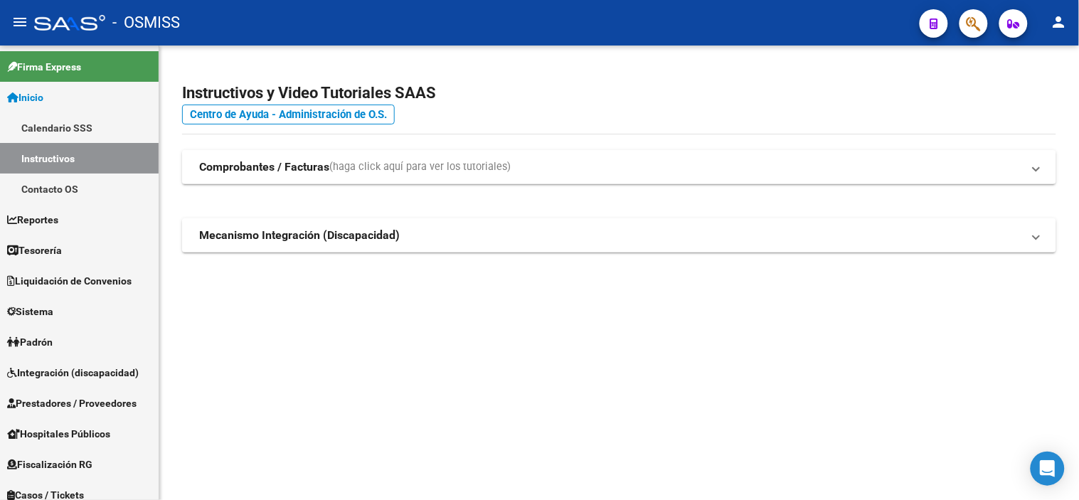
click at [656, 408] on mat-sidenav-content "Instructivos y Video Tutoriales SAAS Centro de Ayuda - Administración de O.S. C…" at bounding box center [618, 273] width 919 height 454
click at [80, 393] on link "Prestadores / Proveedores" at bounding box center [79, 403] width 159 height 31
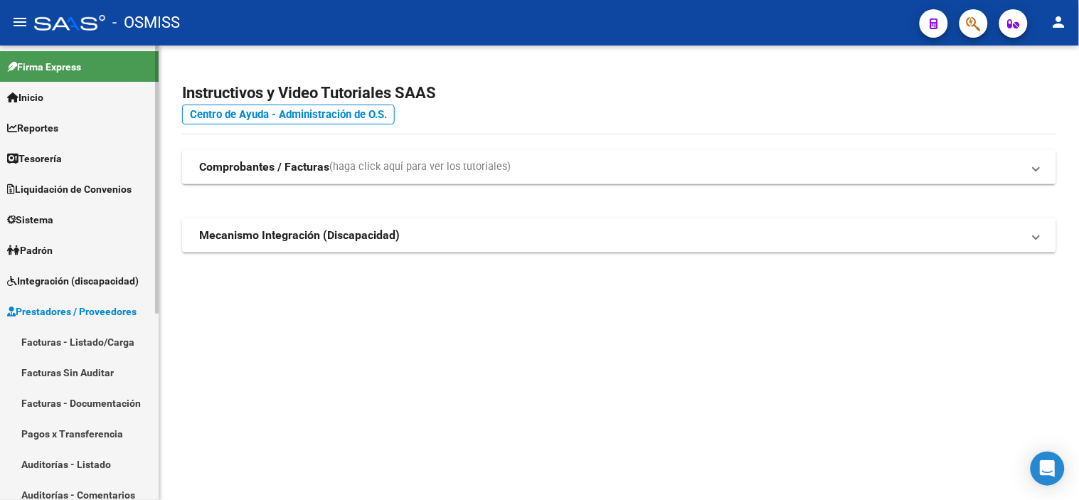
click at [112, 341] on link "Facturas - Listado/Carga" at bounding box center [79, 341] width 159 height 31
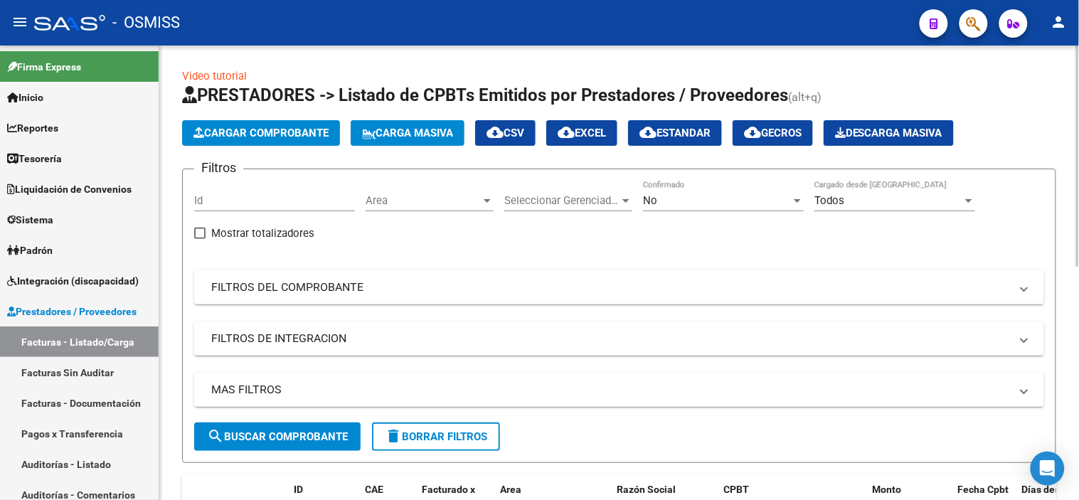
click at [417, 206] on span "Area" at bounding box center [422, 200] width 115 height 13
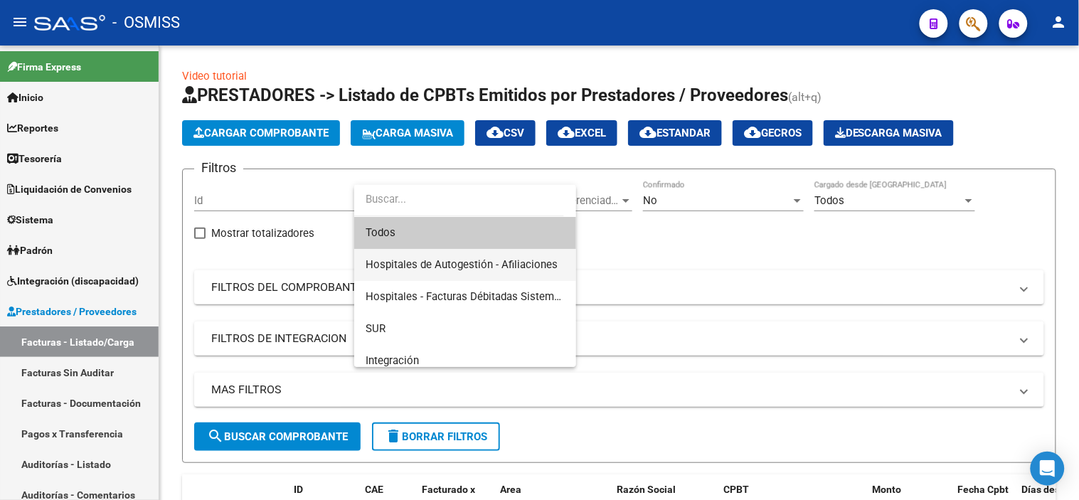
click at [420, 252] on span "Hospitales de Autogestión - Afiliaciones" at bounding box center [464, 265] width 199 height 32
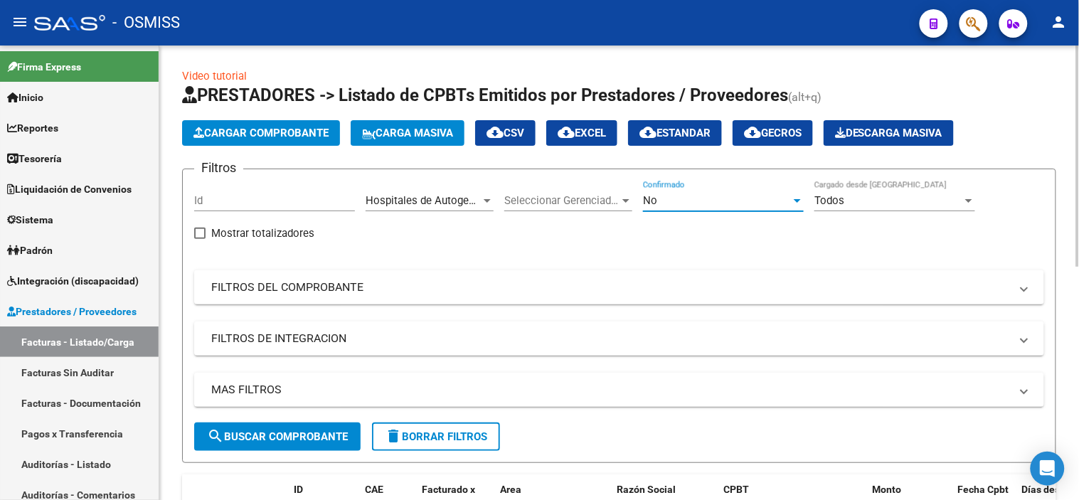
click at [737, 205] on div "No" at bounding box center [717, 200] width 148 height 13
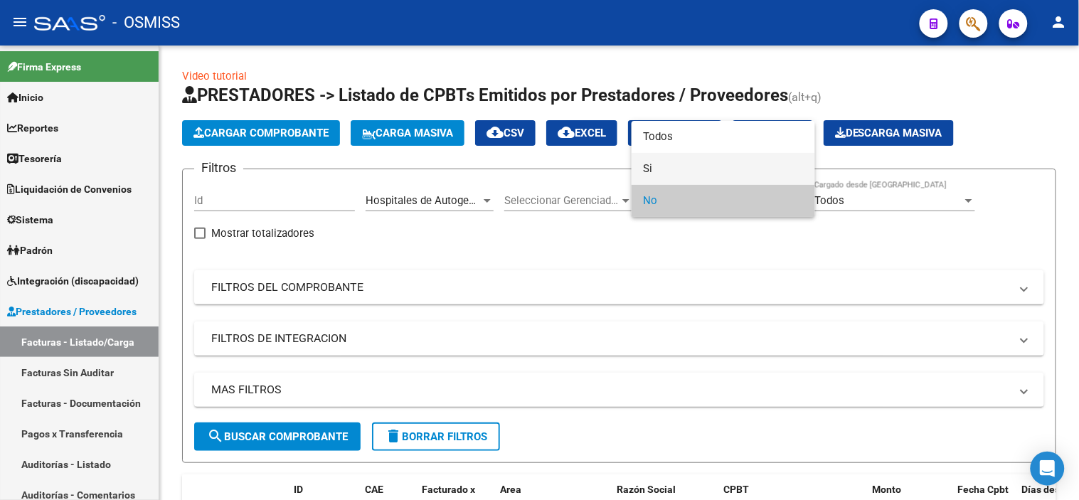
click at [736, 167] on span "Si" at bounding box center [723, 169] width 161 height 32
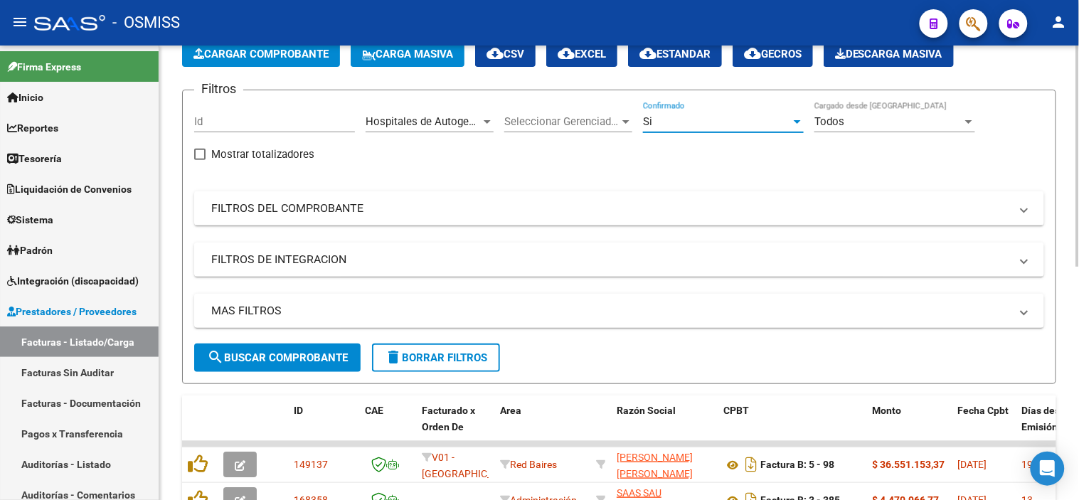
scroll to position [158, 0]
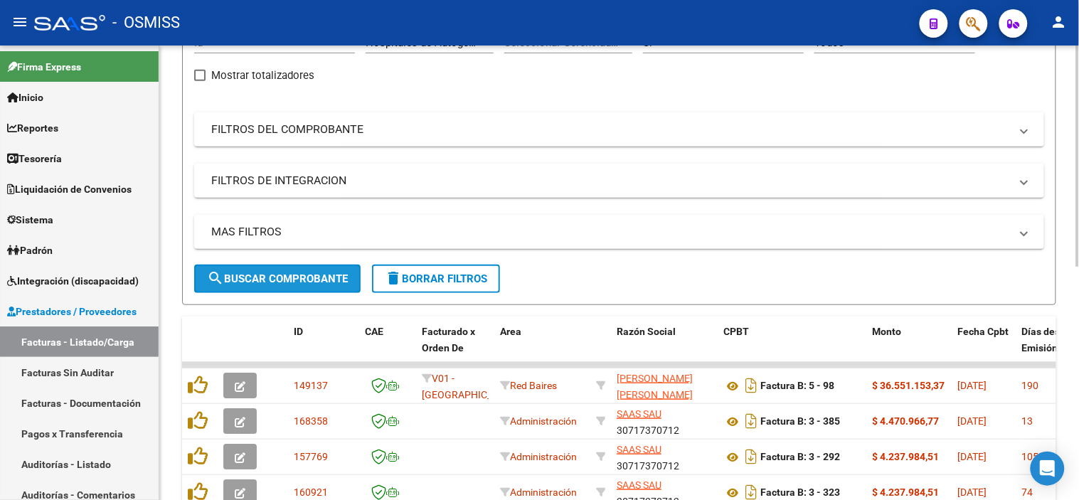
click at [299, 282] on span "search Buscar Comprobante" at bounding box center [277, 278] width 141 height 13
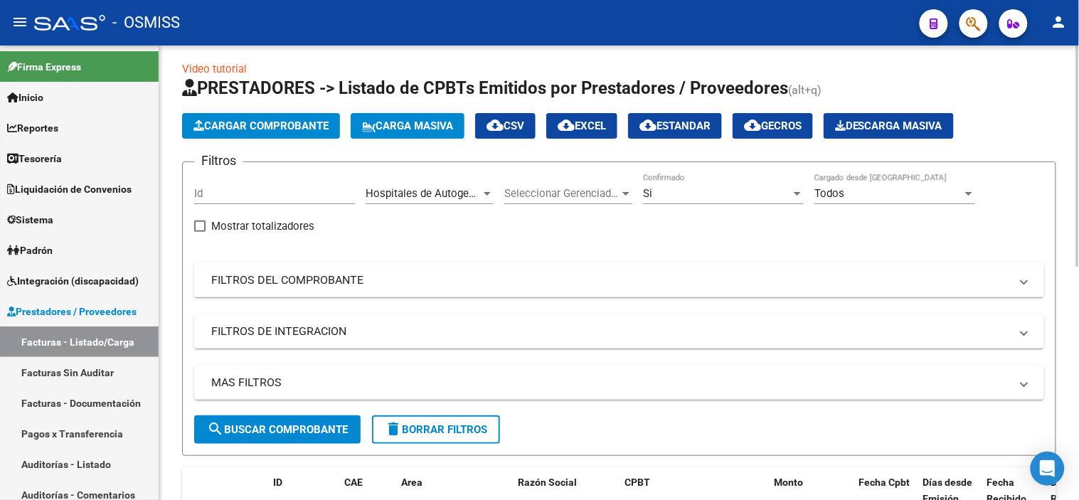
scroll to position [0, 0]
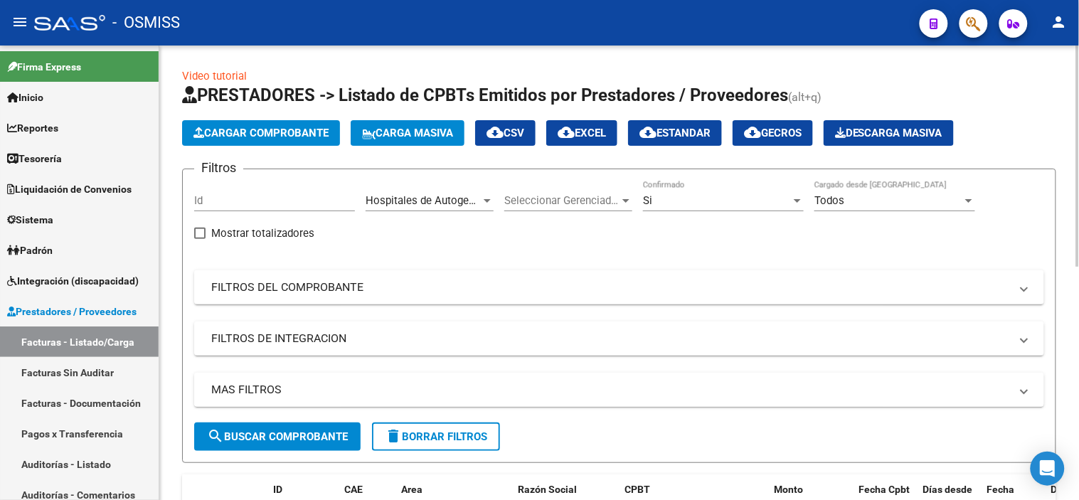
click at [686, 391] on mat-panel-title "MAS FILTROS" at bounding box center [610, 390] width 798 height 16
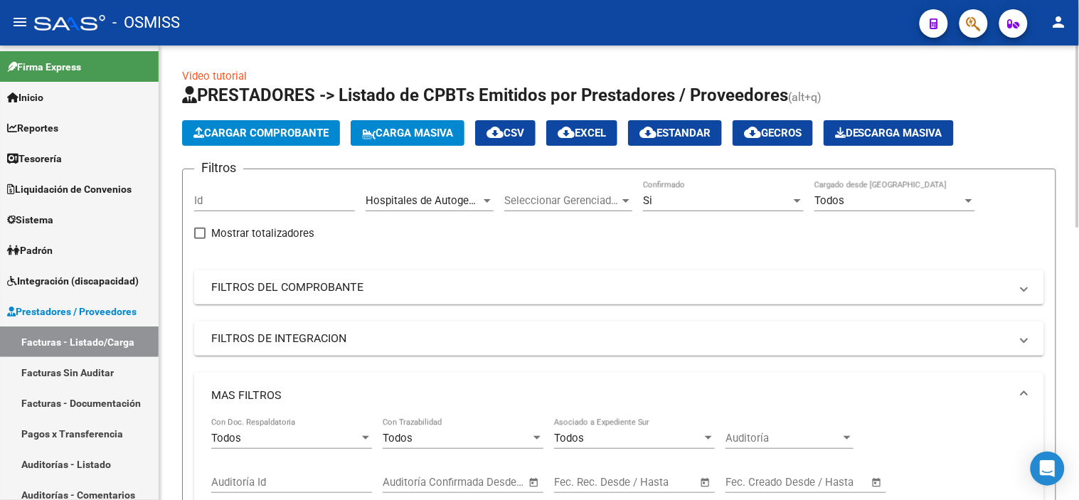
scroll to position [79, 0]
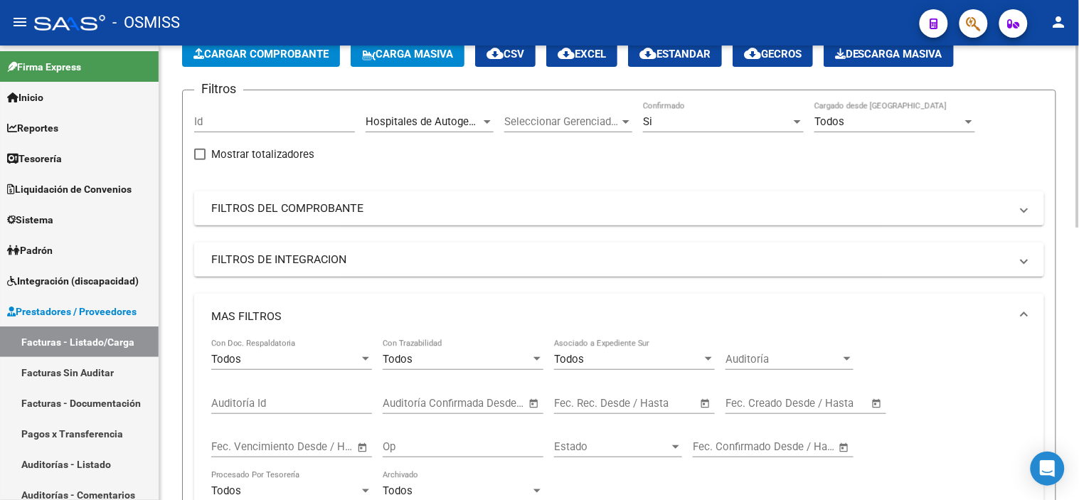
click at [652, 405] on input "text" at bounding box center [658, 403] width 69 height 13
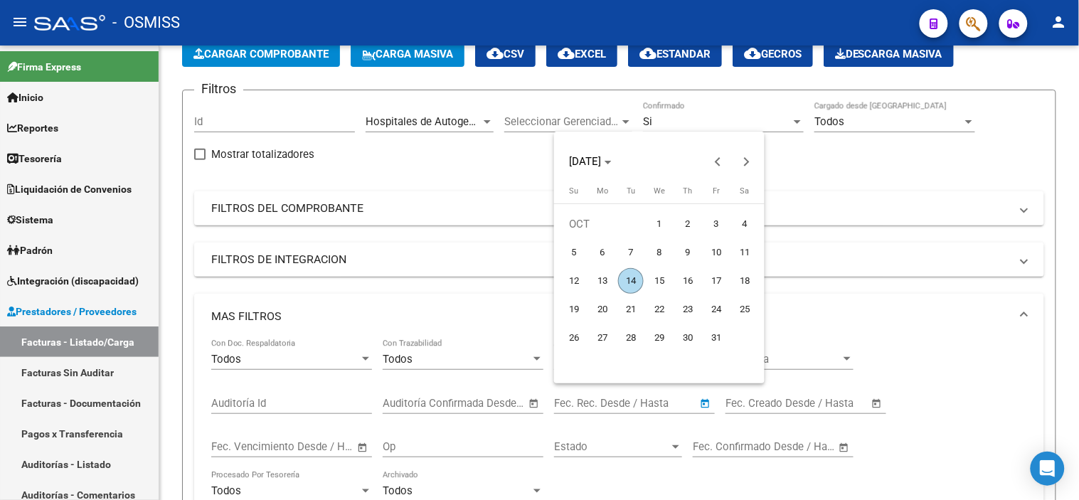
click at [604, 278] on span "13" at bounding box center [602, 281] width 26 height 26
type input "13/10/2025"
click at [604, 278] on span "13" at bounding box center [602, 281] width 26 height 26
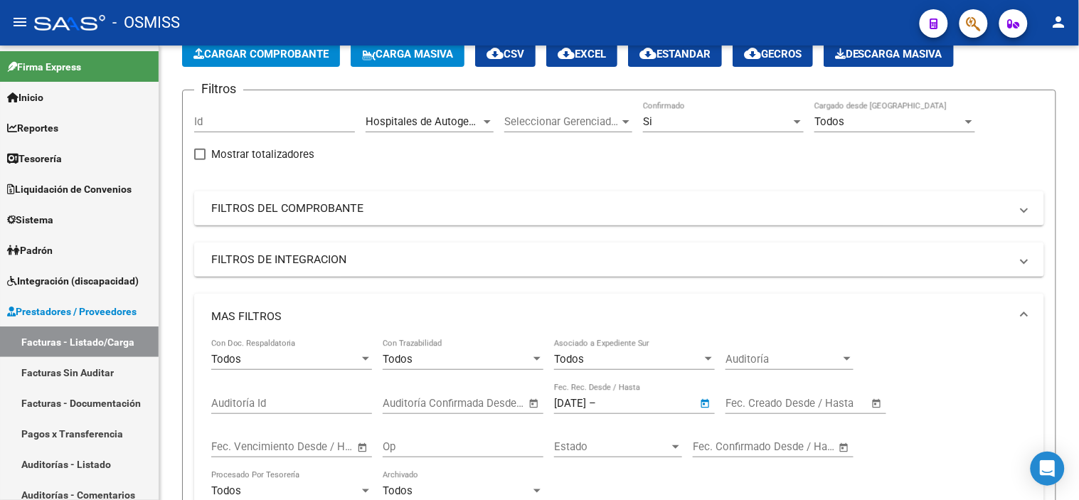
type input "13/10/2025"
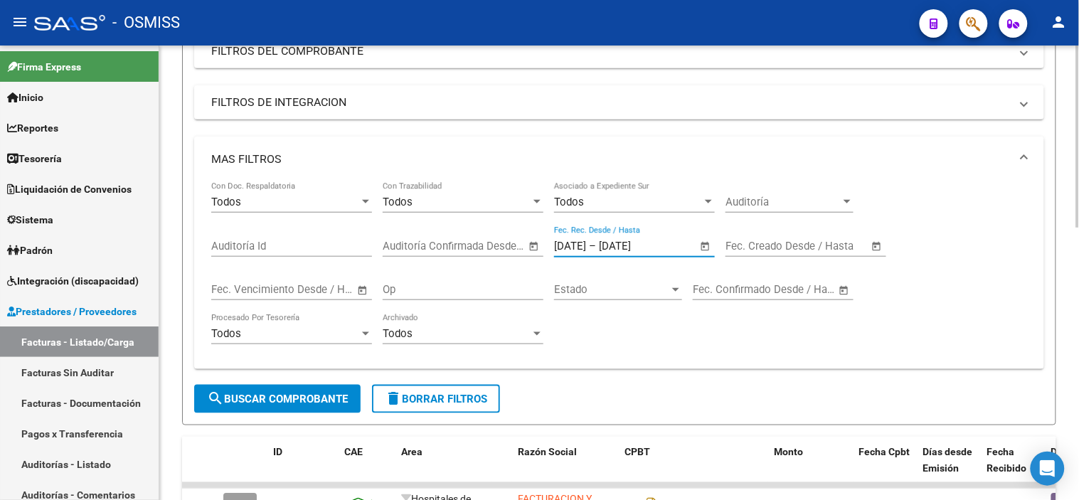
scroll to position [237, 0]
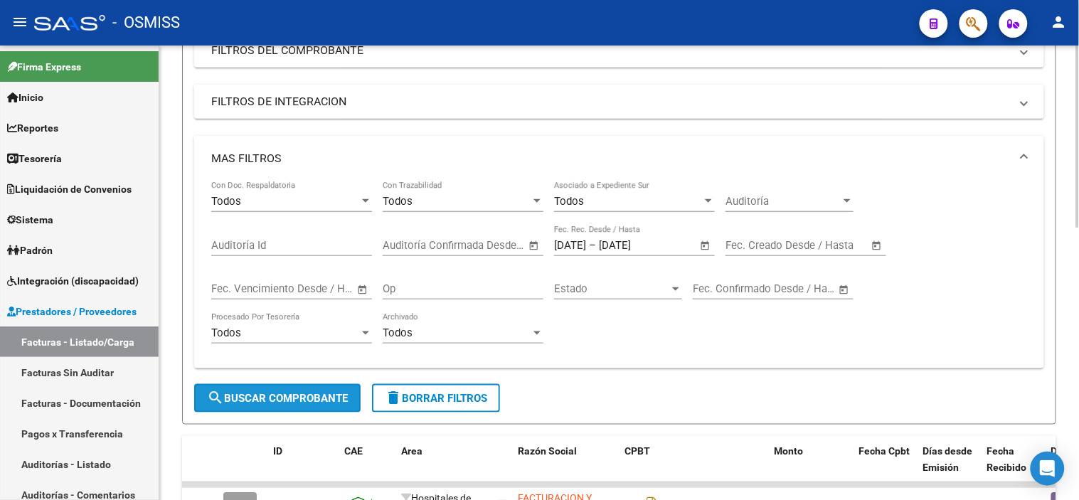
click at [308, 398] on span "search Buscar Comprobante" at bounding box center [277, 398] width 141 height 13
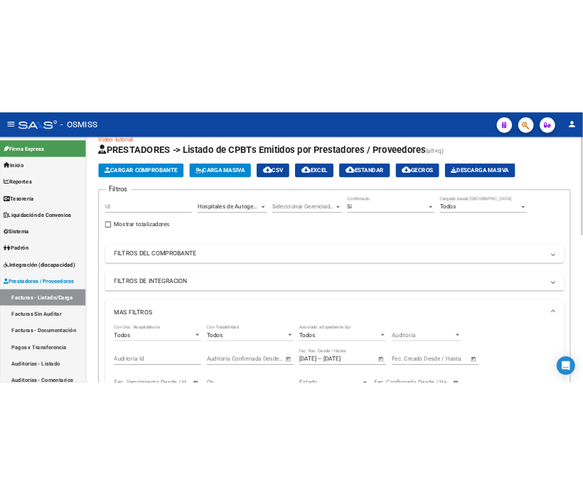
scroll to position [0, 0]
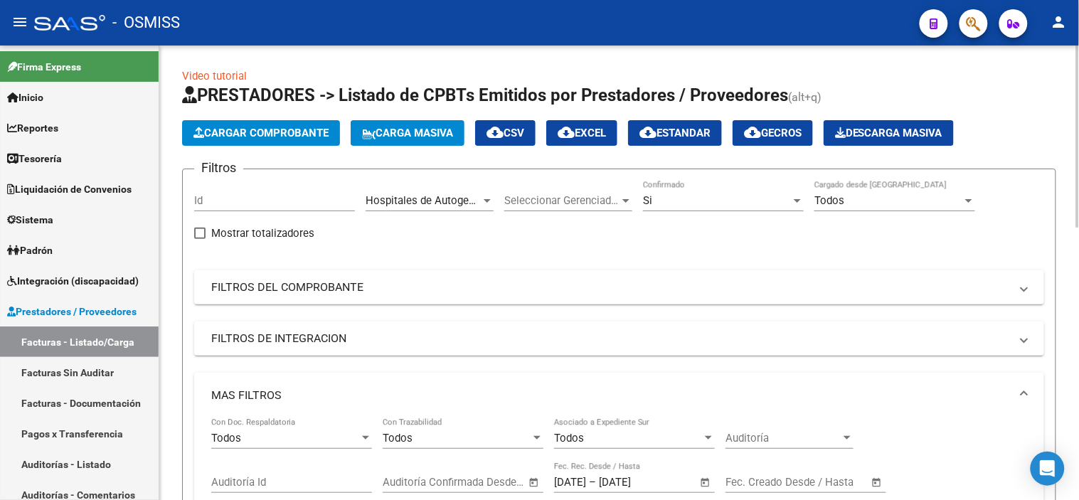
click at [575, 127] on mat-icon "cloud_download" at bounding box center [565, 132] width 17 height 17
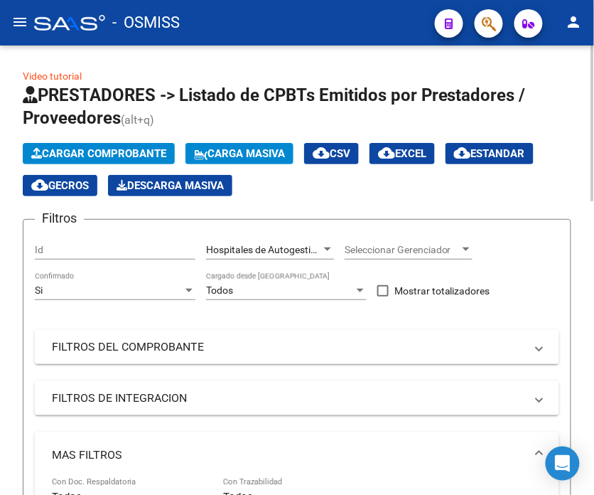
click at [513, 194] on div "Cargar Comprobante Carga Masiva cloud_download CSV cloud_download EXCEL cloud_d…" at bounding box center [297, 169] width 549 height 53
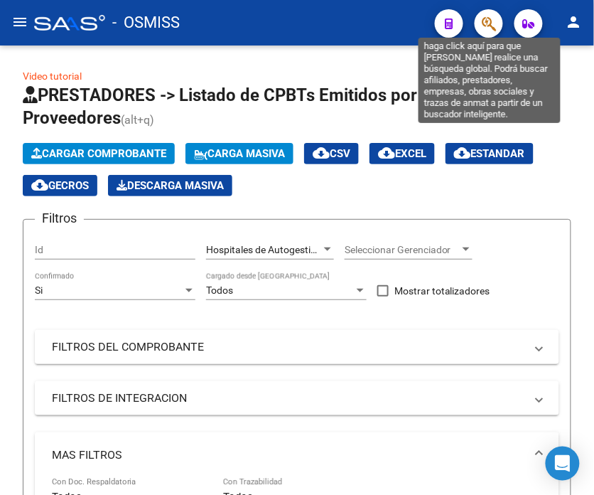
click at [487, 27] on icon "button" at bounding box center [489, 24] width 14 height 16
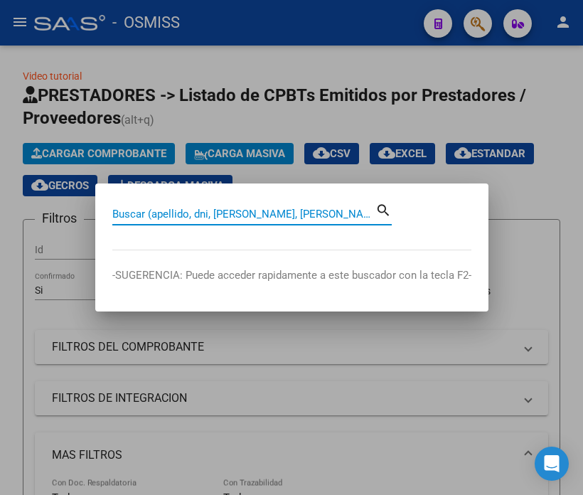
click at [203, 210] on input "Buscar (apellido, dni, [PERSON_NAME], [PERSON_NAME], cuit, obra social)" at bounding box center [243, 214] width 263 height 13
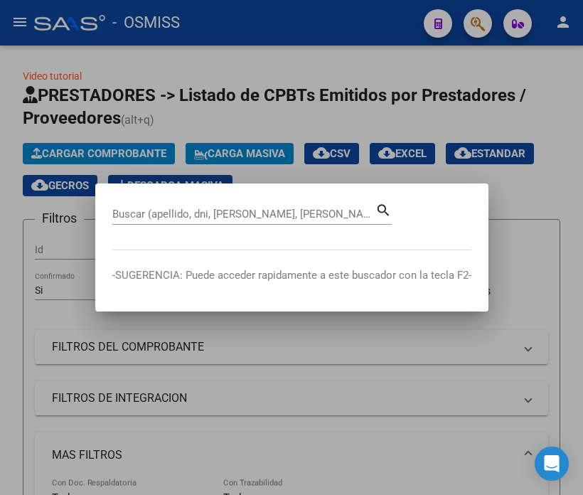
click at [223, 217] on input "Buscar (apellido, dni, [PERSON_NAME], [PERSON_NAME], cuit, obra social)" at bounding box center [243, 214] width 263 height 13
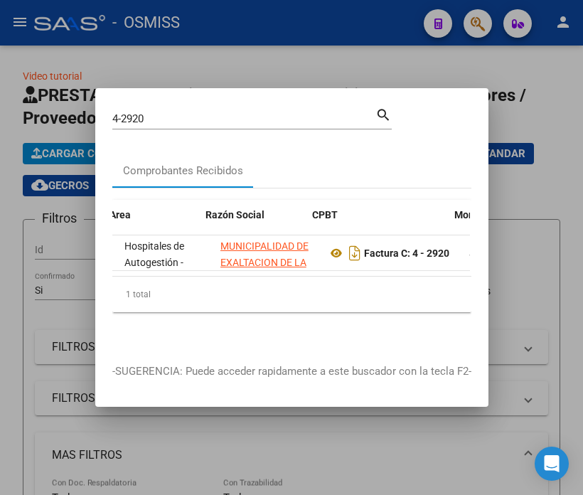
scroll to position [0, 252]
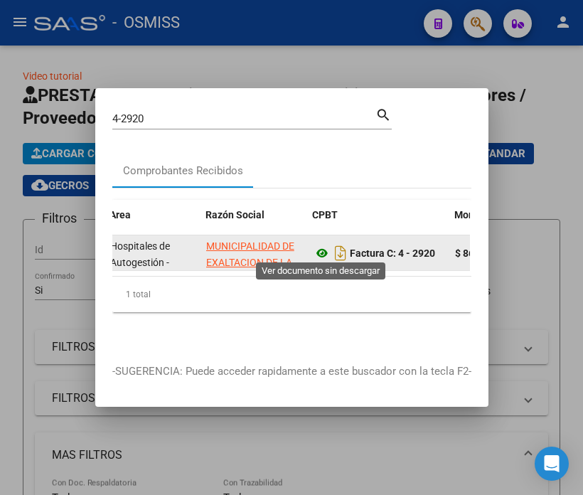
click at [320, 250] on icon at bounding box center [322, 253] width 18 height 17
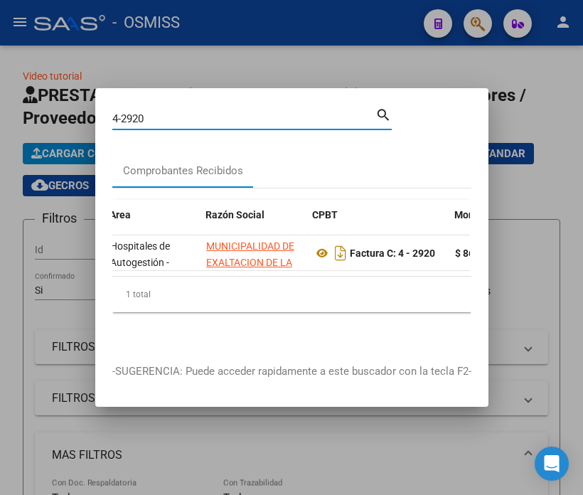
click at [206, 112] on input "4-2920" at bounding box center [243, 118] width 263 height 13
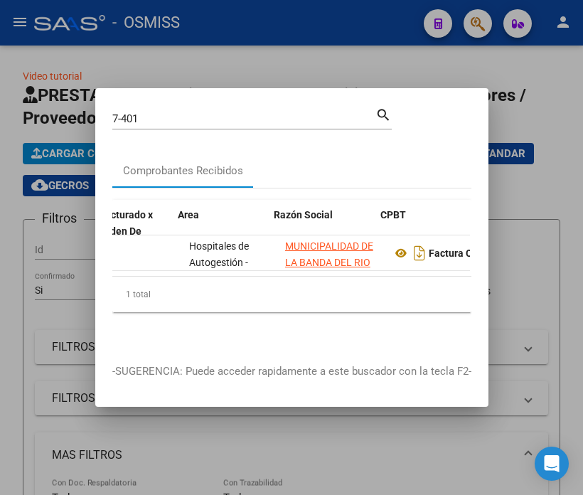
scroll to position [0, 189]
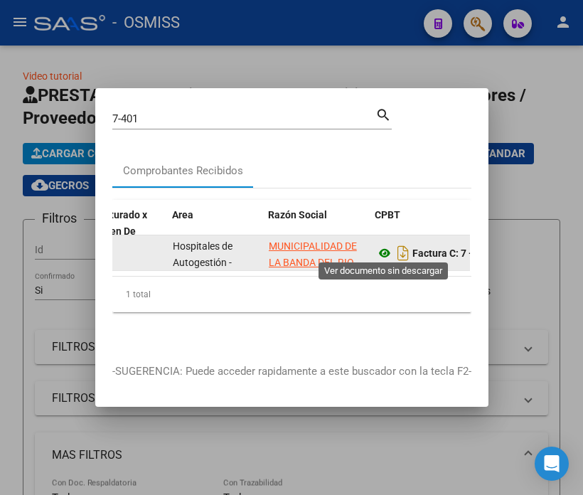
click at [388, 254] on icon at bounding box center [384, 253] width 18 height 17
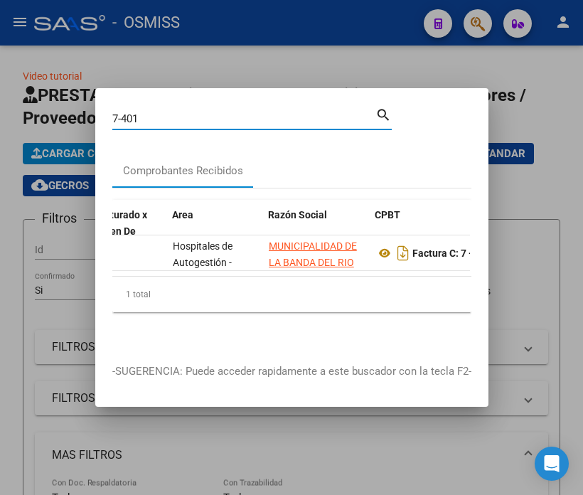
click at [189, 112] on input "7-401" at bounding box center [243, 118] width 263 height 13
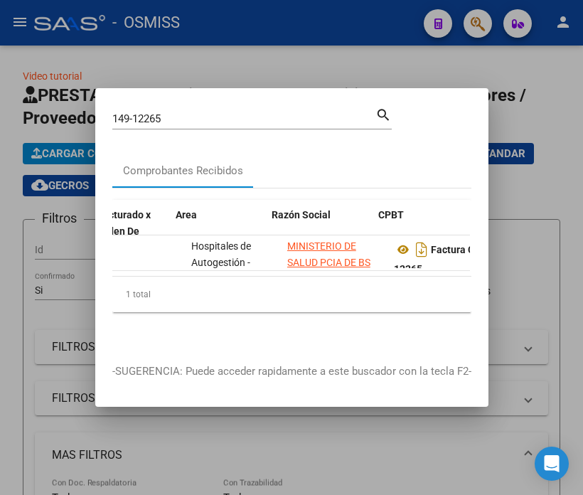
scroll to position [0, 186]
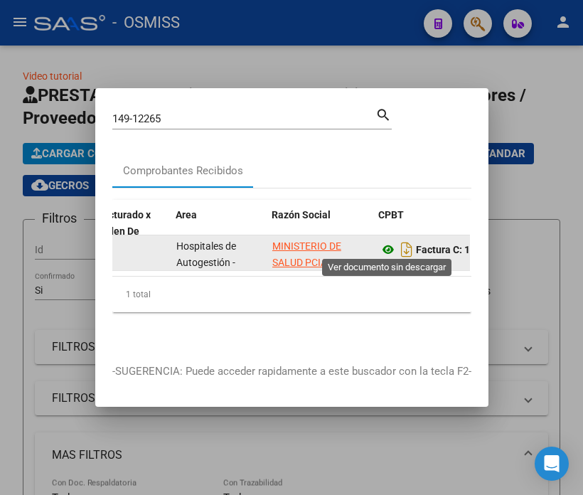
click at [388, 241] on icon at bounding box center [388, 249] width 18 height 17
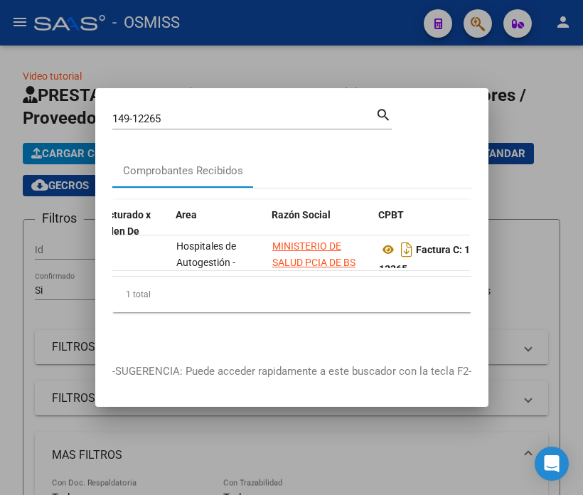
click at [189, 115] on input "149-12265" at bounding box center [243, 118] width 263 height 13
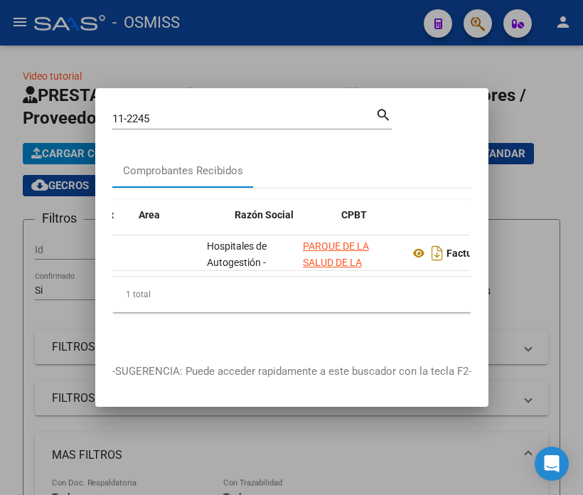
scroll to position [0, 245]
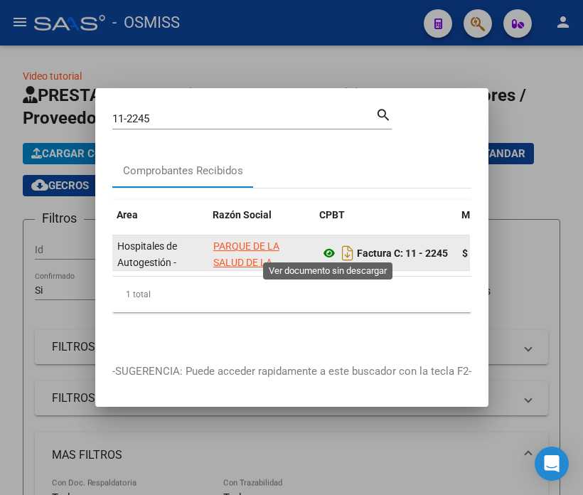
click at [328, 249] on icon at bounding box center [329, 253] width 18 height 17
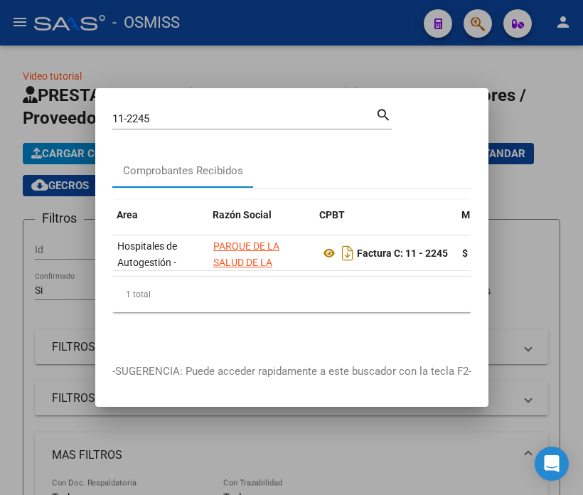
click at [164, 112] on input "11-2245" at bounding box center [243, 118] width 263 height 13
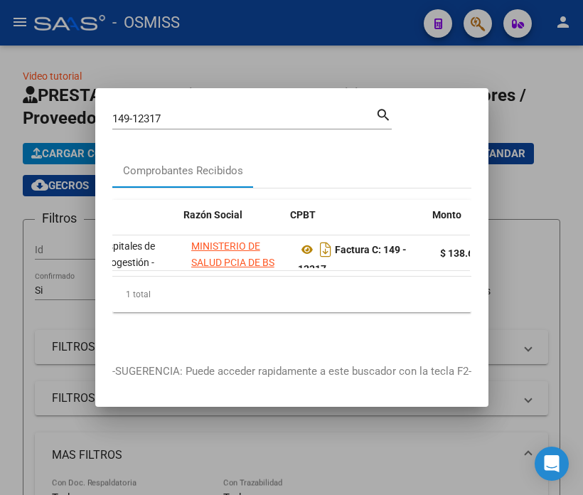
scroll to position [0, 274]
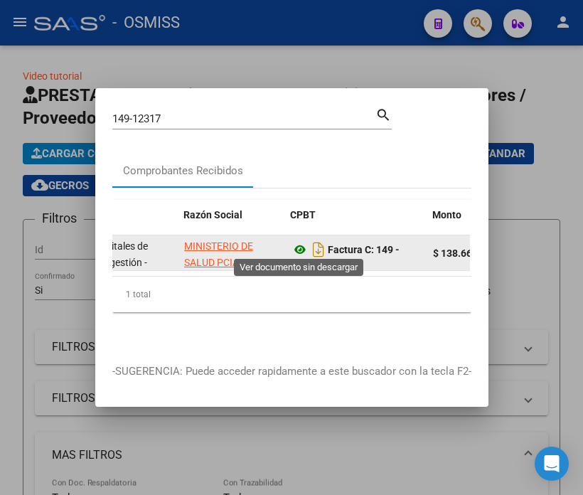
click at [301, 247] on icon at bounding box center [300, 249] width 18 height 17
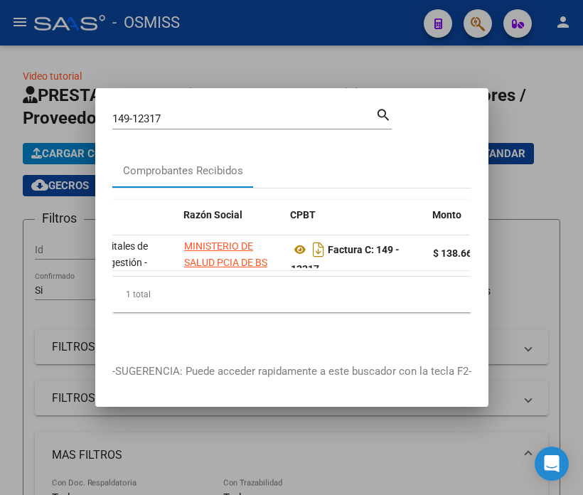
click at [214, 112] on input "149-12317" at bounding box center [243, 118] width 263 height 13
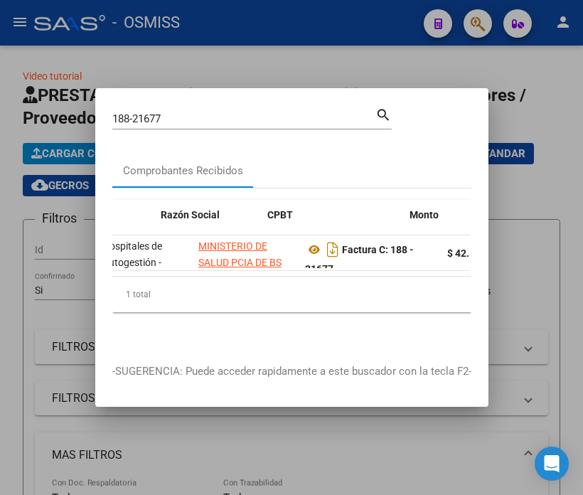
scroll to position [0, 363]
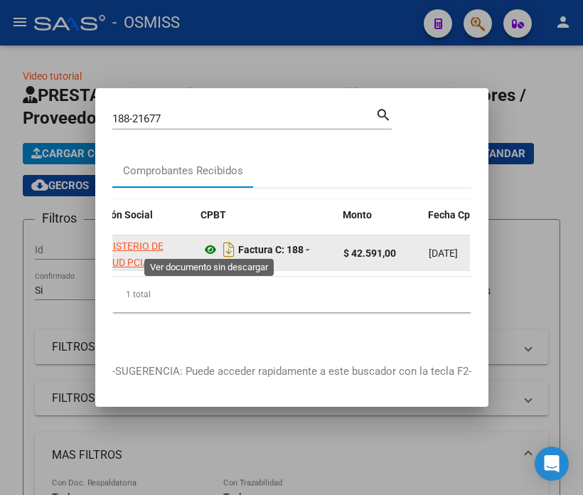
click at [209, 244] on icon at bounding box center [210, 249] width 18 height 17
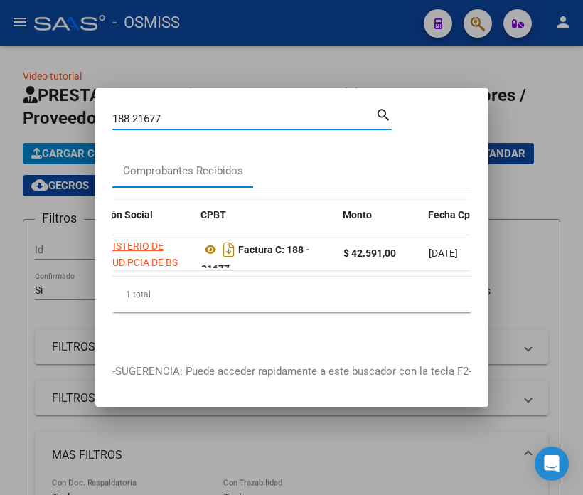
click at [188, 112] on input "188-21677" at bounding box center [243, 118] width 263 height 13
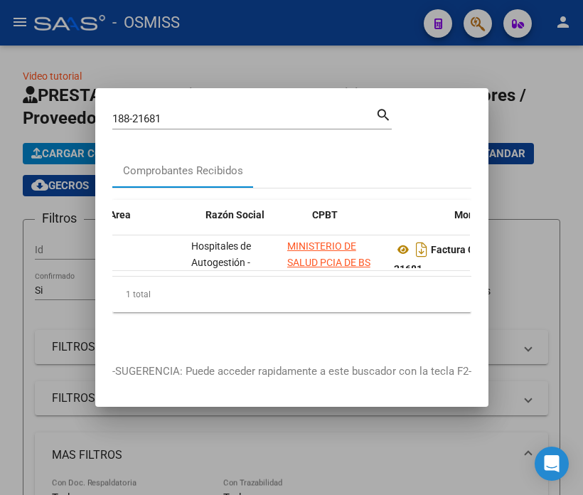
scroll to position [0, 260]
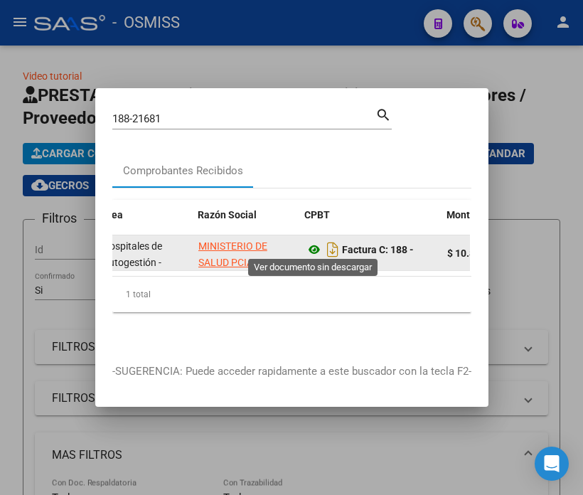
click at [311, 247] on icon at bounding box center [314, 249] width 18 height 17
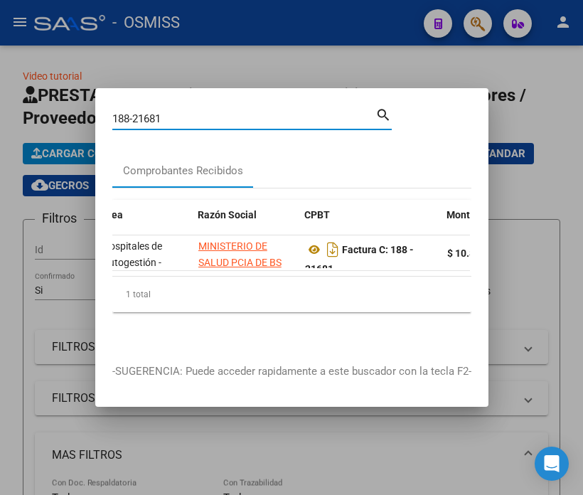
click at [171, 112] on input "188-21681" at bounding box center [243, 118] width 263 height 13
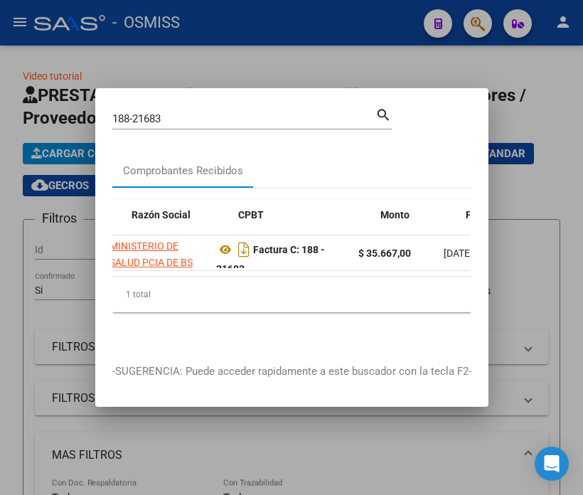
scroll to position [0, 408]
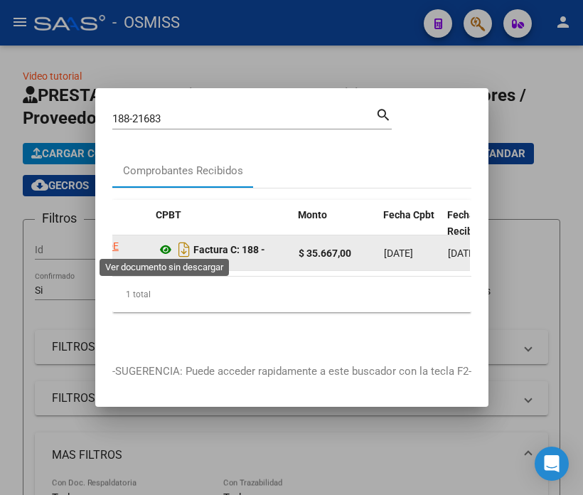
click at [168, 246] on icon at bounding box center [165, 249] width 18 height 17
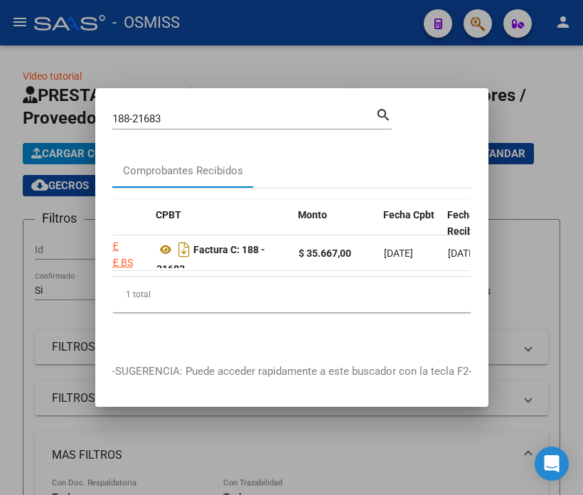
click at [182, 114] on input "188-21683" at bounding box center [243, 118] width 263 height 13
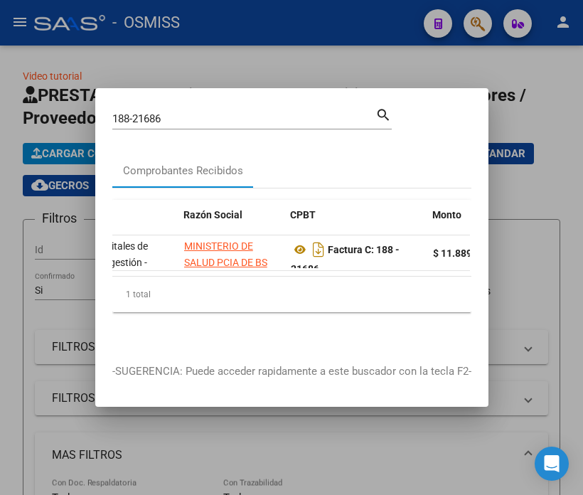
scroll to position [0, 319]
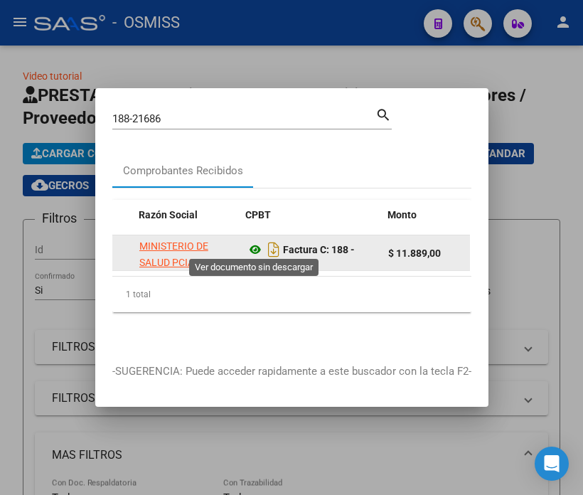
click at [252, 242] on icon at bounding box center [255, 249] width 18 height 17
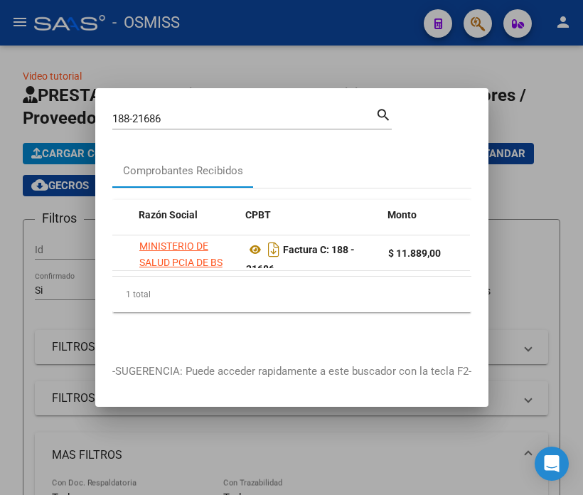
click at [171, 116] on input "188-21686" at bounding box center [243, 118] width 263 height 13
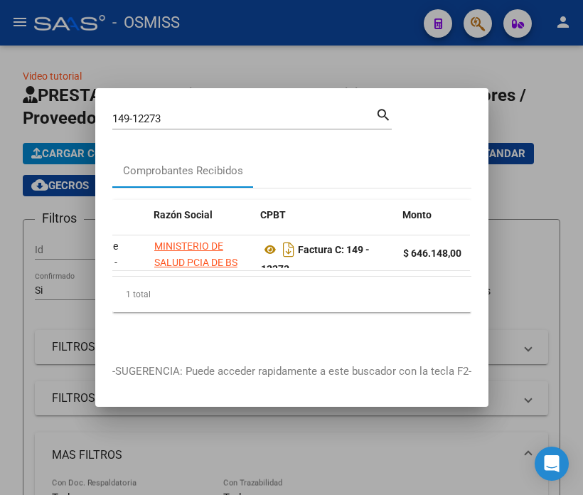
scroll to position [0, 326]
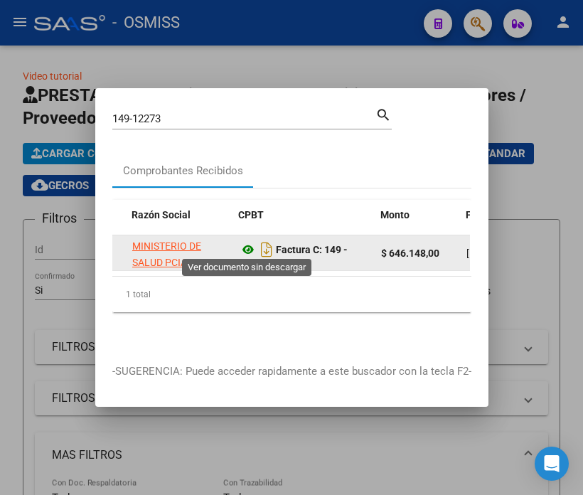
click at [243, 250] on icon at bounding box center [248, 249] width 18 height 17
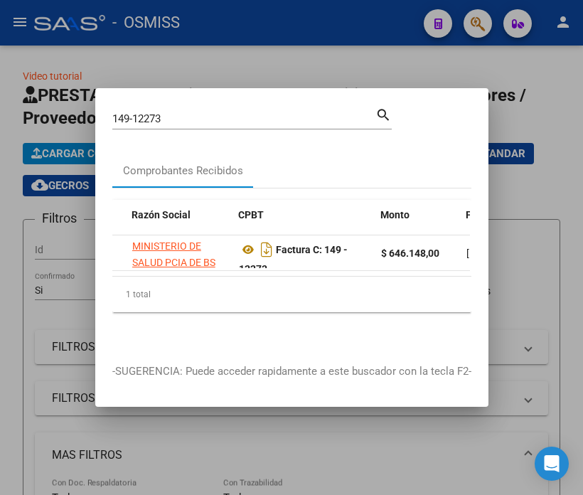
click at [187, 112] on input "149-12273" at bounding box center [243, 118] width 263 height 13
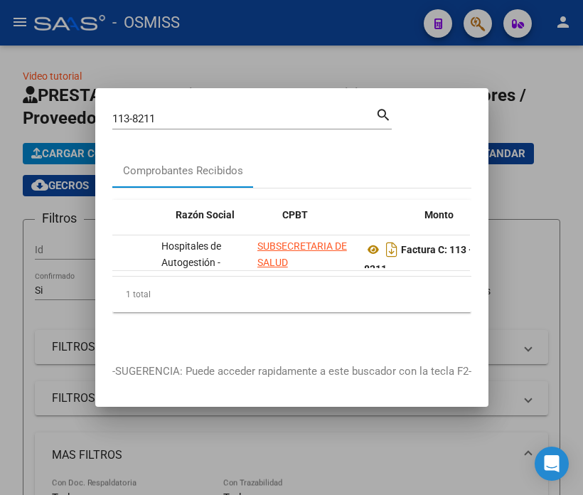
scroll to position [0, 282]
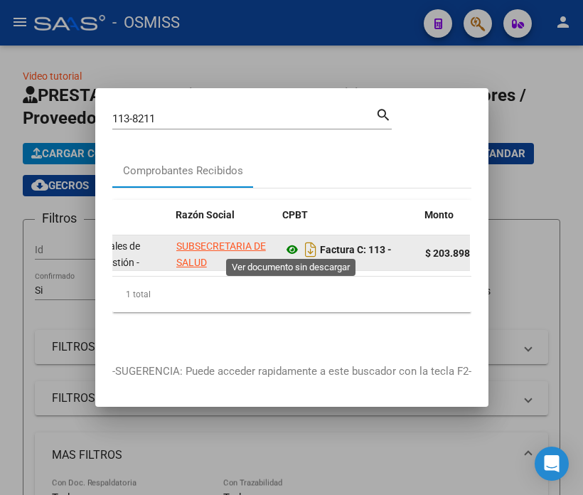
click at [292, 244] on icon at bounding box center [292, 249] width 18 height 17
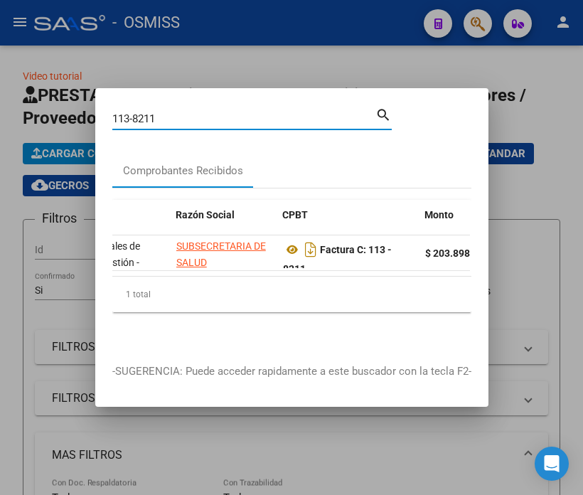
click at [183, 112] on input "113-8211" at bounding box center [243, 118] width 263 height 13
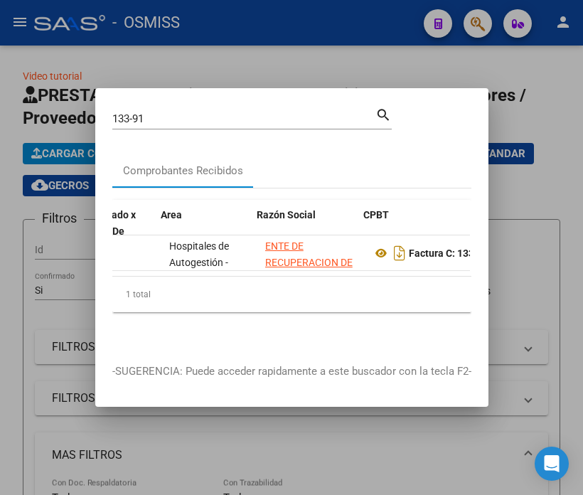
scroll to position [0, 296]
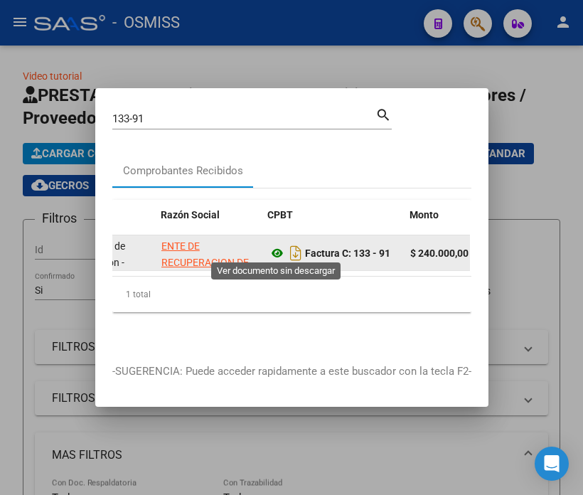
click at [274, 249] on icon at bounding box center [277, 253] width 18 height 17
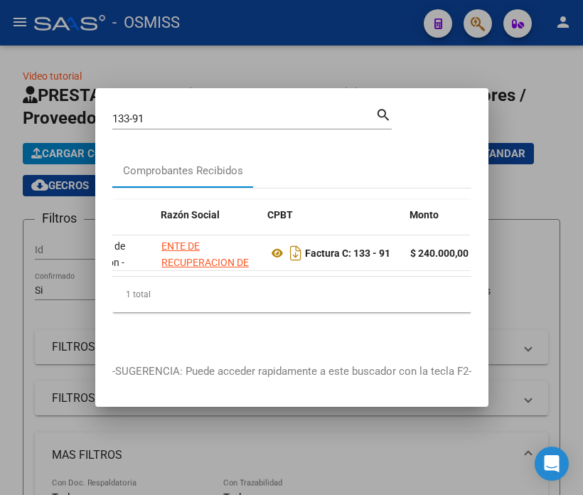
click at [154, 112] on input "133-91" at bounding box center [243, 118] width 263 height 13
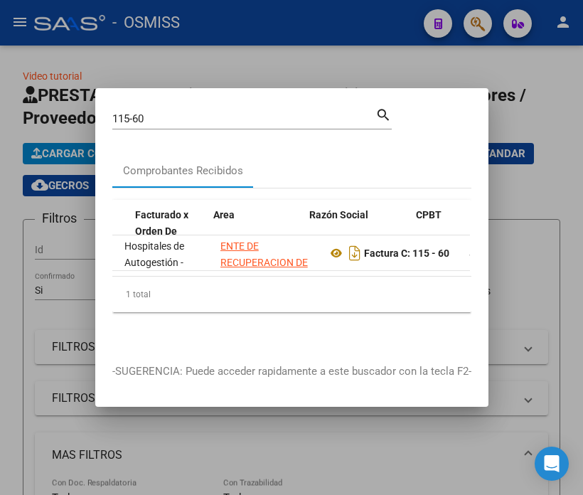
scroll to position [0, 267]
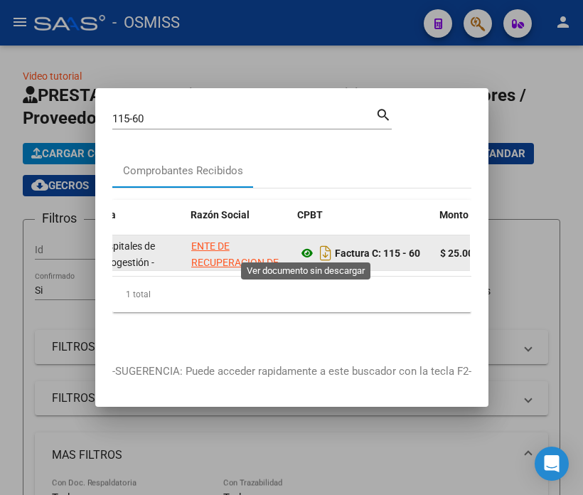
click at [302, 247] on icon at bounding box center [307, 253] width 18 height 17
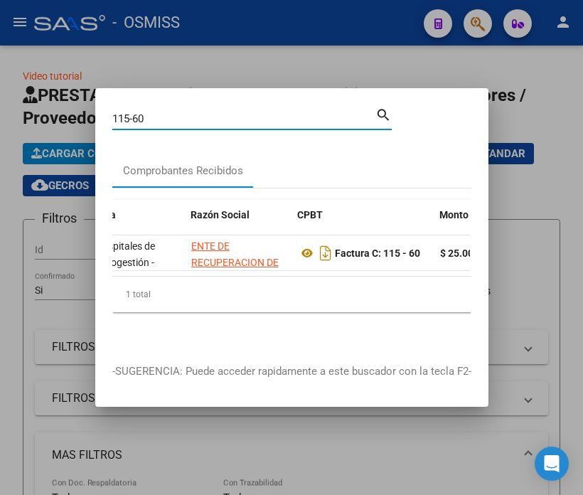
click at [155, 112] on input "115-60" at bounding box center [243, 118] width 263 height 13
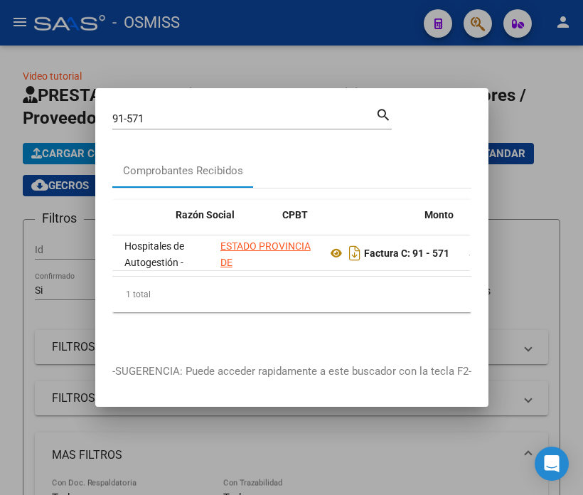
scroll to position [0, 334]
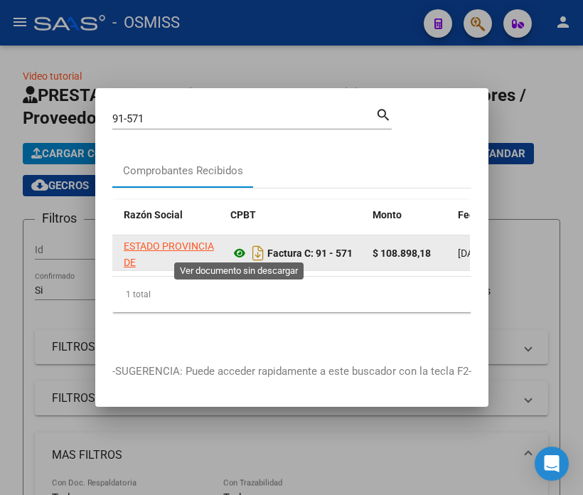
click at [238, 247] on icon at bounding box center [239, 253] width 18 height 17
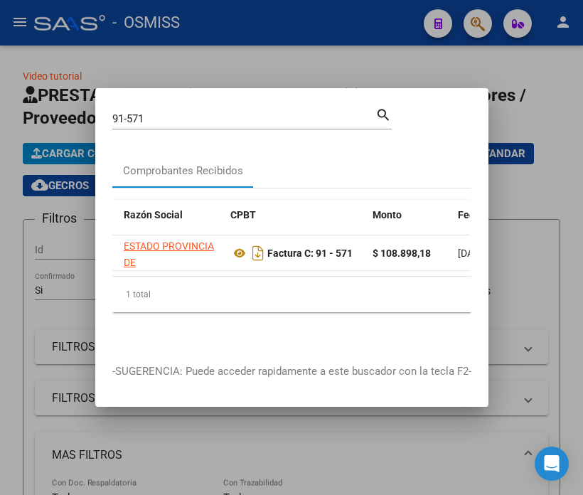
click at [210, 117] on input "91-571" at bounding box center [243, 118] width 263 height 13
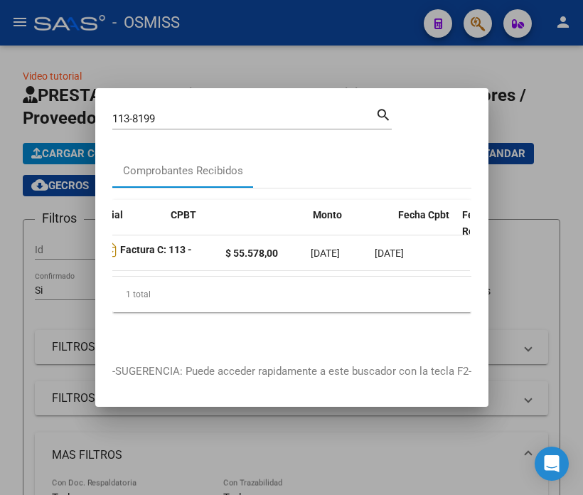
scroll to position [0, 393]
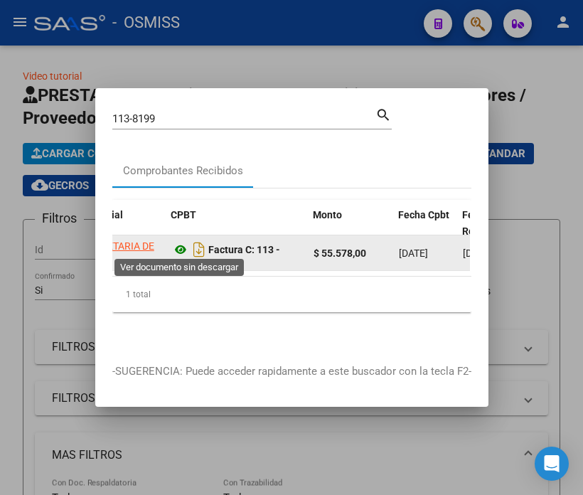
click at [178, 246] on icon at bounding box center [180, 249] width 18 height 17
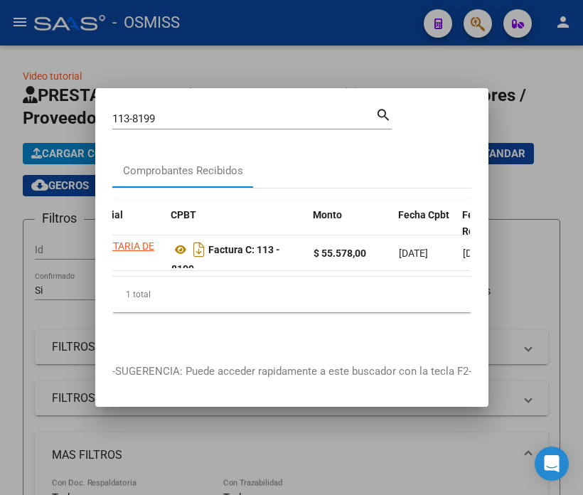
click at [193, 114] on input "113-8199" at bounding box center [243, 118] width 263 height 13
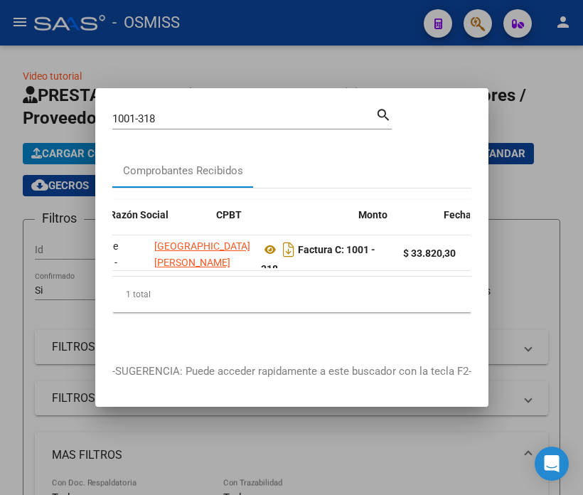
scroll to position [0, 415]
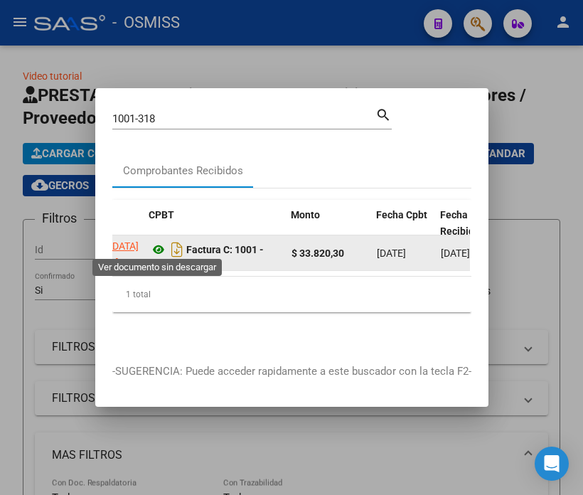
click at [154, 247] on icon at bounding box center [158, 249] width 18 height 17
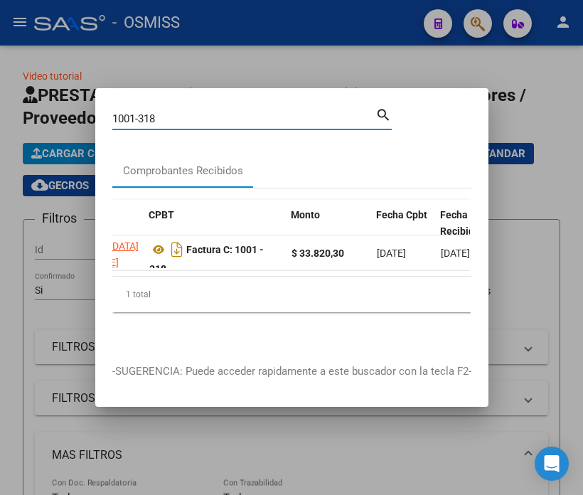
click at [166, 114] on input "1001-318" at bounding box center [243, 118] width 263 height 13
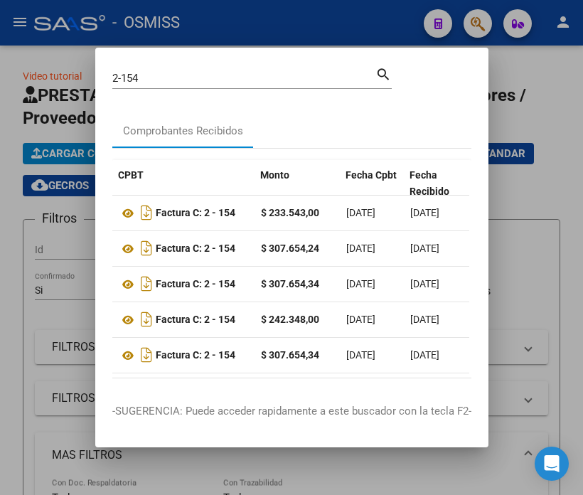
scroll to position [0, 402]
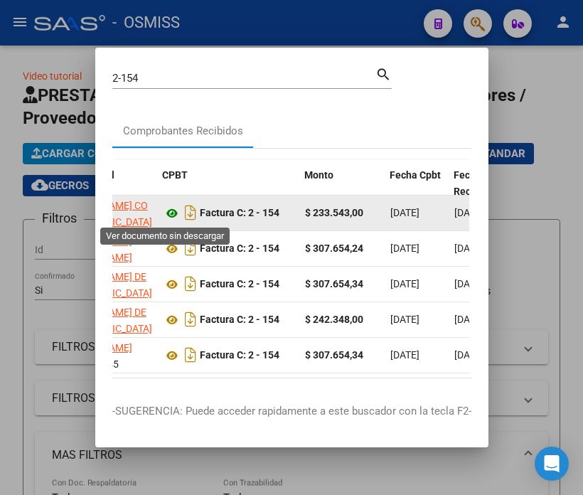
click at [164, 217] on icon at bounding box center [172, 213] width 18 height 17
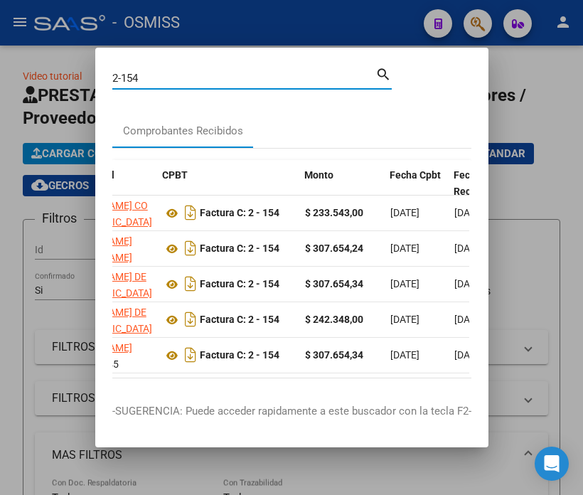
click at [149, 77] on input "2-154" at bounding box center [243, 78] width 263 height 13
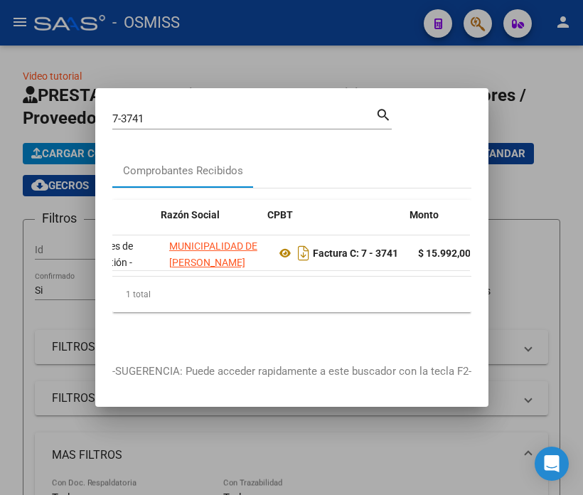
scroll to position [0, 296]
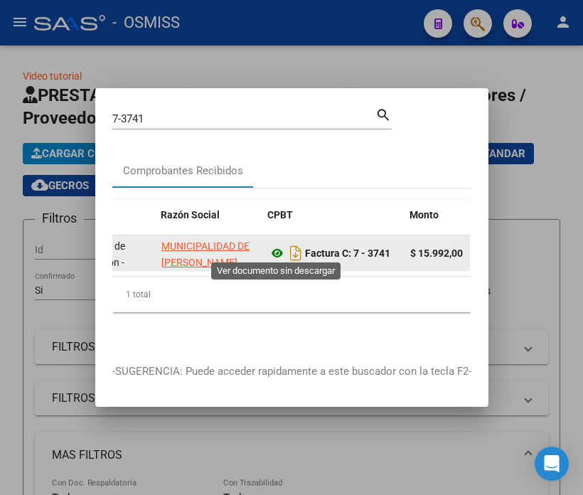
click at [274, 247] on icon at bounding box center [277, 253] width 18 height 17
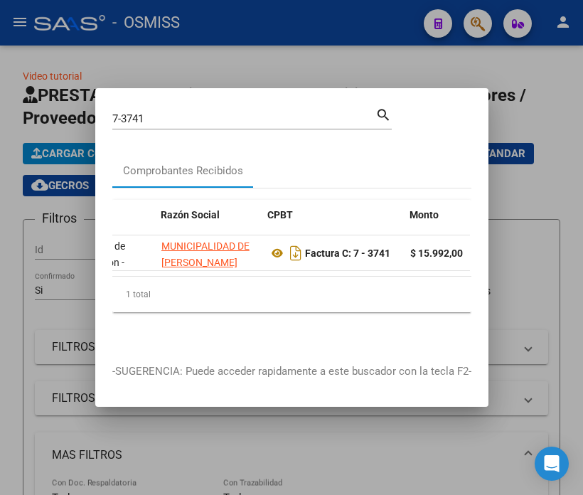
click at [207, 118] on input "7-3741" at bounding box center [243, 118] width 263 height 13
type input "3-1021"
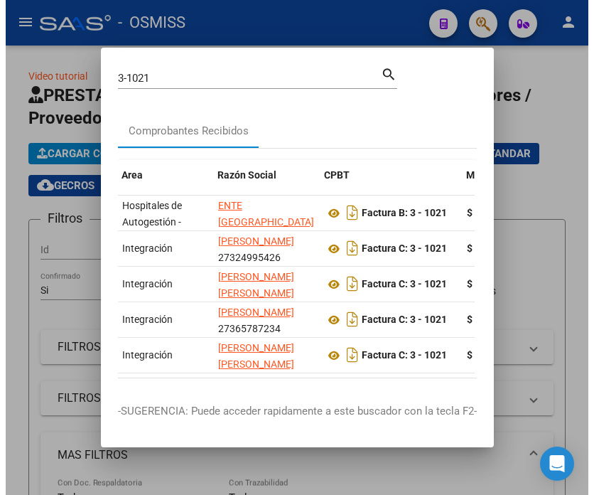
scroll to position [0, 252]
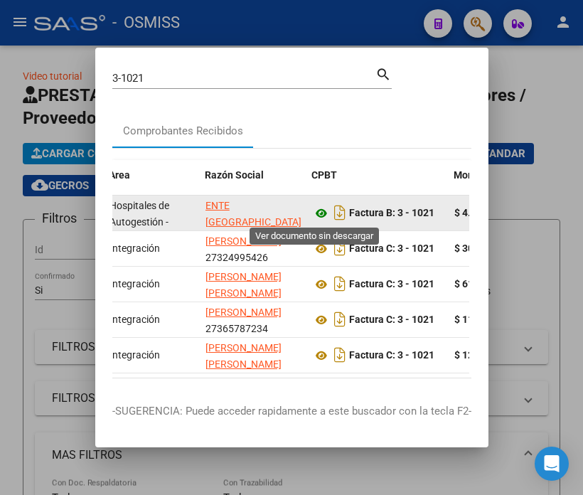
click at [316, 210] on icon at bounding box center [321, 213] width 18 height 17
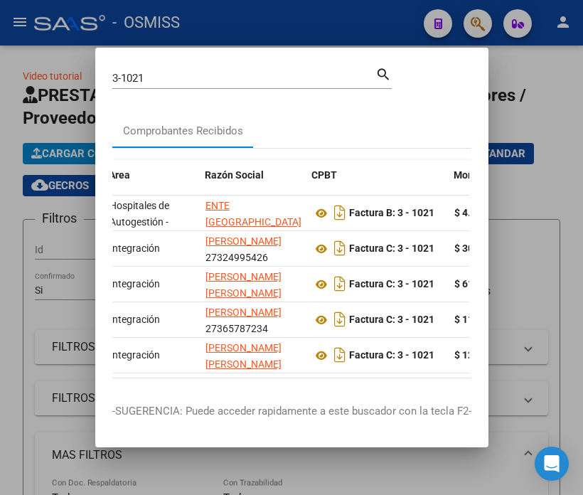
click at [556, 211] on div at bounding box center [291, 247] width 583 height 495
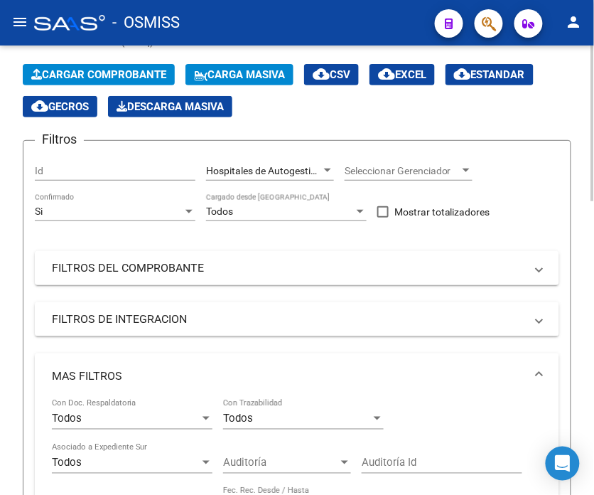
scroll to position [158, 0]
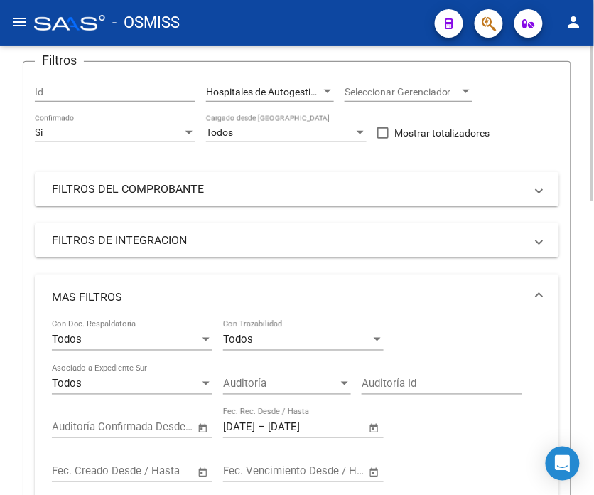
click at [265, 429] on span "–" at bounding box center [261, 427] width 7 height 13
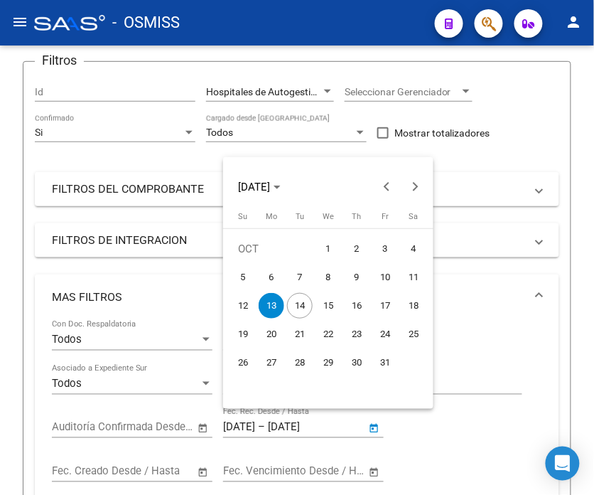
click at [278, 275] on span "6" at bounding box center [272, 277] width 26 height 26
type input "06/10/2025"
click at [278, 275] on span "6" at bounding box center [272, 277] width 26 height 26
type input "06/10/2025"
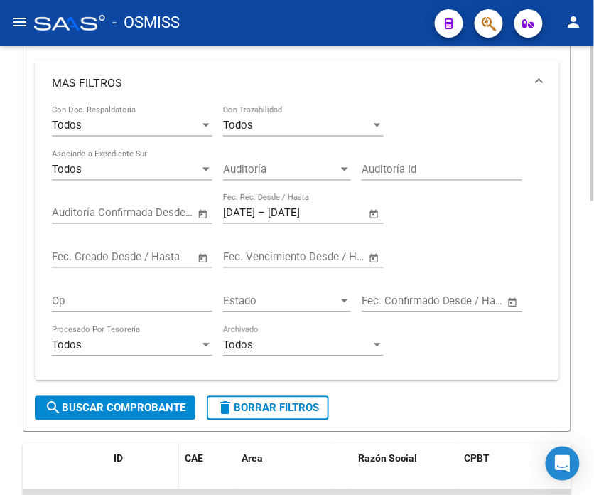
scroll to position [395, 0]
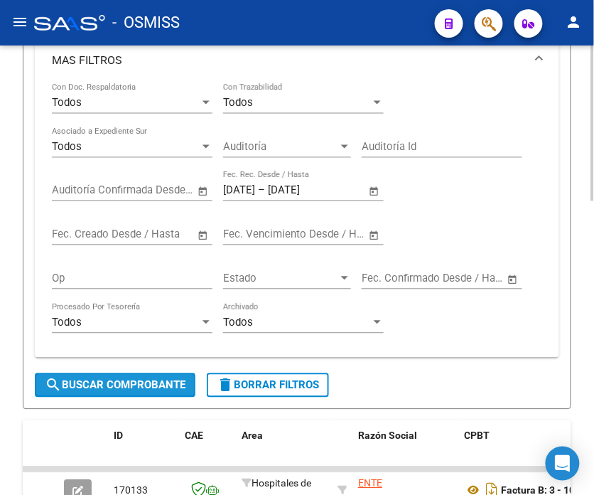
click at [142, 387] on span "search Buscar Comprobante" at bounding box center [115, 385] width 141 height 13
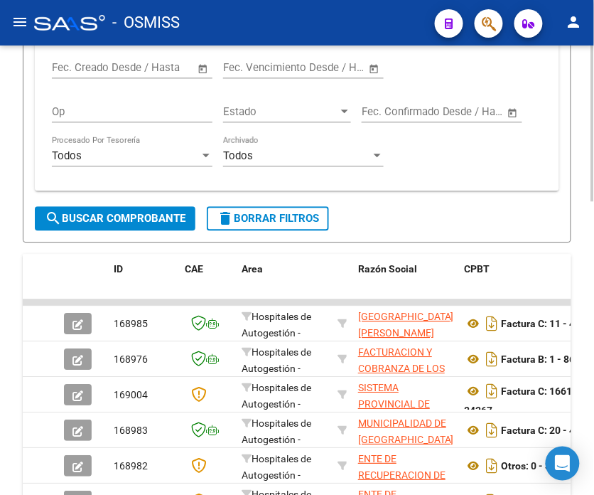
scroll to position [631, 0]
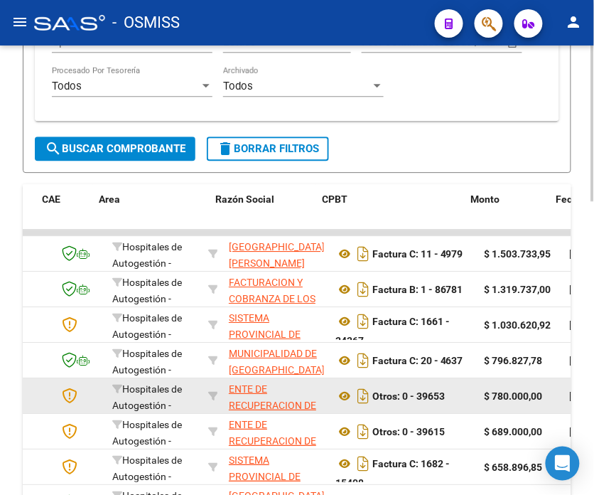
drag, startPoint x: 142, startPoint y: 387, endPoint x: 194, endPoint y: 380, distance: 52.3
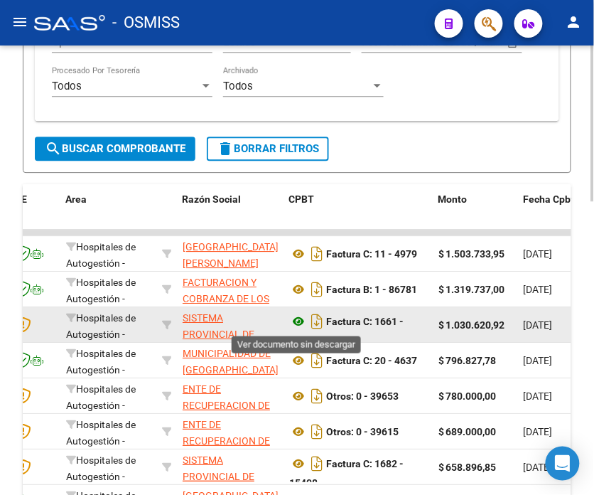
click at [295, 324] on icon at bounding box center [298, 321] width 18 height 17
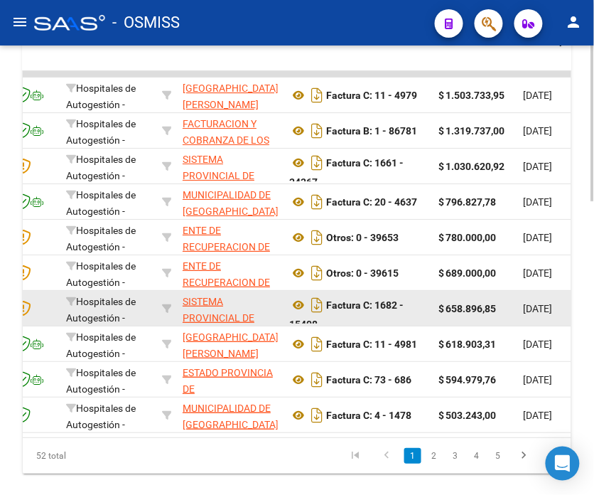
scroll to position [849, 0]
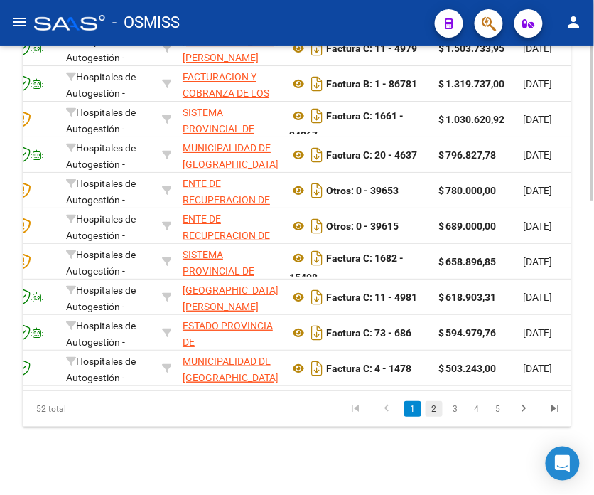
click at [437, 407] on link "2" at bounding box center [434, 409] width 17 height 16
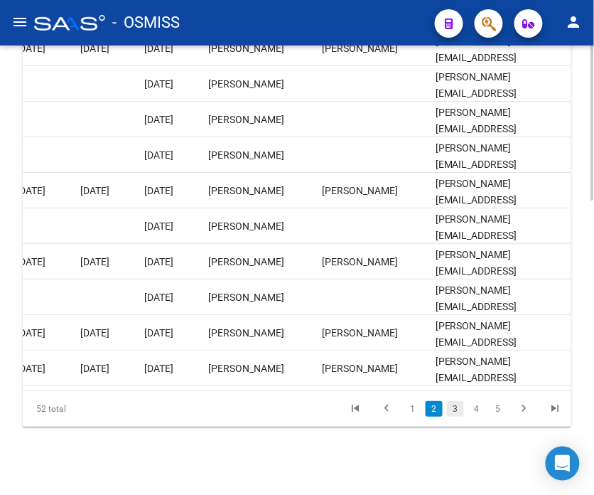
click at [451, 411] on link "3" at bounding box center [455, 409] width 17 height 16
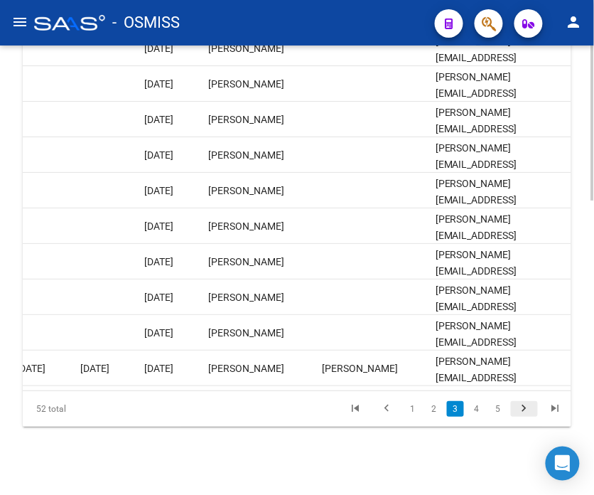
click at [532, 409] on icon "go to next page" at bounding box center [524, 410] width 18 height 17
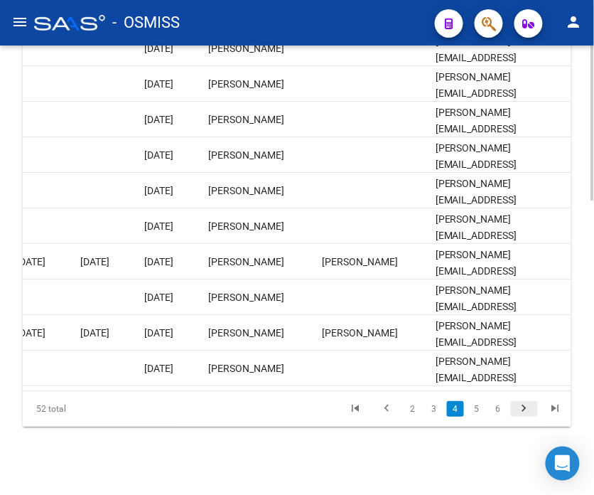
click at [522, 410] on icon "go to next page" at bounding box center [524, 410] width 18 height 17
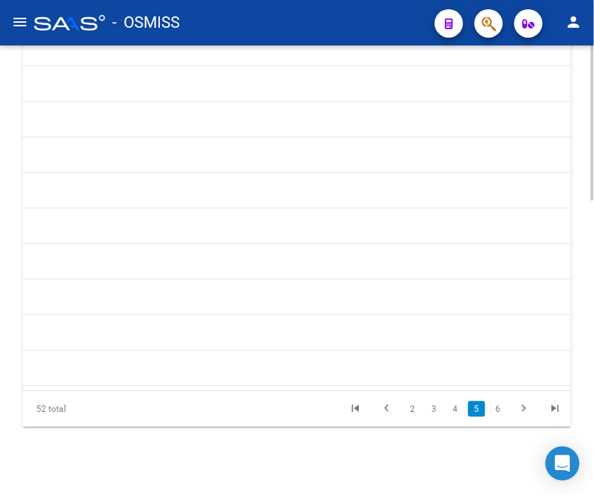
scroll to position [0, 2180]
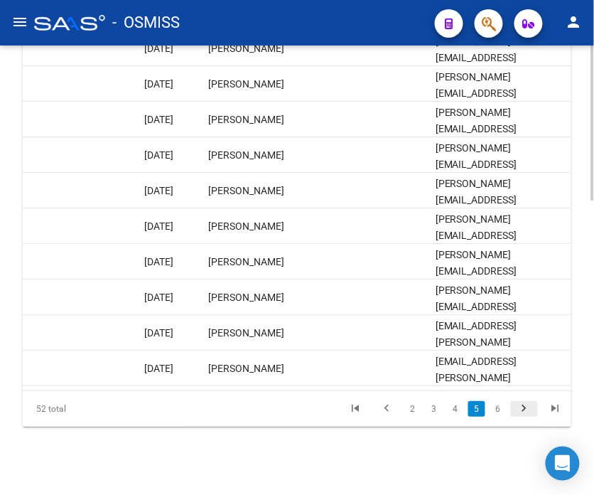
click at [522, 405] on icon "go to next page" at bounding box center [524, 410] width 18 height 17
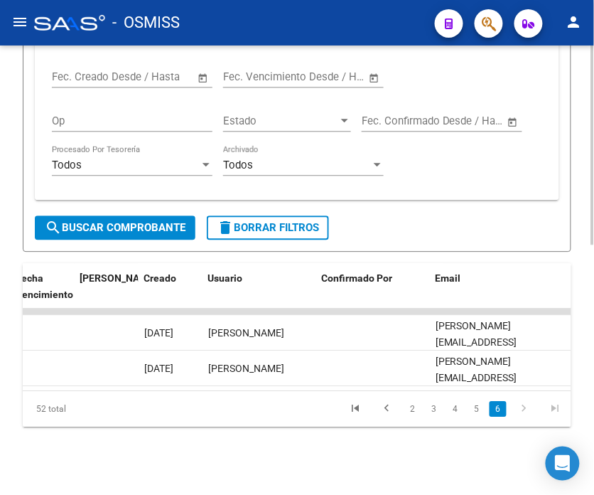
scroll to position [565, 0]
click at [438, 412] on link "3" at bounding box center [434, 409] width 17 height 16
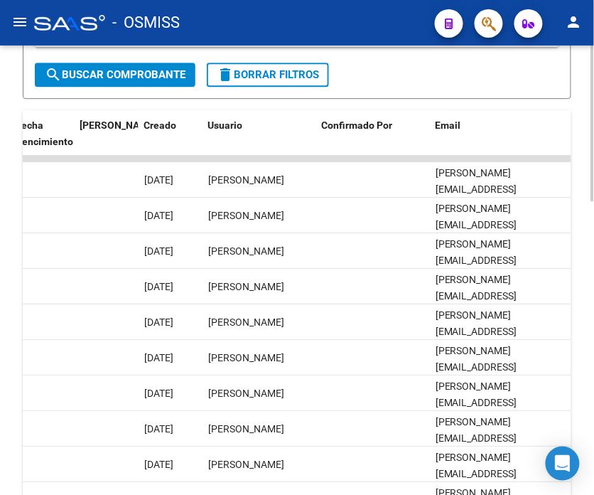
scroll to position [802, 0]
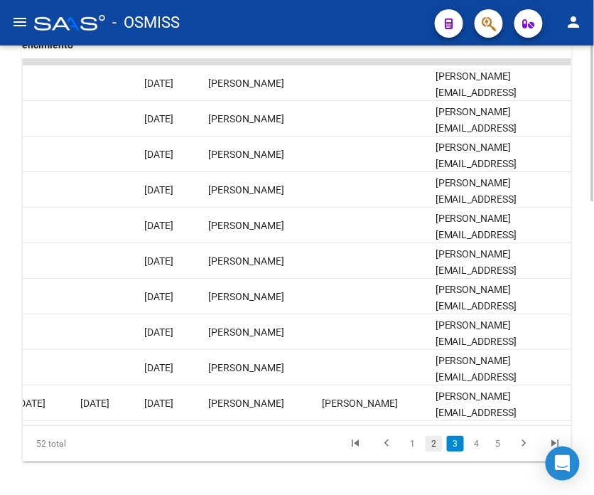
click at [426, 451] on link "2" at bounding box center [434, 444] width 17 height 16
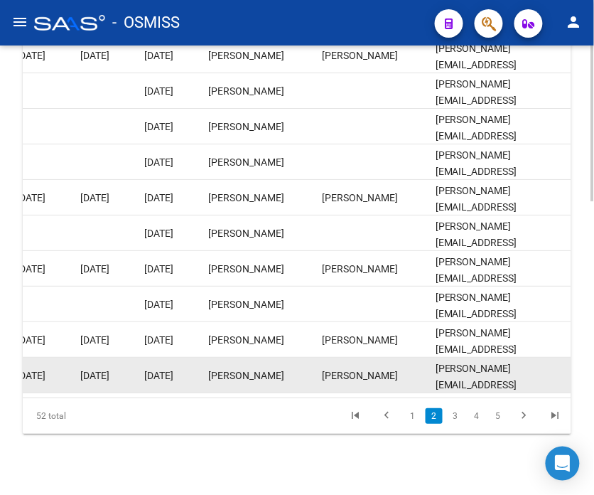
scroll to position [849, 0]
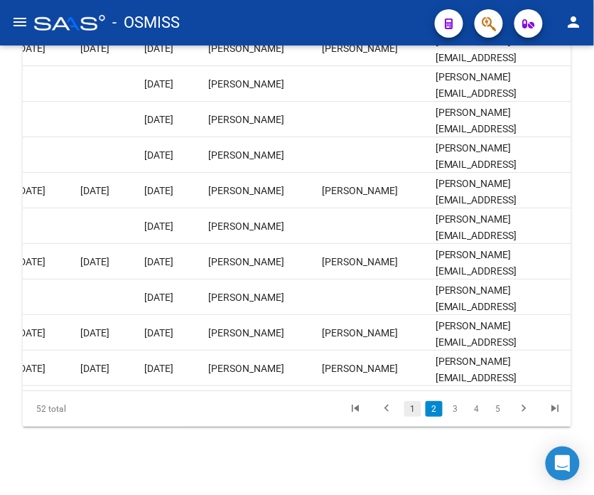
click at [414, 411] on link "1" at bounding box center [413, 409] width 17 height 16
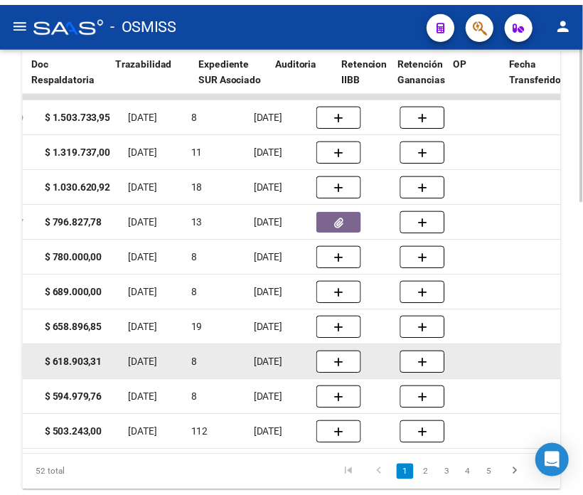
scroll to position [0, 0]
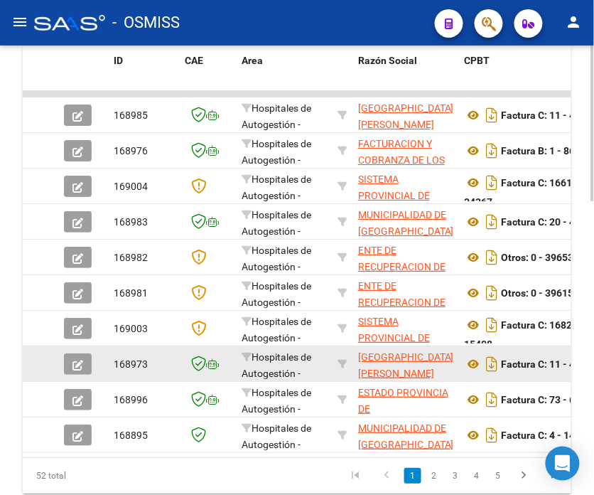
drag, startPoint x: 363, startPoint y: 351, endPoint x: 152, endPoint y: 363, distance: 211.5
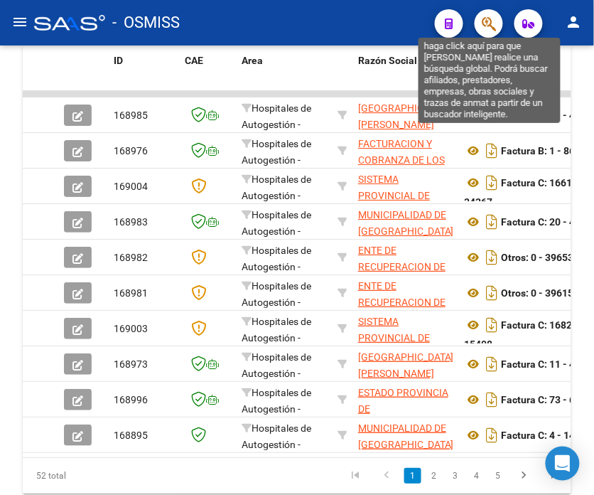
click at [488, 26] on icon "button" at bounding box center [489, 24] width 14 height 16
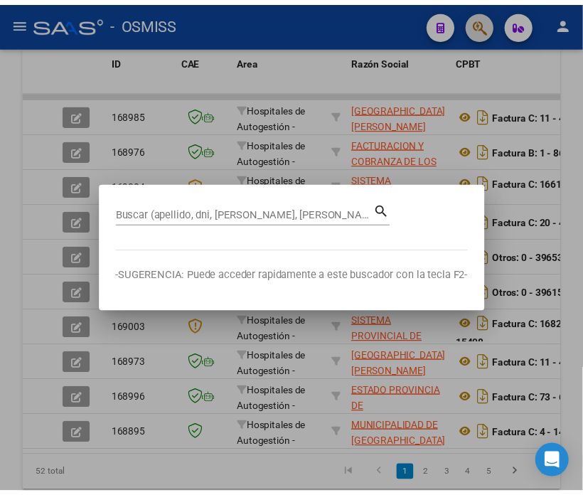
scroll to position [814, 0]
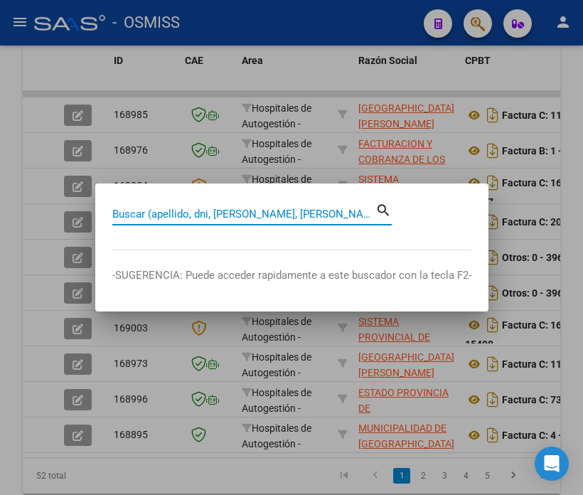
click at [213, 210] on input "Buscar (apellido, dni, [PERSON_NAME], [PERSON_NAME], cuit, obra social)" at bounding box center [243, 214] width 263 height 13
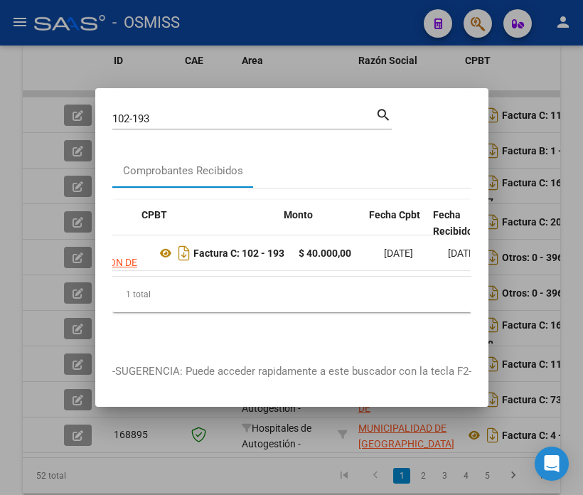
scroll to position [0, 422]
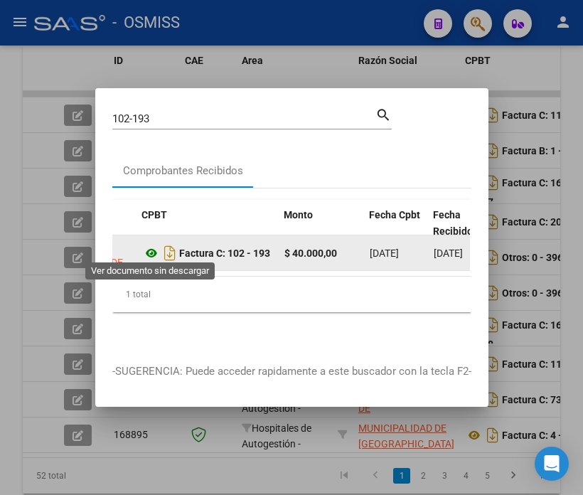
click at [152, 250] on icon at bounding box center [151, 253] width 18 height 17
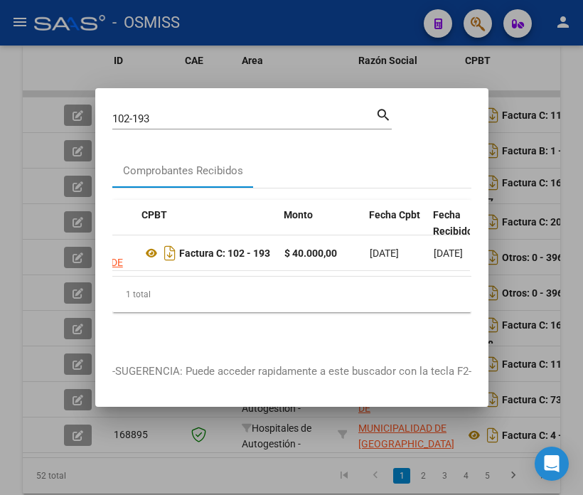
click at [172, 114] on input "102-193" at bounding box center [243, 118] width 263 height 13
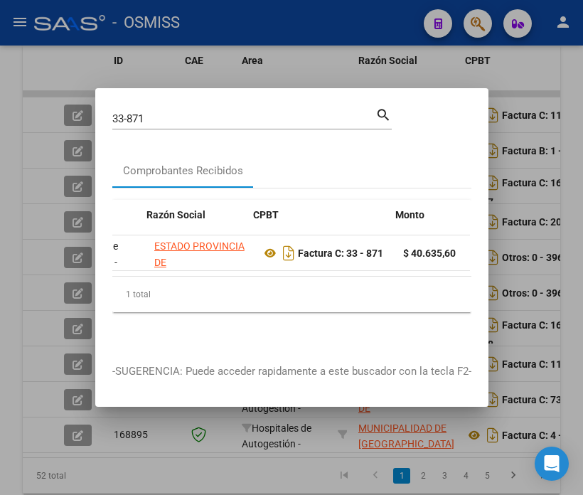
scroll to position [0, 363]
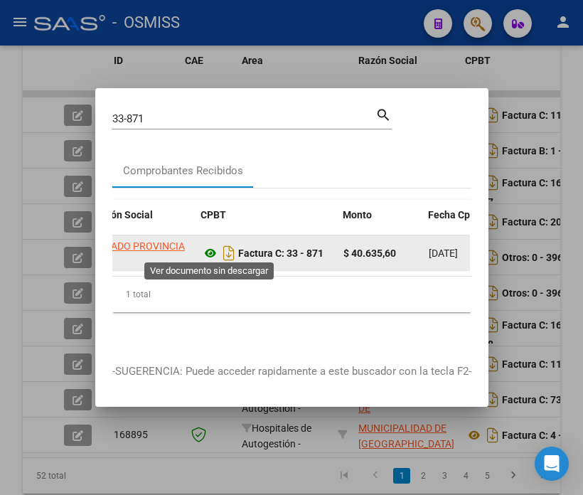
click at [208, 250] on icon at bounding box center [210, 253] width 18 height 17
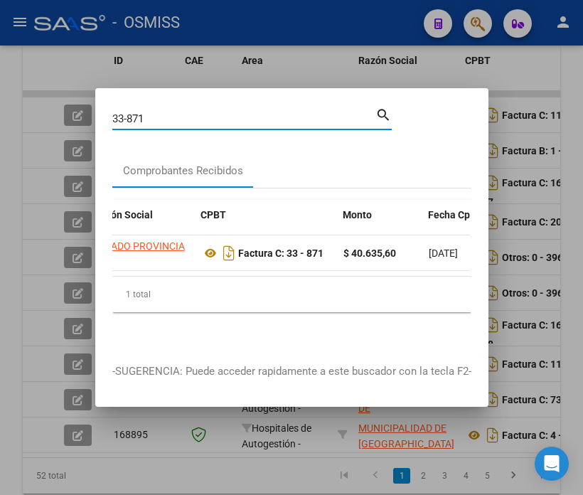
click at [175, 114] on input "33-871" at bounding box center [243, 118] width 263 height 13
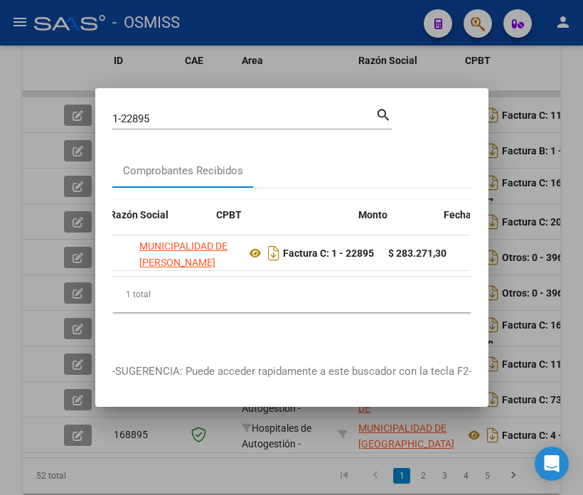
scroll to position [0, 348]
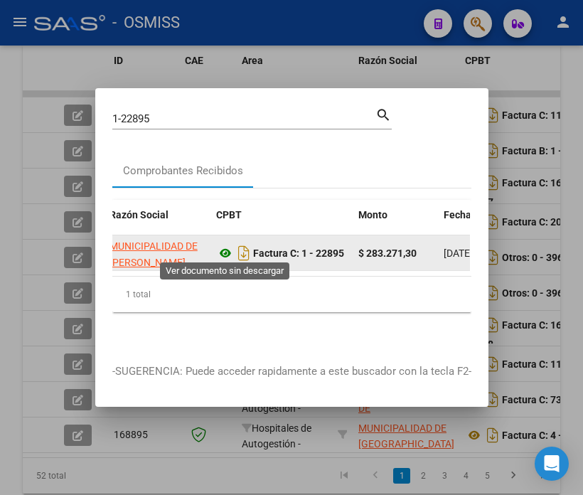
click at [225, 251] on icon at bounding box center [225, 253] width 18 height 17
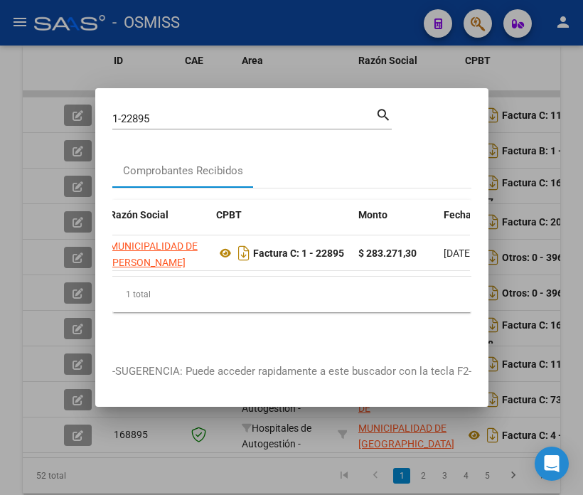
click at [208, 116] on input "1-22895" at bounding box center [243, 118] width 263 height 13
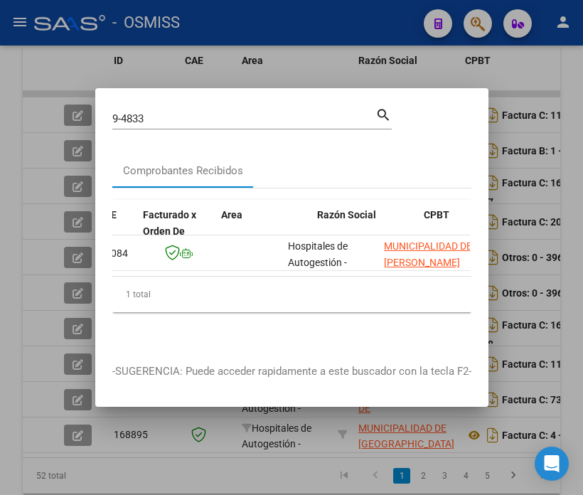
scroll to position [0, 193]
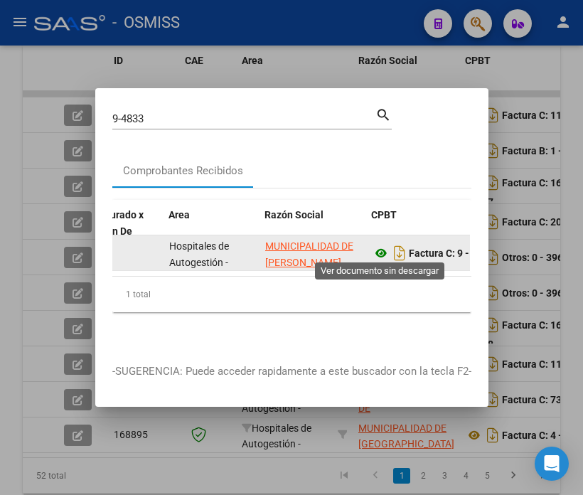
click at [383, 246] on icon at bounding box center [381, 253] width 18 height 17
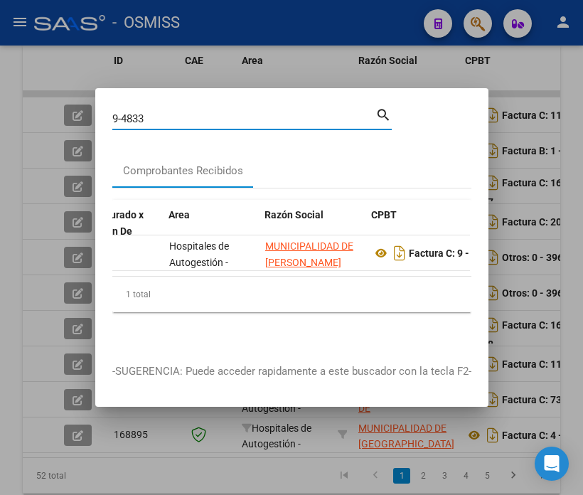
click at [212, 112] on input "9-4833" at bounding box center [243, 118] width 263 height 13
click at [211, 112] on input "9-4833" at bounding box center [243, 118] width 263 height 13
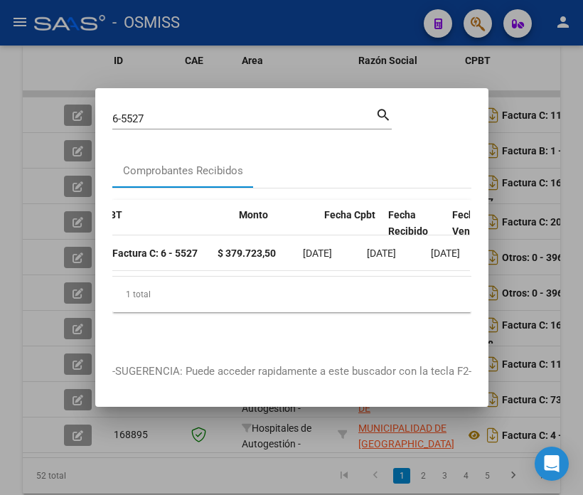
scroll to position [0, 408]
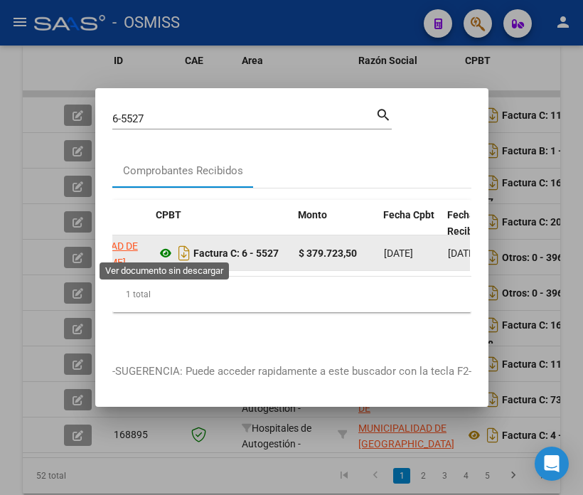
click at [165, 250] on icon at bounding box center [165, 253] width 18 height 17
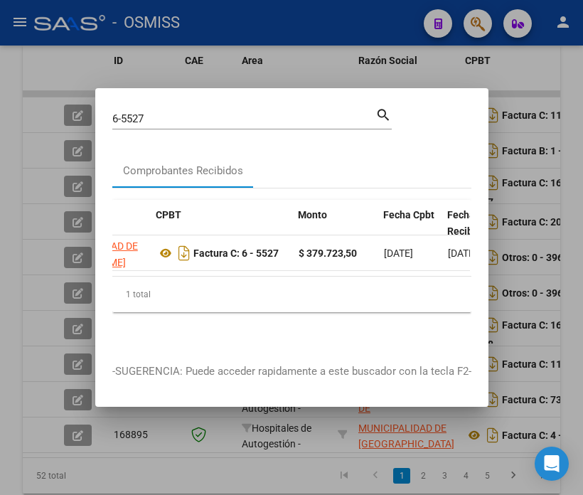
click at [176, 112] on input "6-5527" at bounding box center [243, 118] width 263 height 13
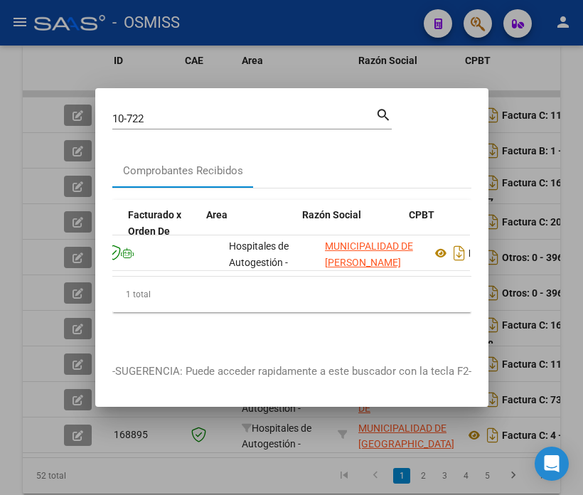
scroll to position [0, 208]
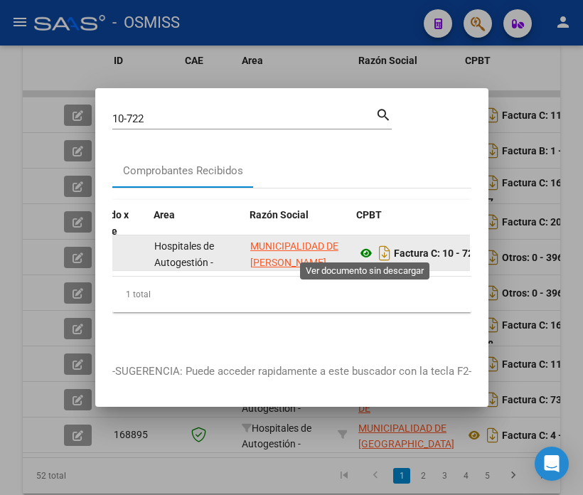
click at [363, 249] on icon at bounding box center [366, 253] width 18 height 17
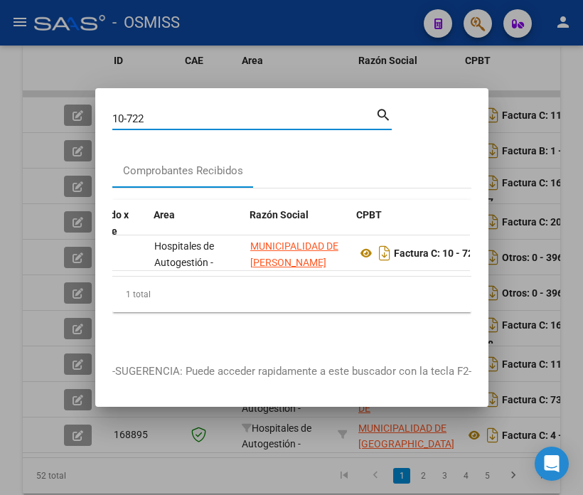
click at [169, 112] on input "10-722" at bounding box center [243, 118] width 263 height 13
click at [161, 112] on input "10-722" at bounding box center [243, 118] width 263 height 13
click at [166, 116] on input "10-722" at bounding box center [243, 118] width 263 height 13
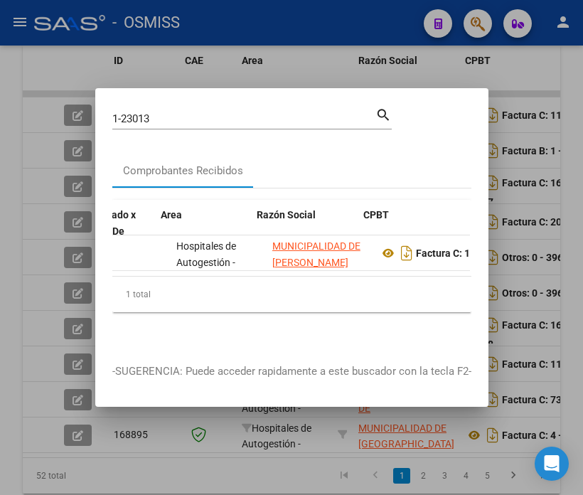
scroll to position [0, 201]
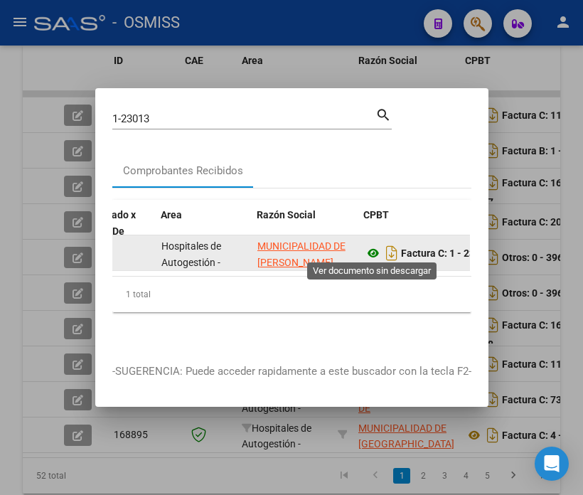
click at [378, 253] on icon at bounding box center [373, 253] width 18 height 17
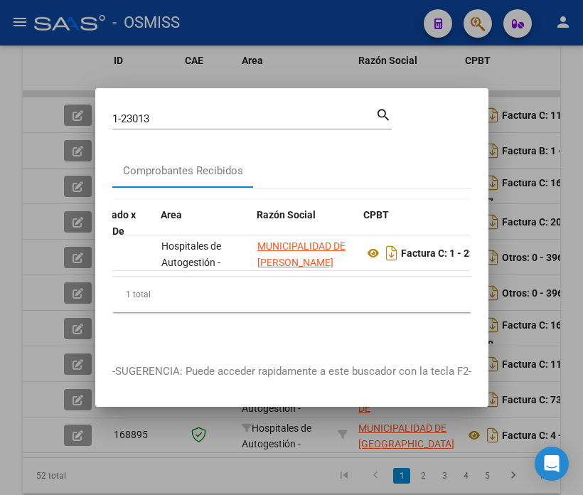
click at [212, 116] on input "1-23013" at bounding box center [243, 118] width 263 height 13
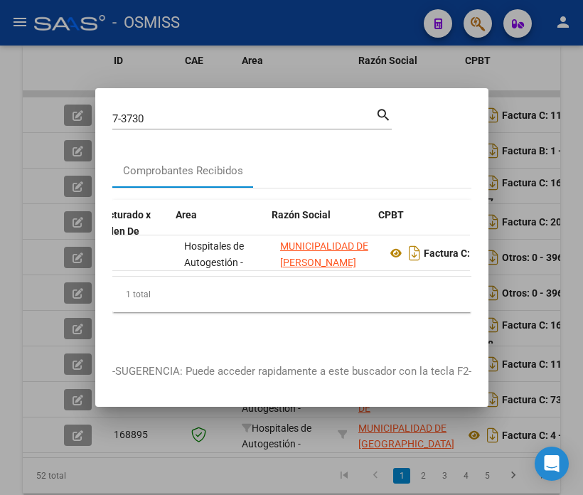
scroll to position [0, 186]
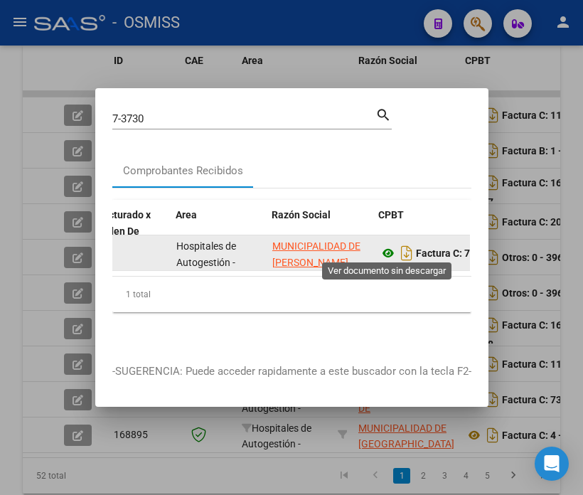
click at [388, 245] on icon at bounding box center [388, 253] width 18 height 17
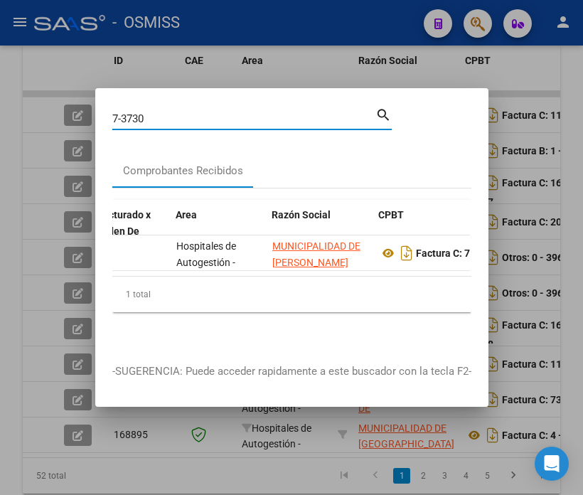
click at [164, 112] on input "7-3730" at bounding box center [243, 118] width 263 height 13
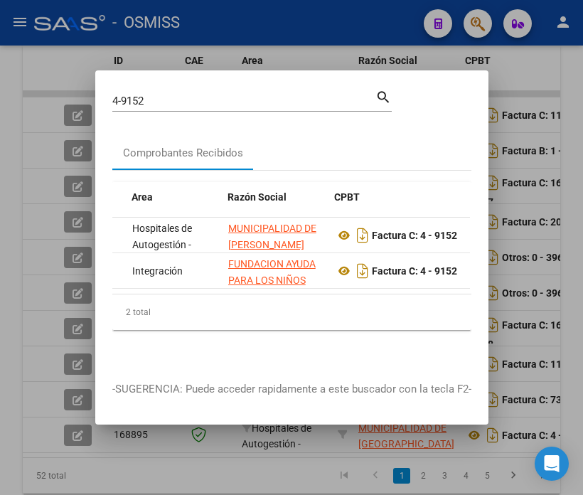
scroll to position [0, 237]
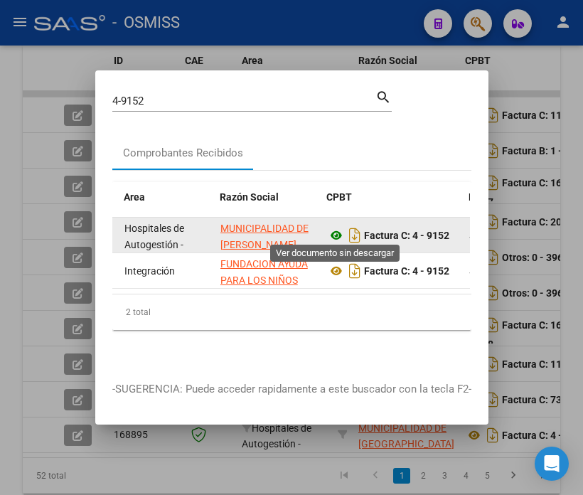
click at [337, 227] on icon at bounding box center [336, 235] width 18 height 17
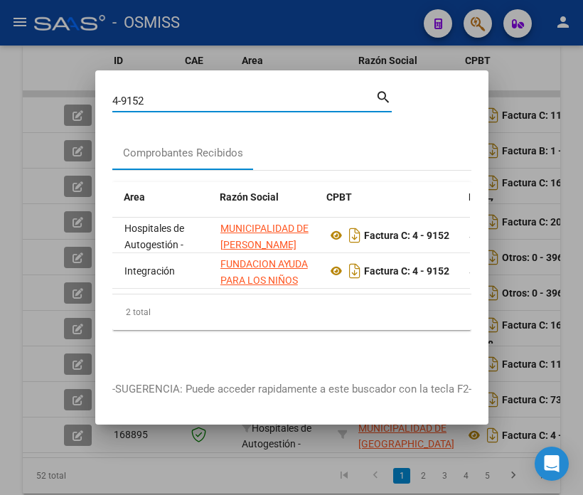
click at [193, 100] on input "4-9152" at bounding box center [243, 101] width 263 height 13
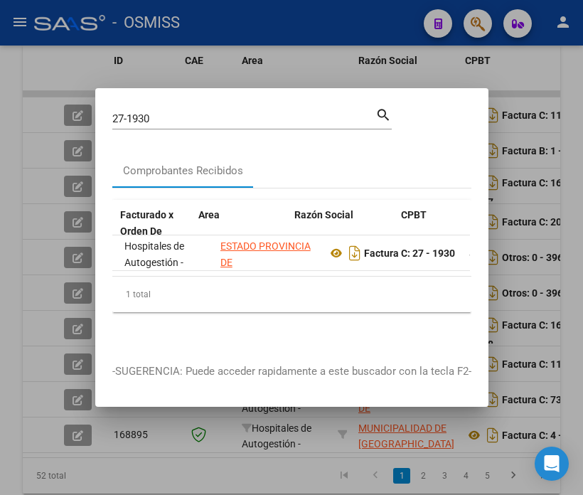
scroll to position [0, 282]
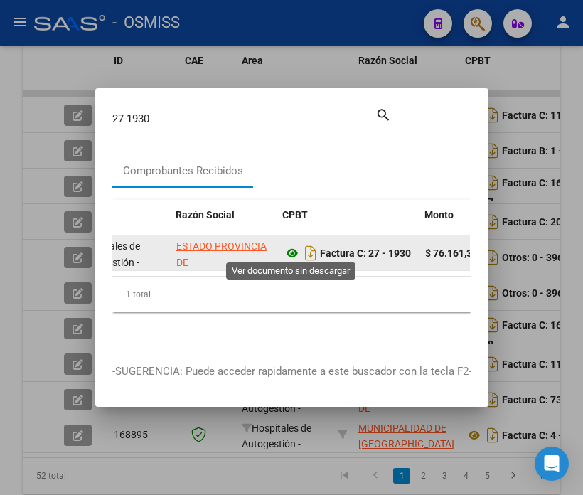
click at [283, 246] on icon at bounding box center [292, 253] width 18 height 17
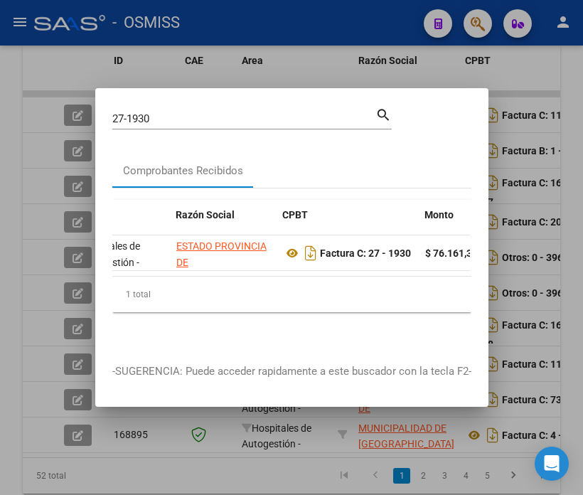
click at [181, 112] on input "27-1930" at bounding box center [243, 118] width 263 height 13
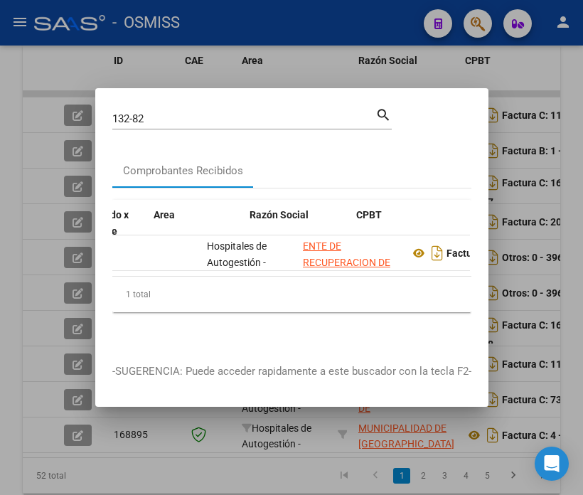
scroll to position [0, 215]
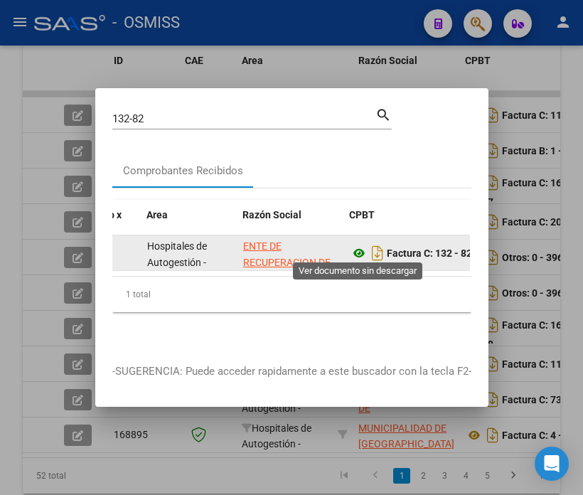
click at [361, 250] on icon at bounding box center [359, 253] width 18 height 17
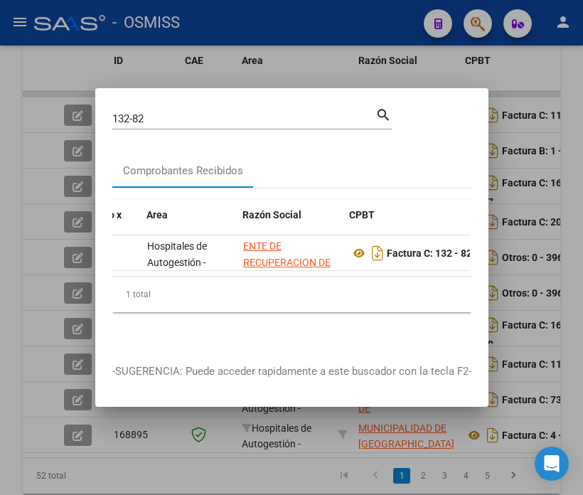
click at [171, 112] on input "132-82" at bounding box center [243, 118] width 263 height 13
click at [167, 112] on input "132-82" at bounding box center [243, 118] width 263 height 13
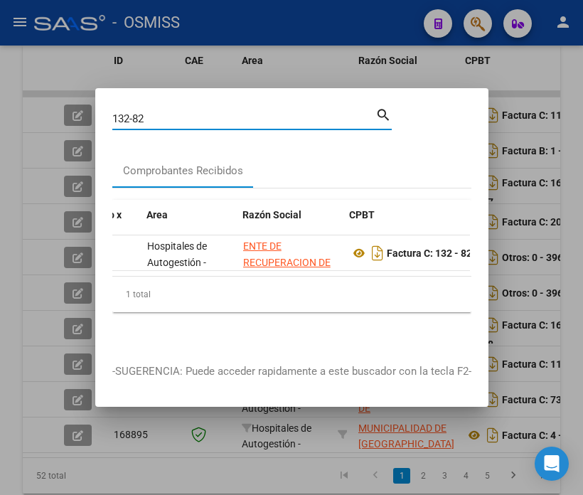
click at [167, 112] on input "132-82" at bounding box center [243, 118] width 263 height 13
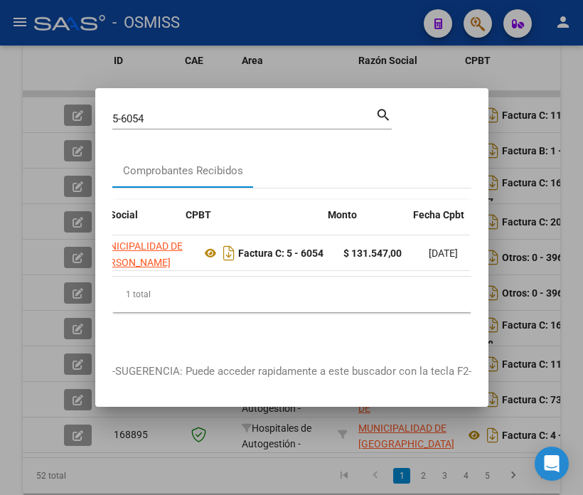
scroll to position [0, 378]
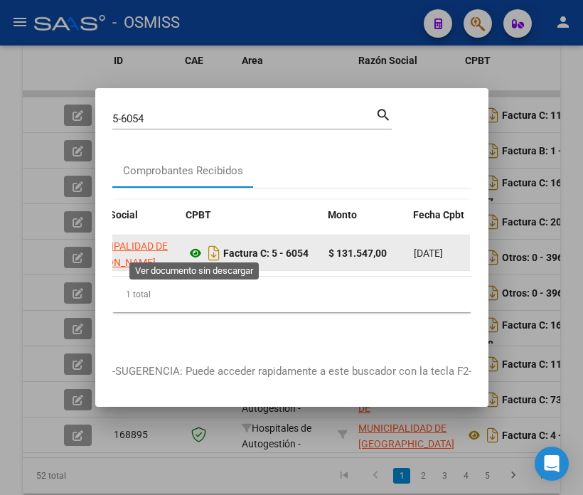
click at [195, 247] on icon at bounding box center [195, 253] width 18 height 17
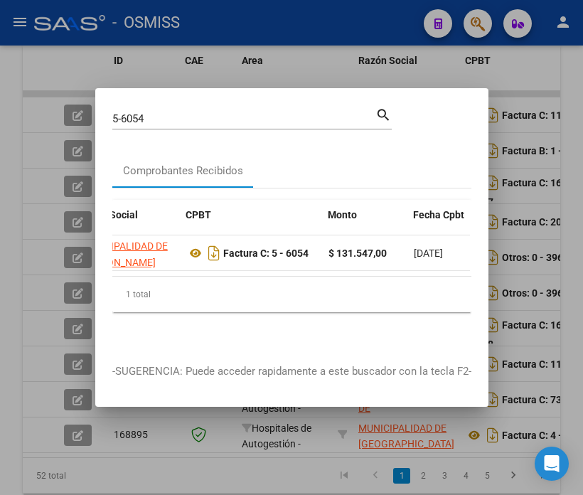
click at [197, 114] on input "5-6054" at bounding box center [243, 118] width 263 height 13
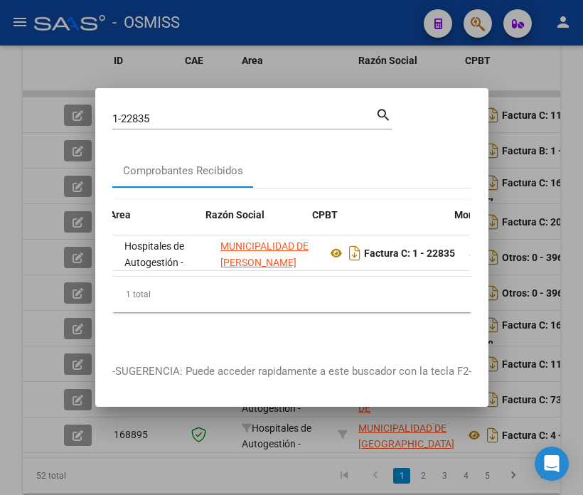
scroll to position [0, 252]
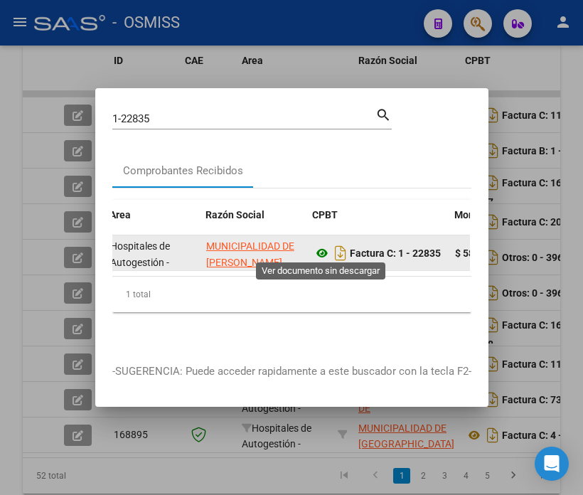
click at [320, 247] on icon at bounding box center [322, 253] width 18 height 17
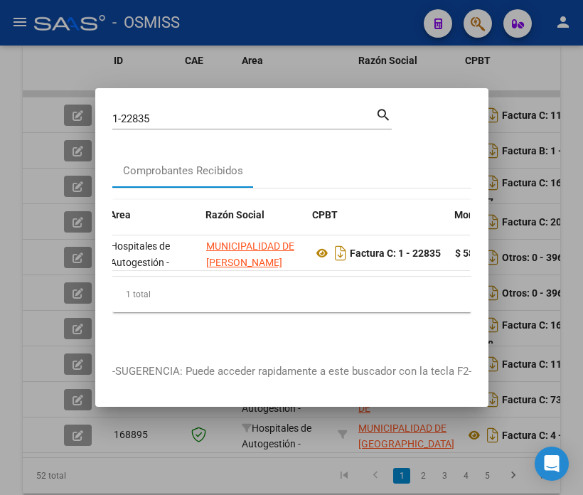
click at [161, 116] on input "1-22835" at bounding box center [243, 118] width 263 height 13
type input "3-7213"
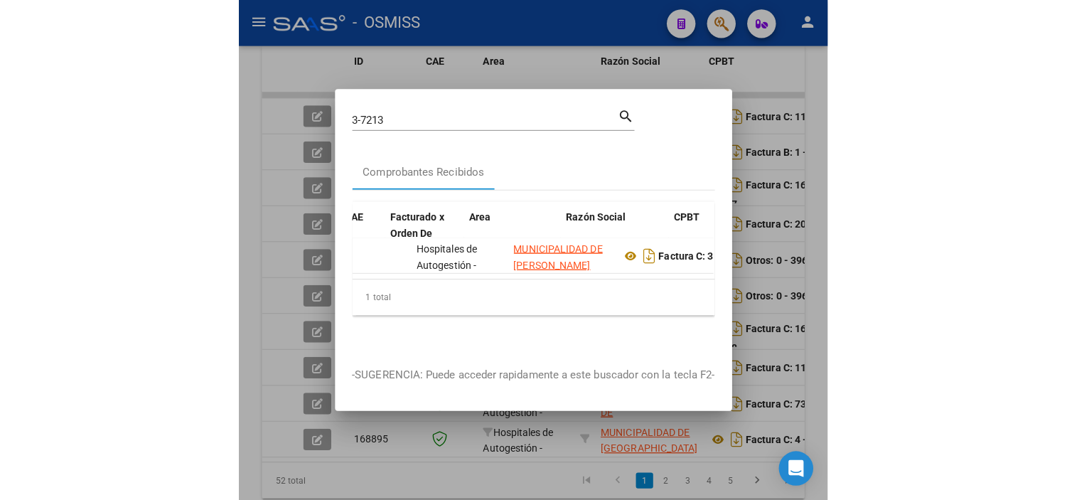
scroll to position [0, 274]
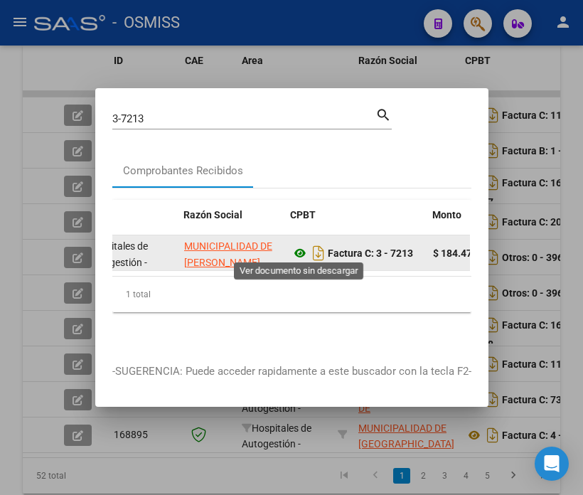
click at [292, 251] on icon at bounding box center [300, 253] width 18 height 17
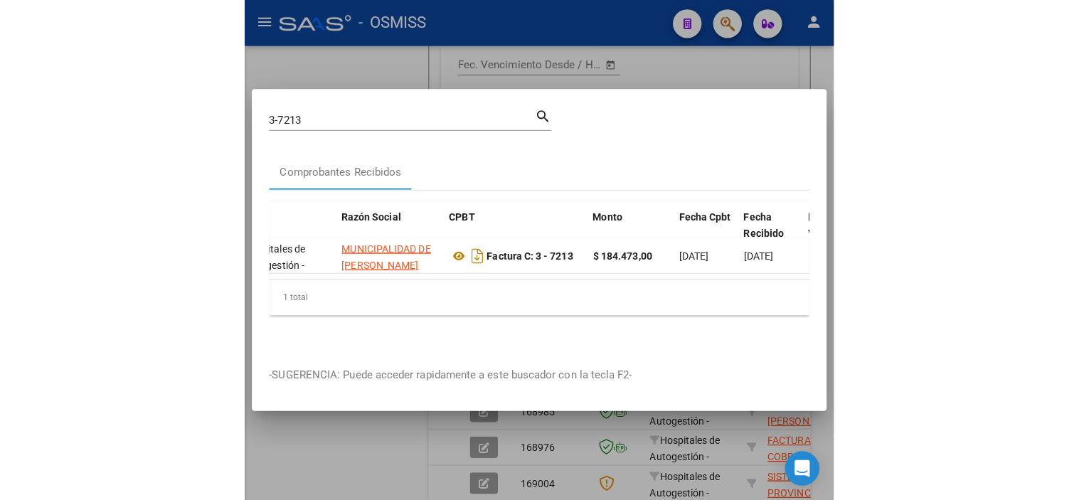
scroll to position [678, 0]
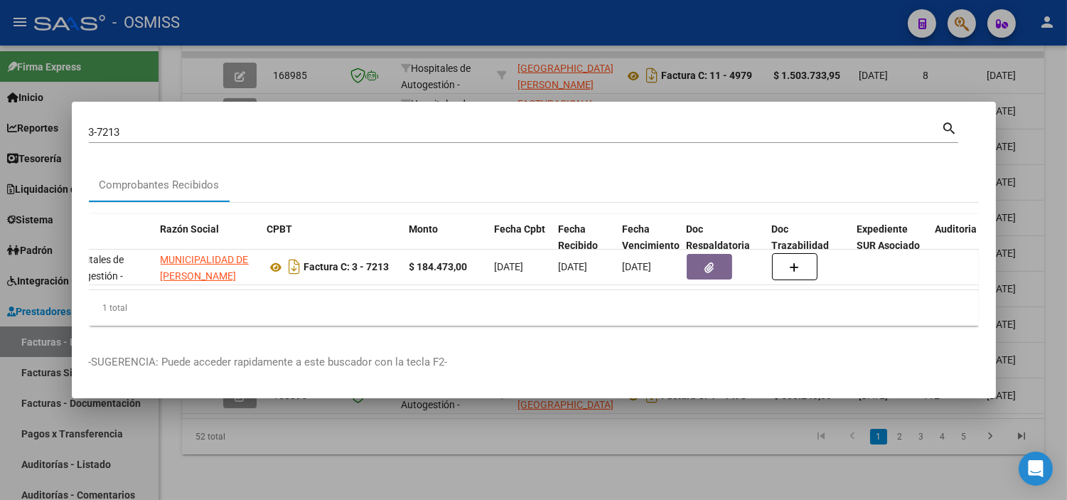
click at [274, 80] on div at bounding box center [533, 250] width 1067 height 500
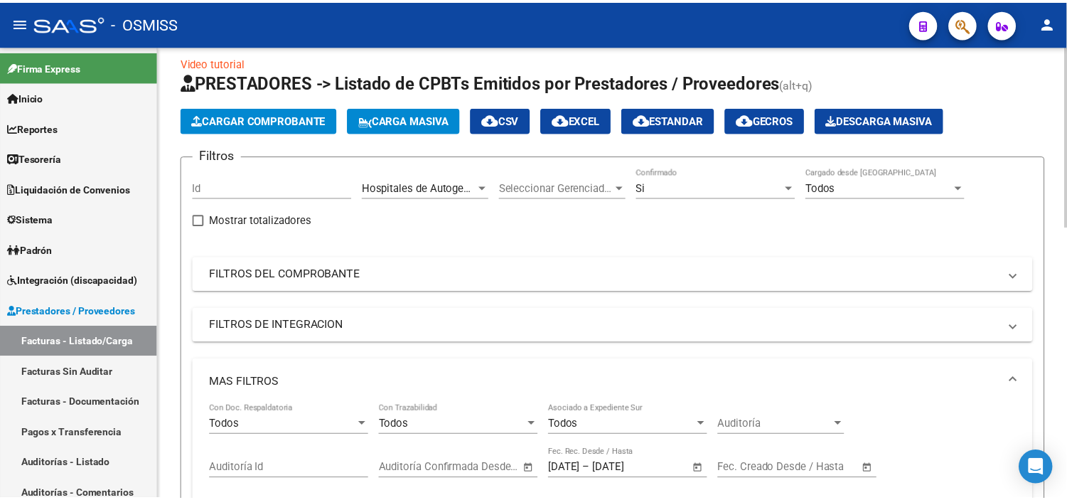
scroll to position [0, 0]
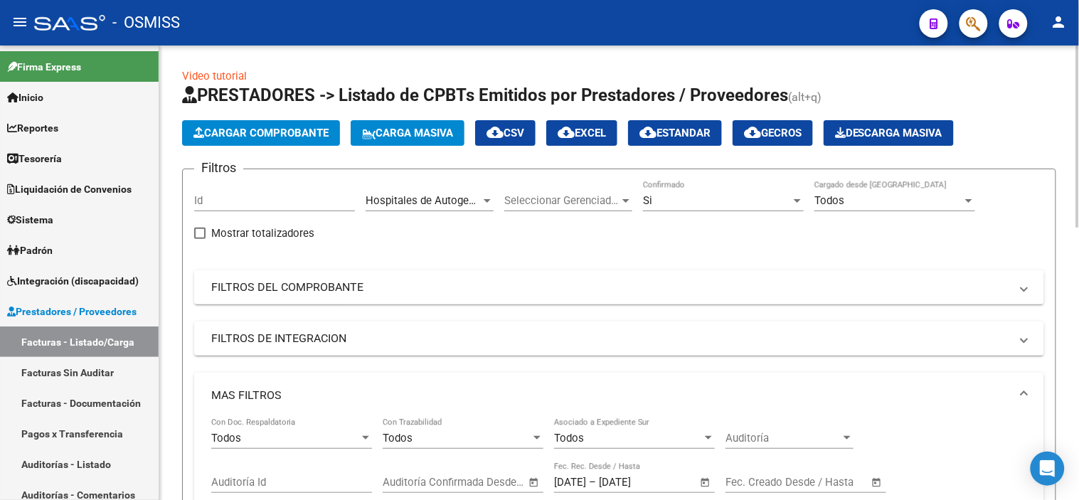
click at [394, 203] on span "Hospitales de Autogestión - Afiliaciones" at bounding box center [461, 200] width 192 height 13
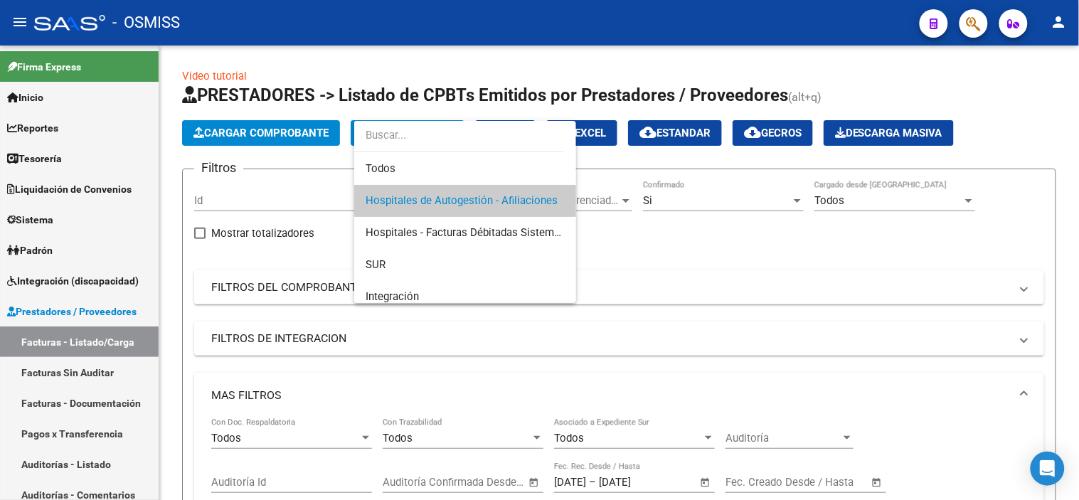
click at [743, 230] on div at bounding box center [539, 250] width 1079 height 500
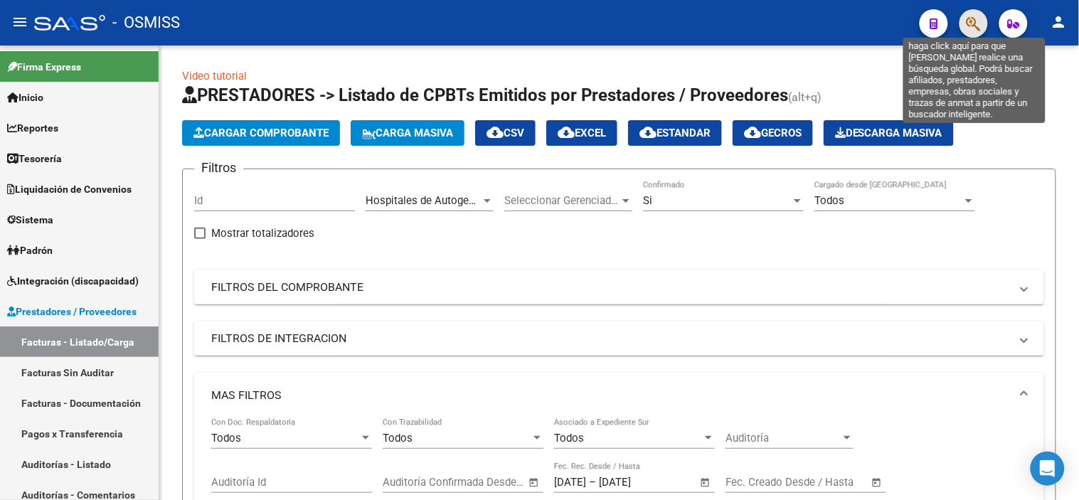
click at [966, 27] on icon "button" at bounding box center [973, 24] width 14 height 16
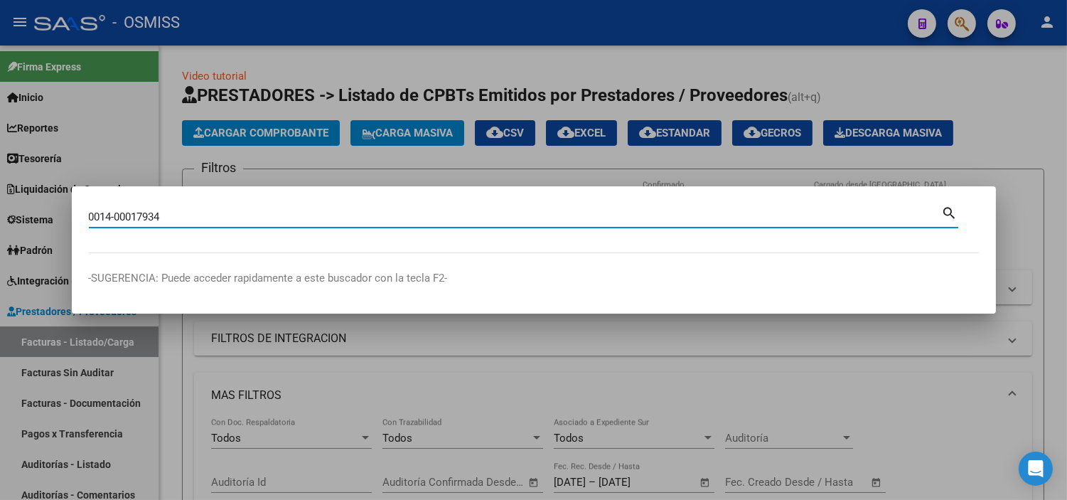
type input "0014-00017934"
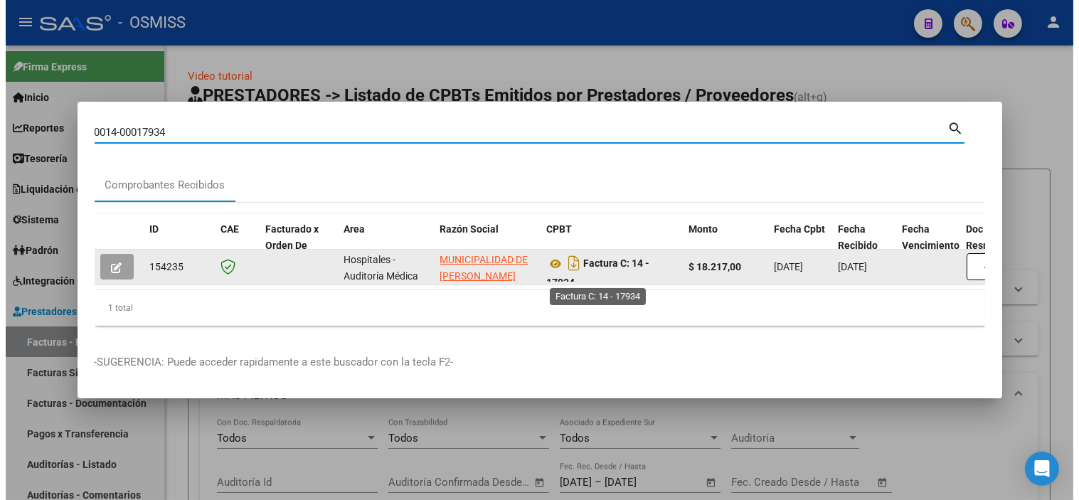
scroll to position [9, 0]
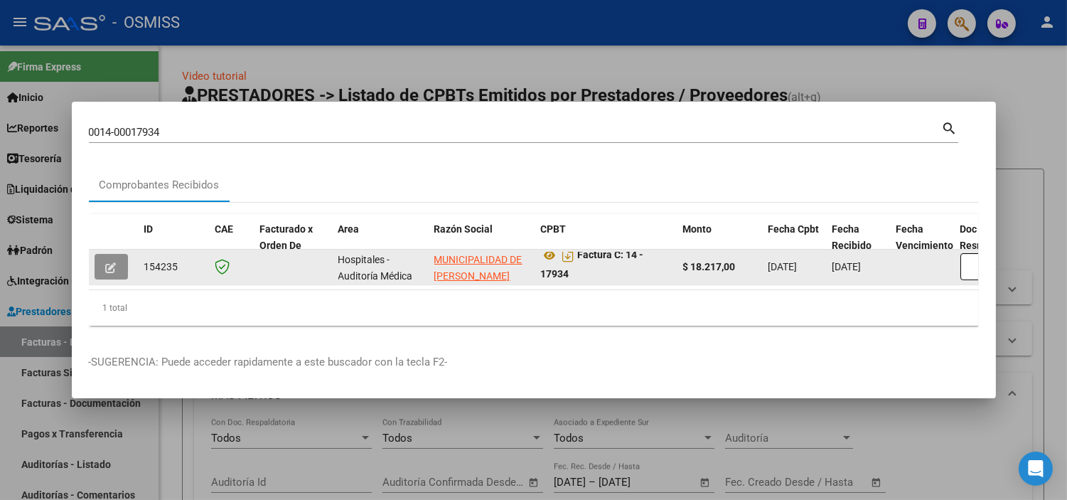
click at [98, 262] on button "button" at bounding box center [111, 267] width 33 height 26
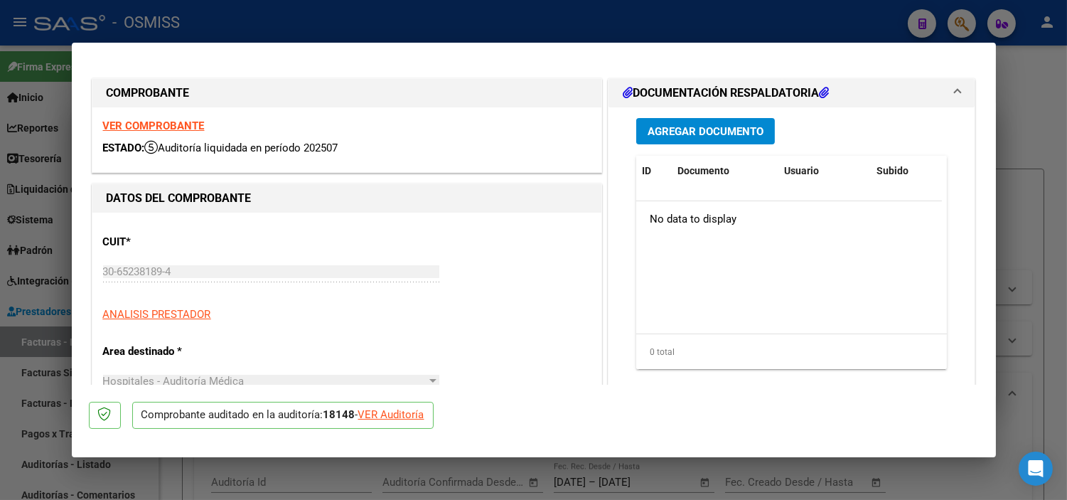
type input "2025-08-01"
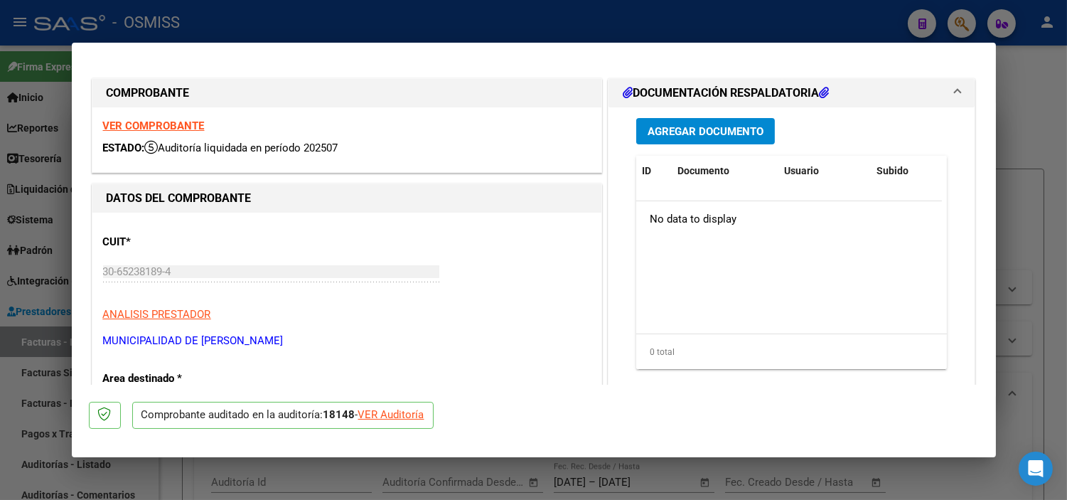
click at [406, 417] on div "VER Auditoría" at bounding box center [391, 415] width 66 height 16
type input "$ 0,00"
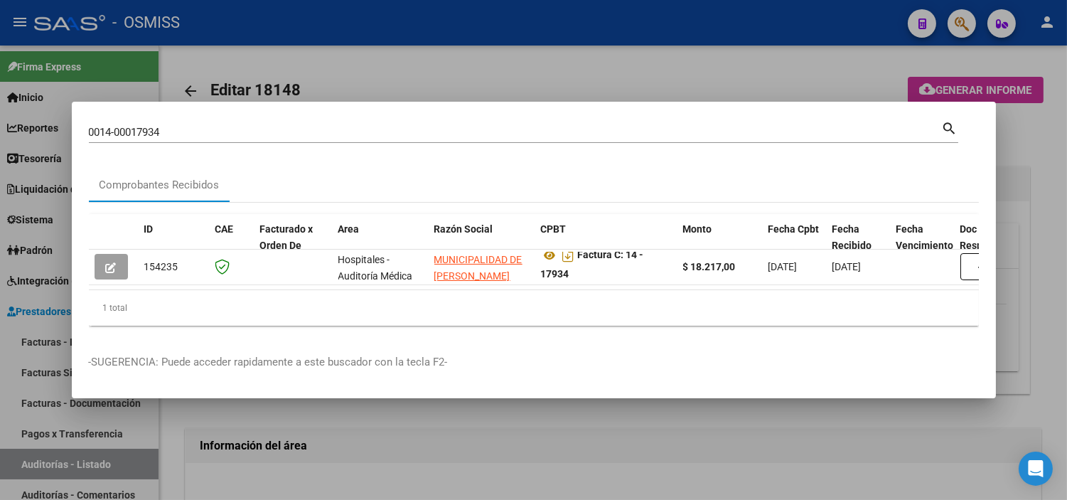
click at [422, 431] on div at bounding box center [533, 250] width 1067 height 500
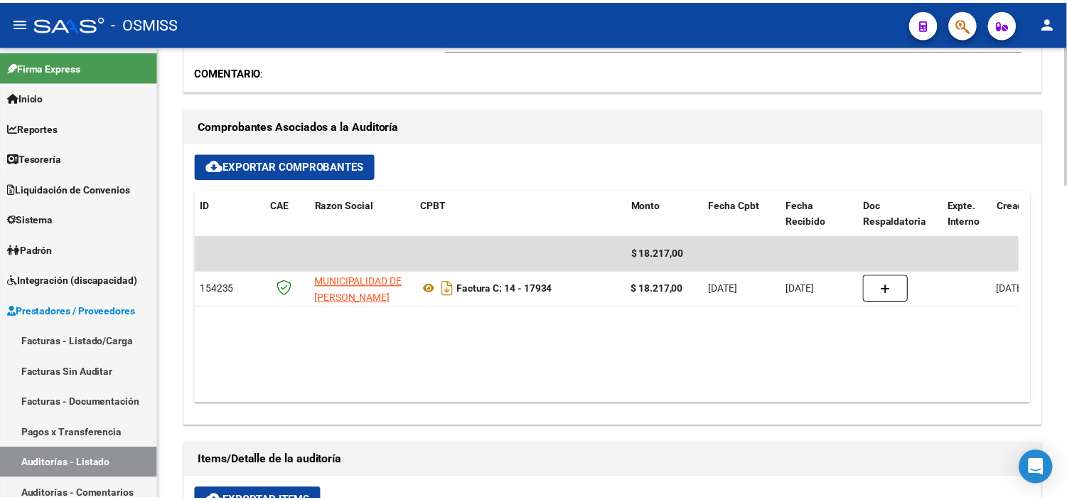
scroll to position [552, 0]
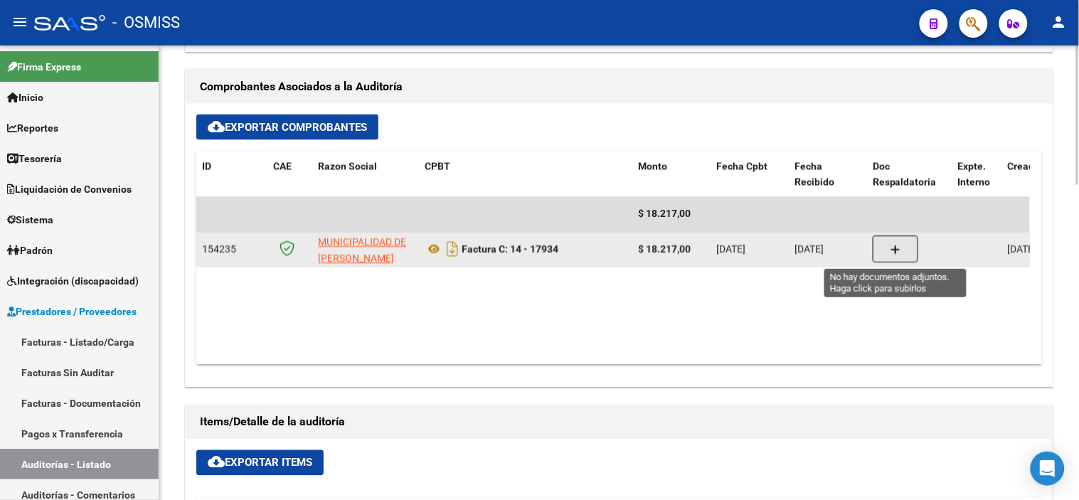
click at [890, 257] on button "button" at bounding box center [895, 249] width 46 height 27
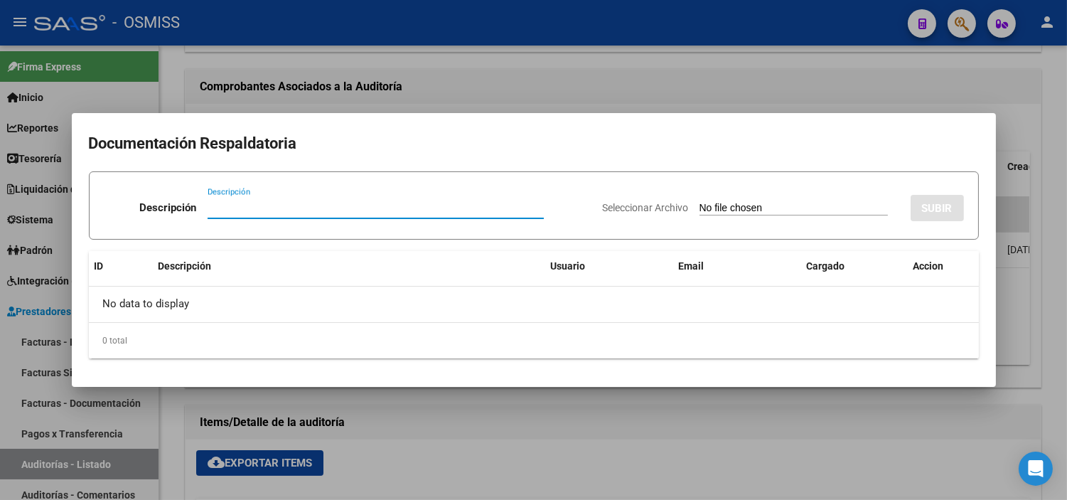
click at [744, 201] on div "Seleccionar Archivo SUBIR" at bounding box center [783, 204] width 361 height 43
click at [375, 80] on div at bounding box center [533, 250] width 1067 height 500
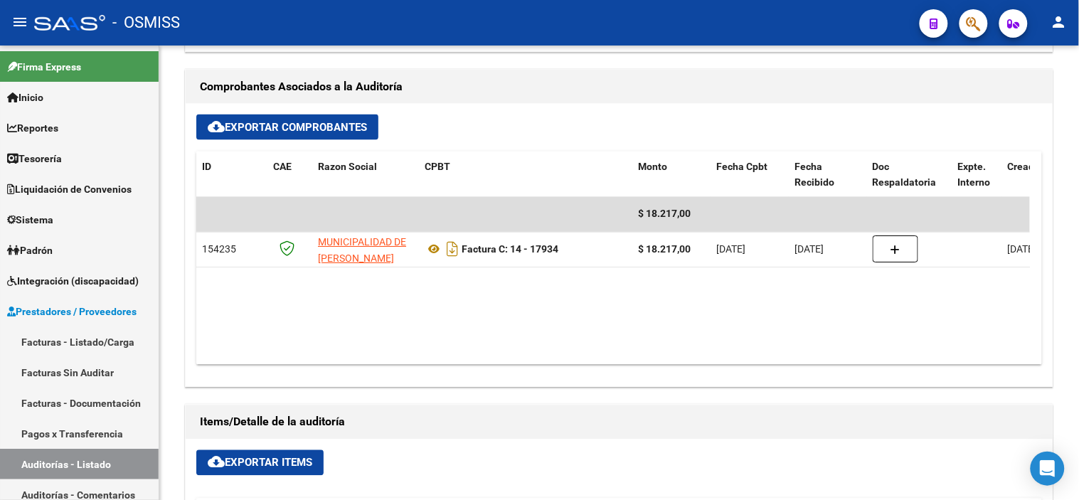
click at [985, 27] on button "button" at bounding box center [973, 23] width 28 height 28
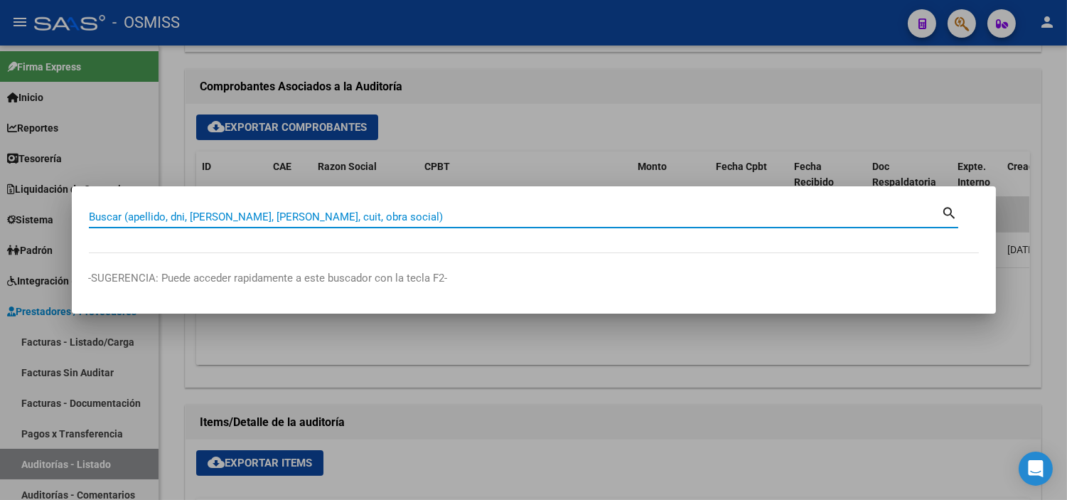
paste input "0014-00017904"
type input "0014-00017904"
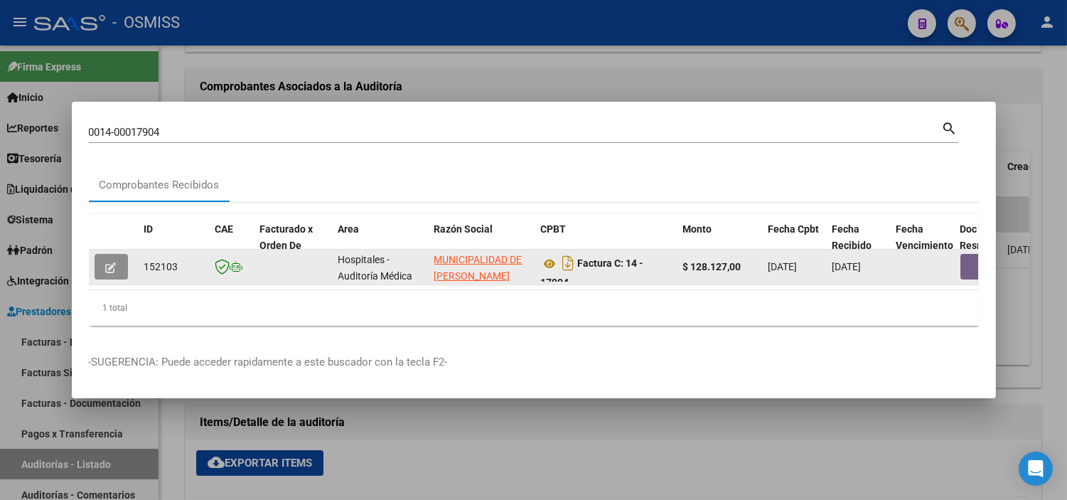
click at [107, 266] on icon "button" at bounding box center [111, 267] width 11 height 11
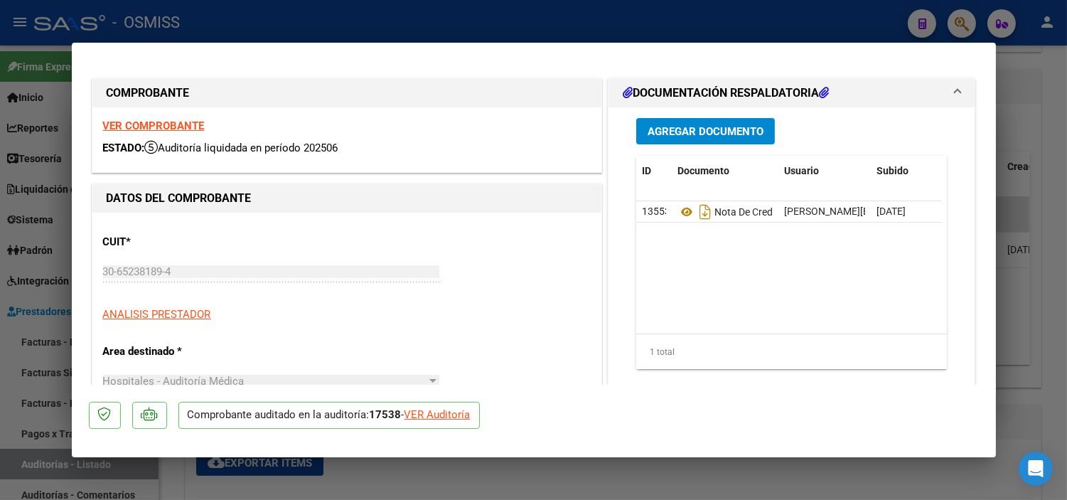
type input "[DATE]"
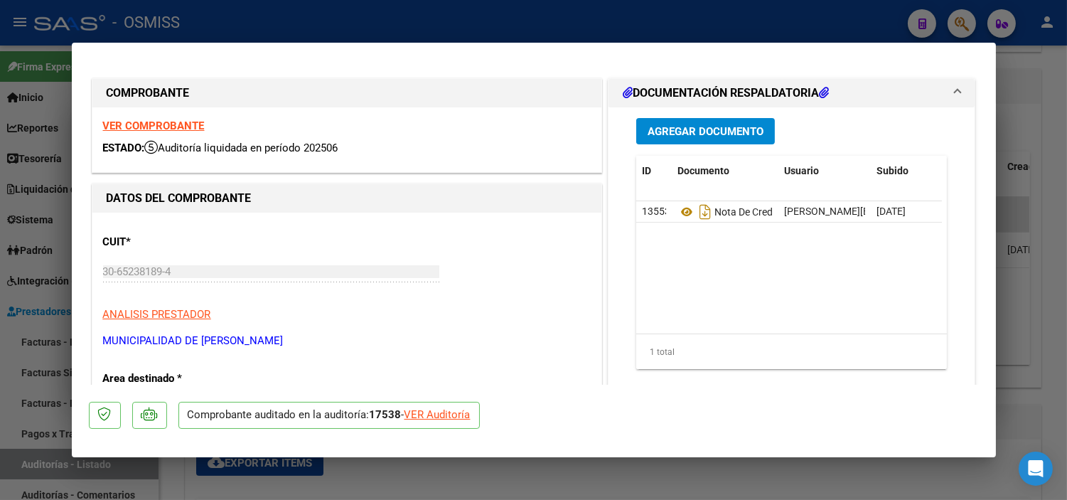
click at [449, 422] on div "VER Auditoría" at bounding box center [438, 415] width 66 height 16
type input "$ 0,00"
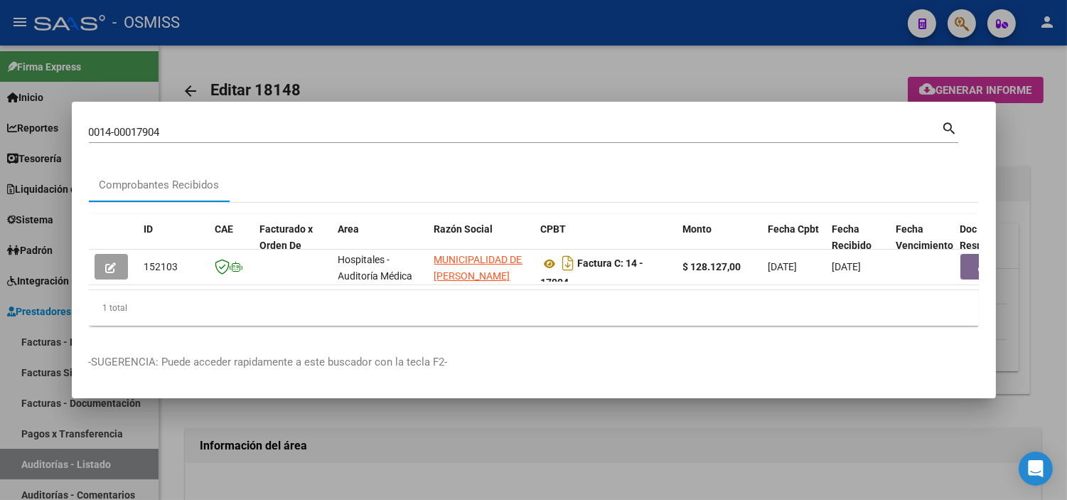
click at [443, 434] on div at bounding box center [533, 250] width 1067 height 500
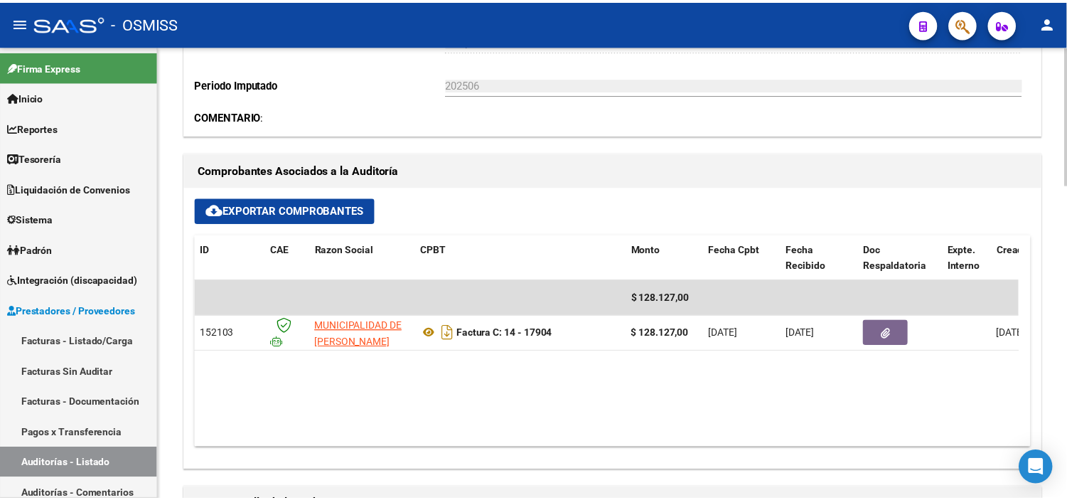
scroll to position [474, 0]
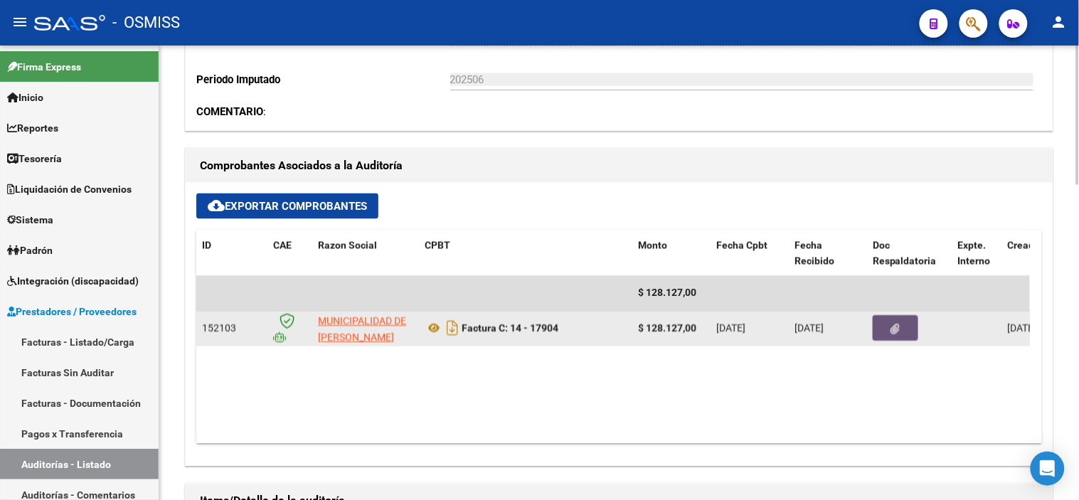
click at [900, 321] on button "button" at bounding box center [895, 329] width 46 height 26
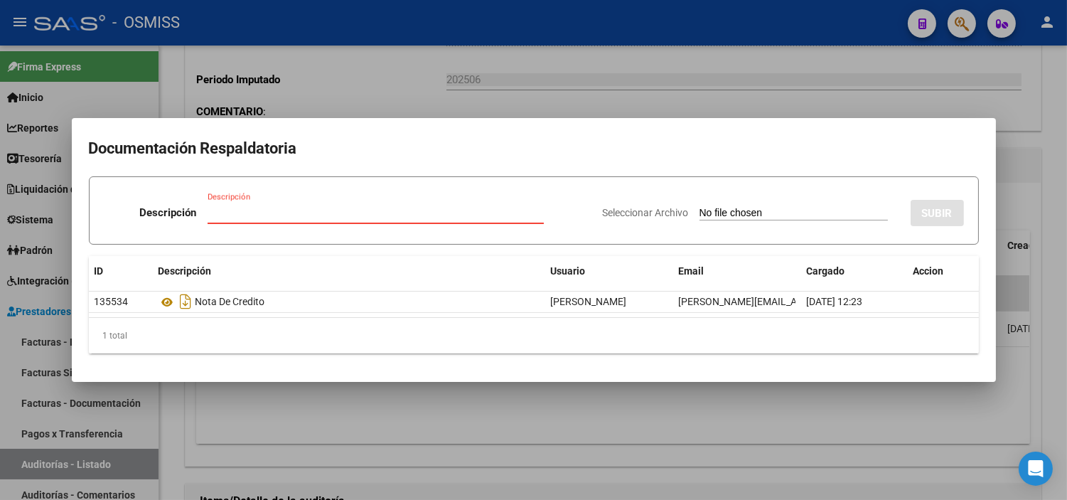
click at [723, 211] on input "Seleccionar Archivo" at bounding box center [794, 214] width 188 height 14
type input "C:\fakepath\NC HOSPITAL DR AGNILLO FC17904.pdf"
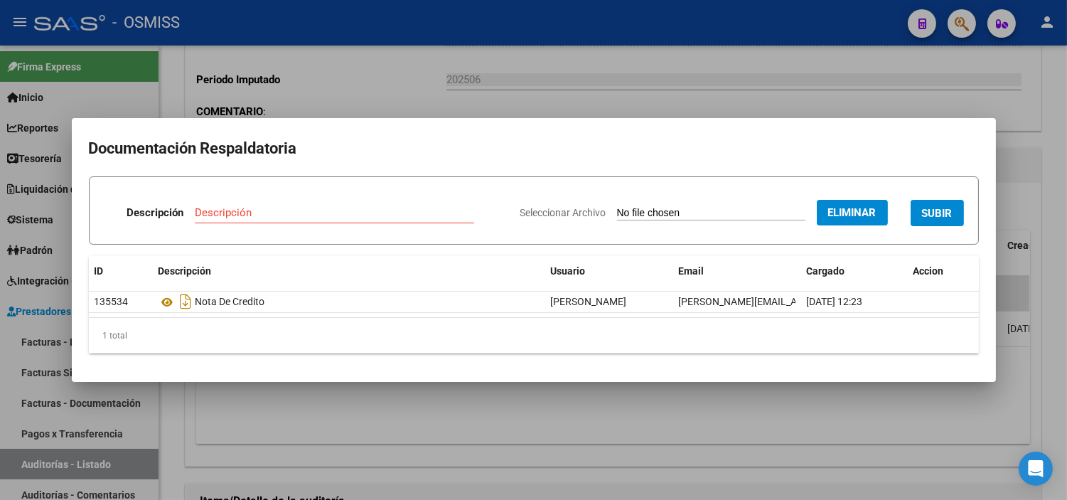
click at [380, 212] on input "Descripción" at bounding box center [334, 212] width 279 height 13
type input "RECIBO"
click at [949, 202] on button "SUBIR" at bounding box center [937, 213] width 53 height 26
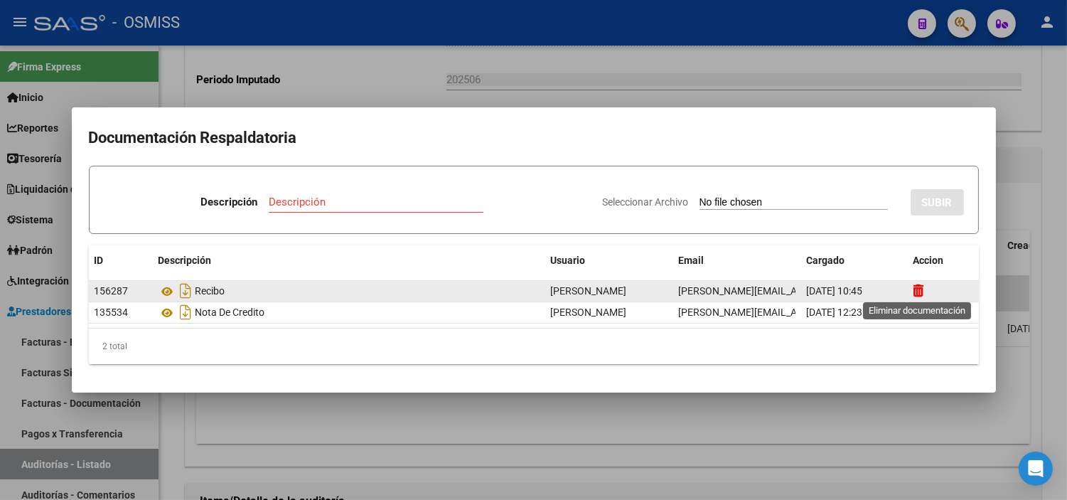
click at [922, 288] on icon at bounding box center [919, 291] width 11 height 14
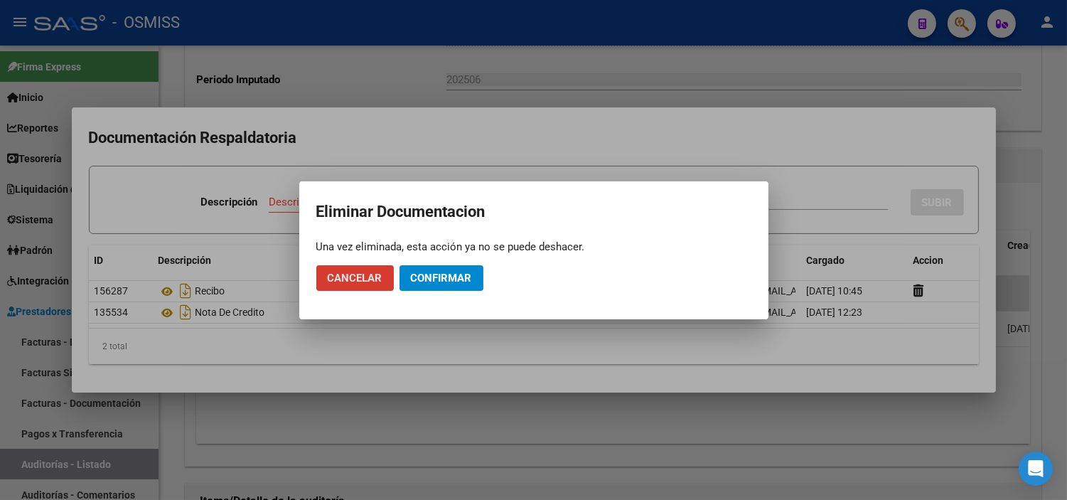
click at [421, 272] on span "Confirmar" at bounding box center [441, 278] width 61 height 13
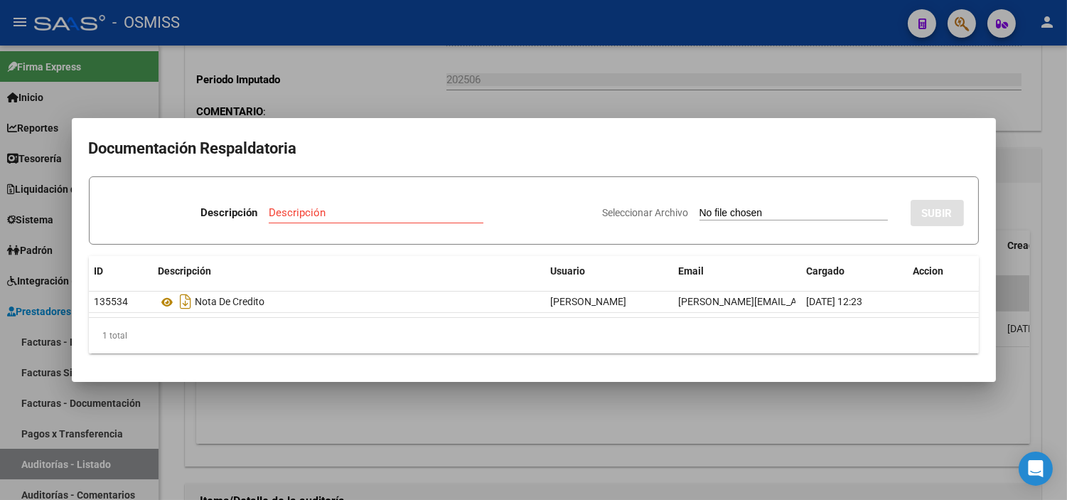
click at [838, 137] on h2 "Documentación Respaldatoria" at bounding box center [534, 148] width 890 height 27
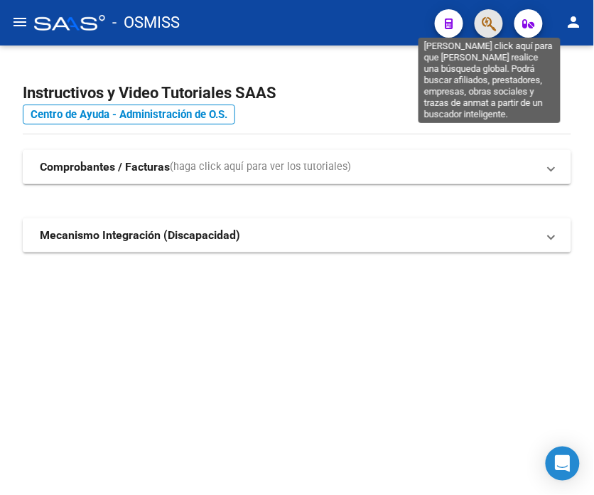
click at [491, 25] on icon "button" at bounding box center [489, 24] width 14 height 16
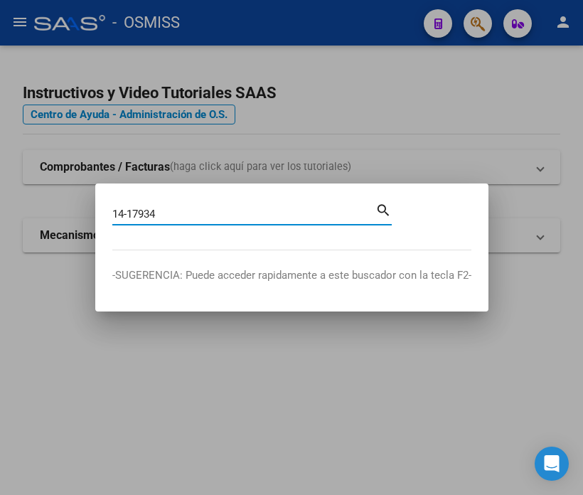
type input "14-17934"
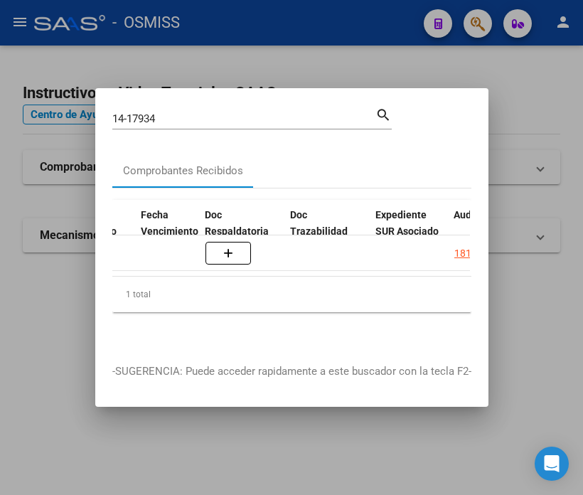
scroll to position [0, 793]
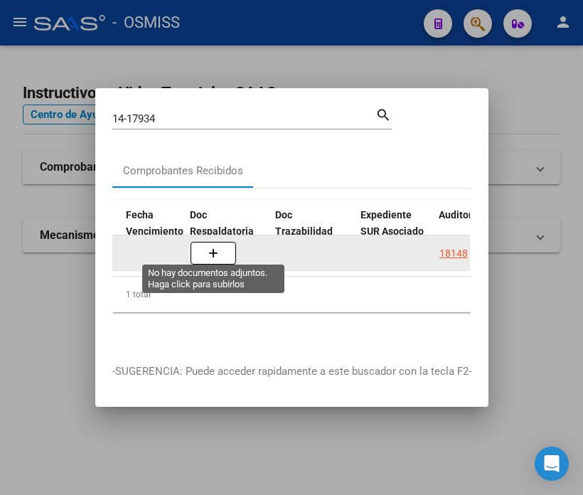
click at [220, 251] on button "button" at bounding box center [214, 253] width 46 height 23
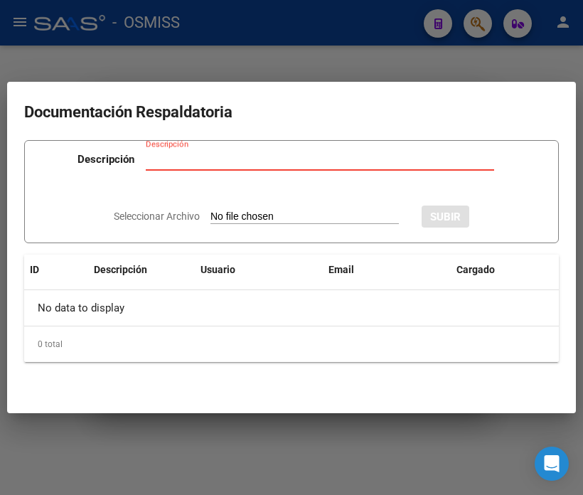
type input "C:\fakepath\FC17934 [GEOGRAPHIC_DATA][PERSON_NAME]pdf"
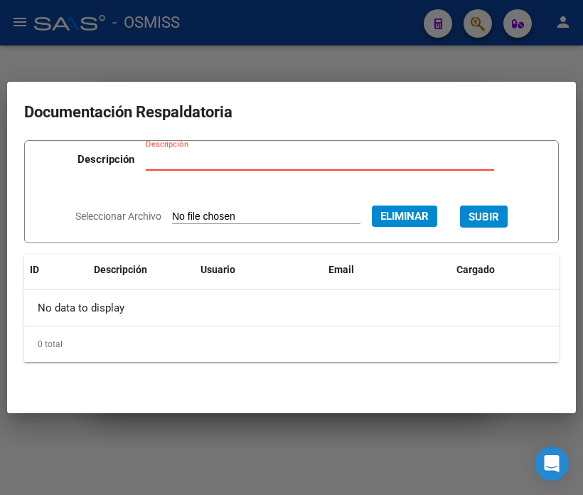
click at [209, 162] on input "Descripción" at bounding box center [320, 159] width 348 height 13
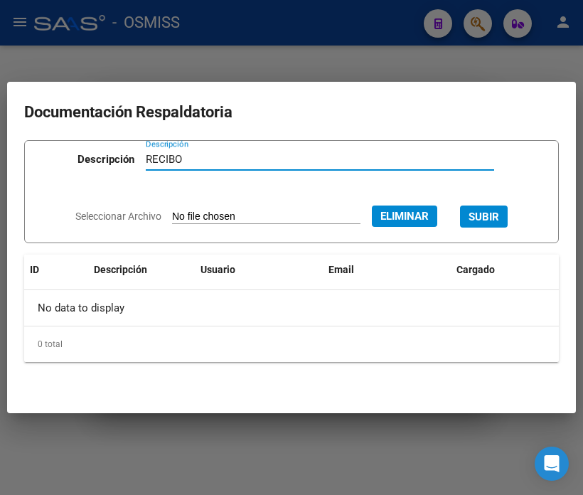
type input "RECIBO"
click at [499, 222] on span "SUBIR" at bounding box center [484, 216] width 31 height 13
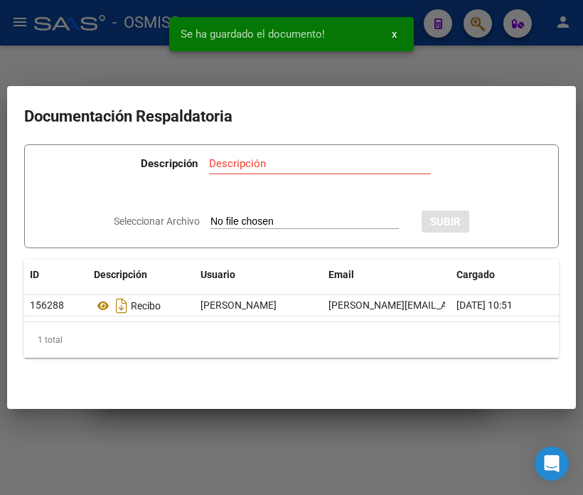
click at [152, 57] on div "Se ha guardado el documento! x" at bounding box center [291, 34] width 279 height 68
click at [125, 63] on div at bounding box center [291, 247] width 583 height 495
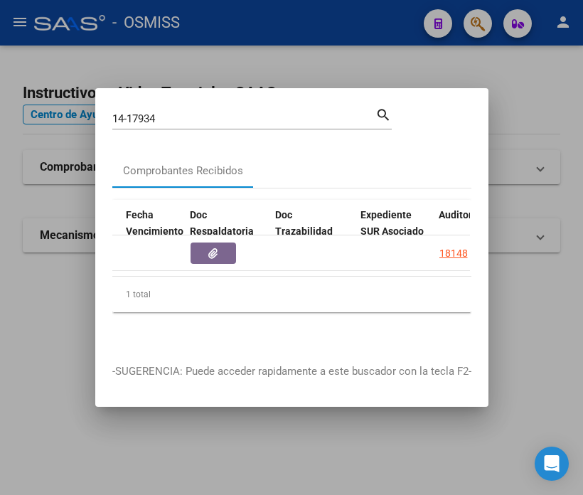
click at [220, 112] on input "14-17934" at bounding box center [243, 118] width 263 height 13
type input "14-17904"
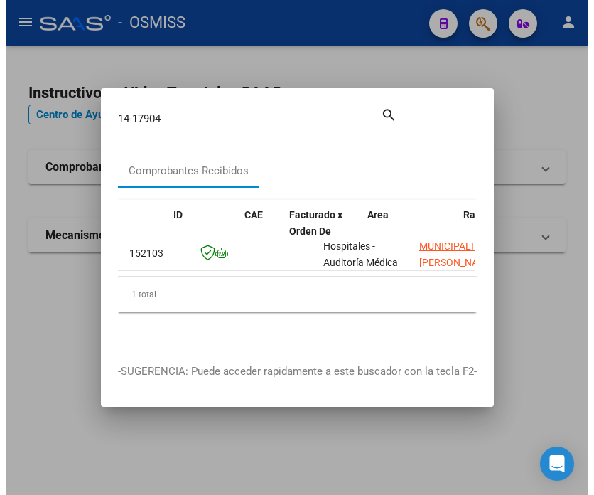
scroll to position [0, 0]
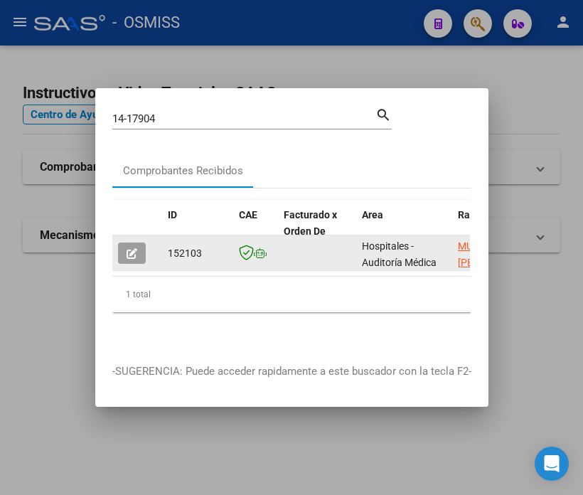
click at [134, 254] on button "button" at bounding box center [132, 252] width 28 height 21
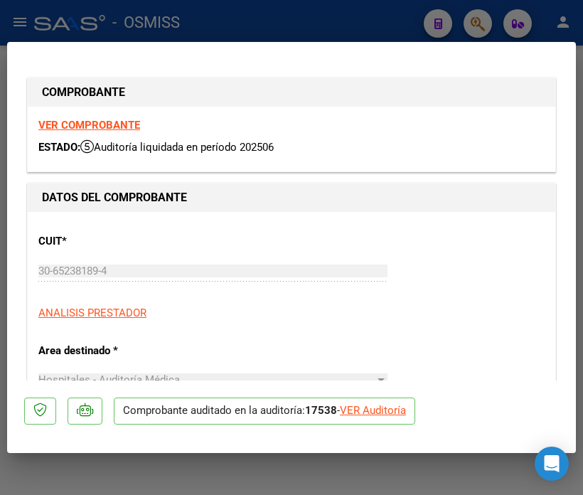
type input "[DATE]"
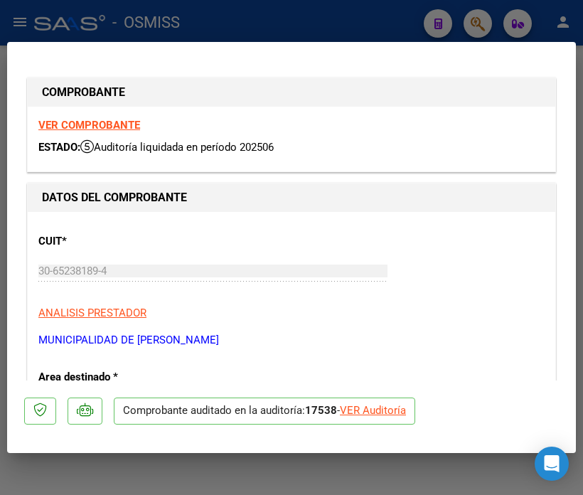
click at [379, 414] on div "VER Auditoría" at bounding box center [373, 410] width 66 height 16
type input "$ 0,00"
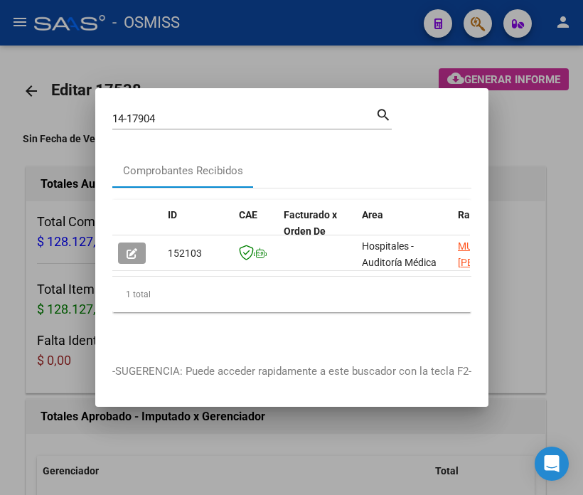
click at [66, 380] on div at bounding box center [291, 247] width 583 height 495
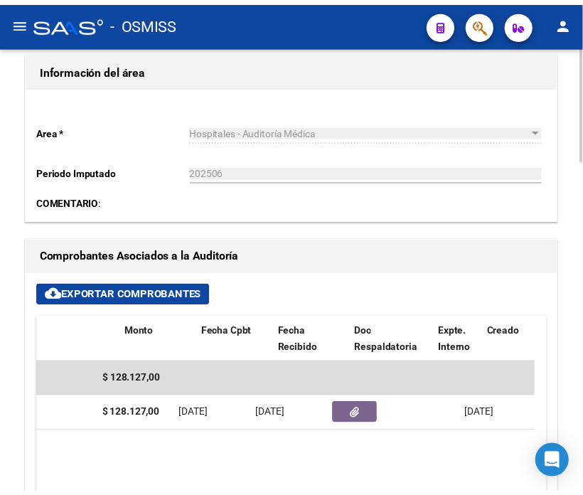
scroll to position [0, 454]
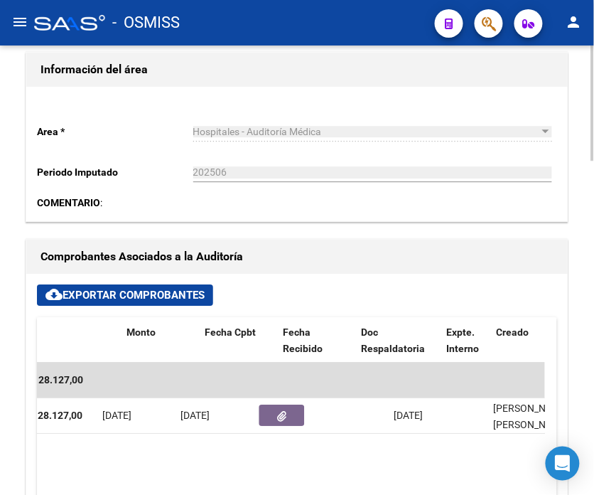
drag, startPoint x: 289, startPoint y: 444, endPoint x: 356, endPoint y: 447, distance: 66.9
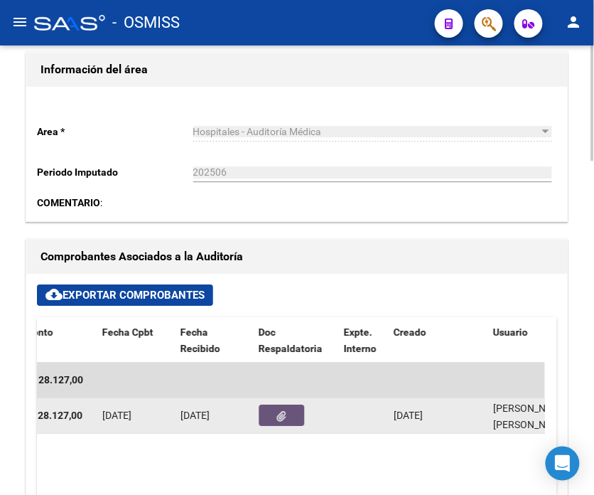
click at [281, 423] on button "button" at bounding box center [283, 415] width 46 height 21
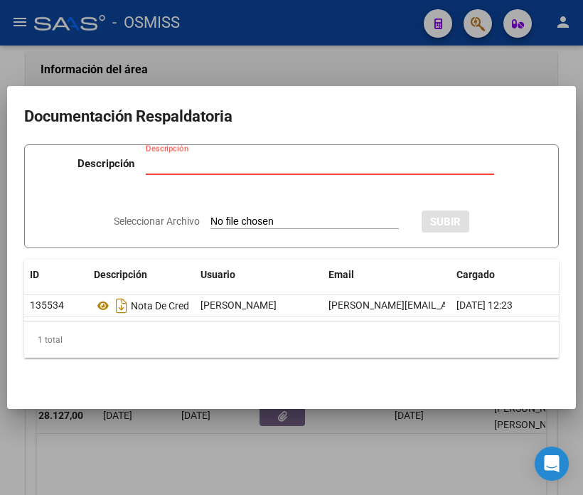
type input "C:\fakepath\FC17904 [GEOGRAPHIC_DATA][PERSON_NAME]pdf"
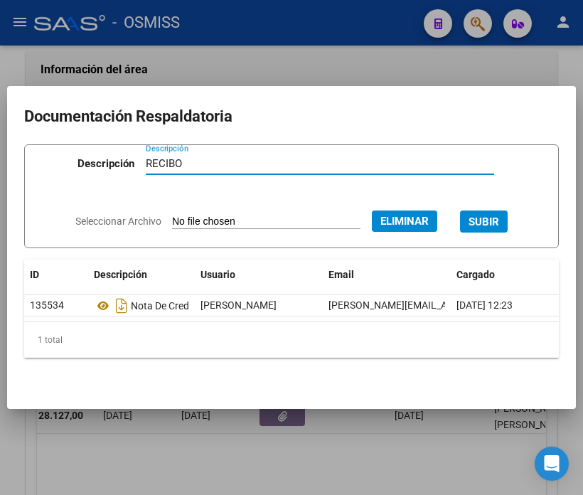
type input "RECIBO"
click at [486, 215] on span "SUBIR" at bounding box center [484, 221] width 31 height 13
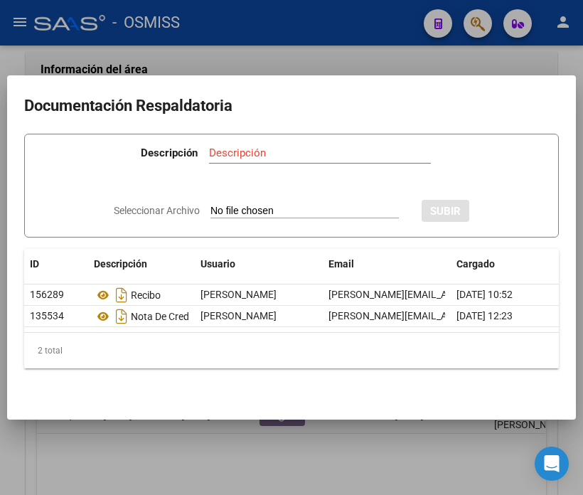
click at [210, 47] on div at bounding box center [291, 247] width 583 height 495
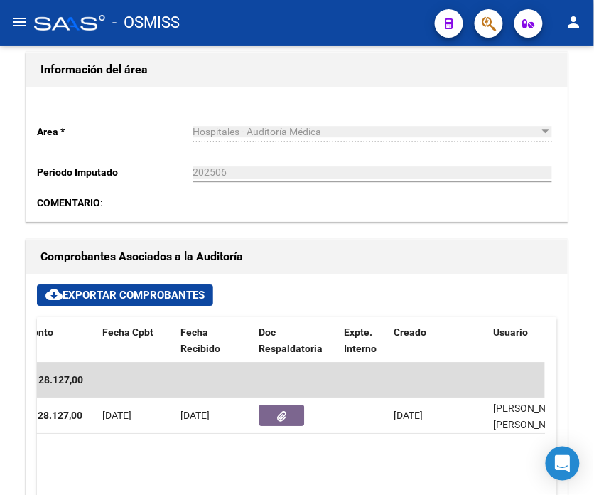
click at [485, 32] on span "button" at bounding box center [489, 23] width 14 height 29
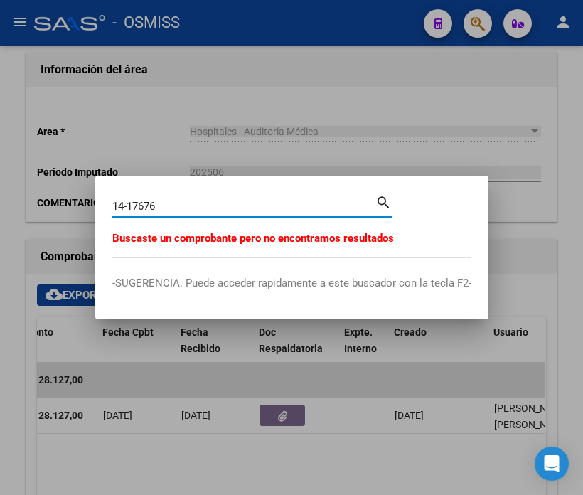
type input "14-17676"
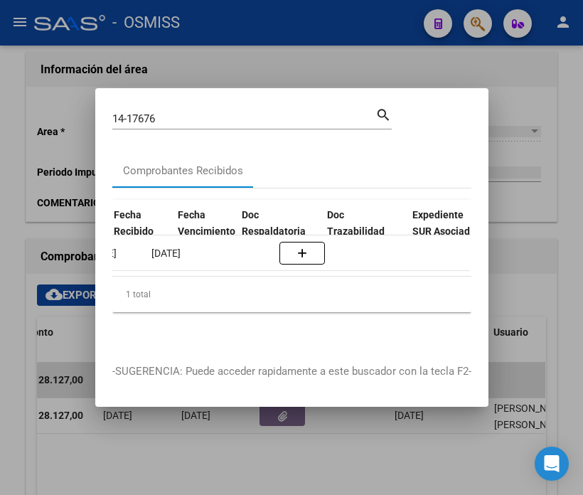
scroll to position [0, 742]
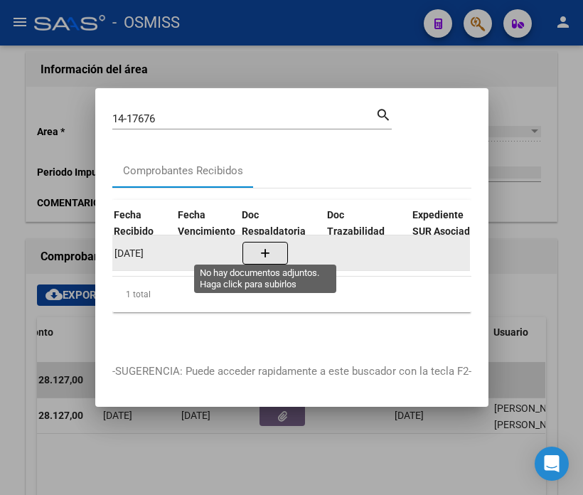
click at [263, 252] on icon "button" at bounding box center [265, 253] width 10 height 11
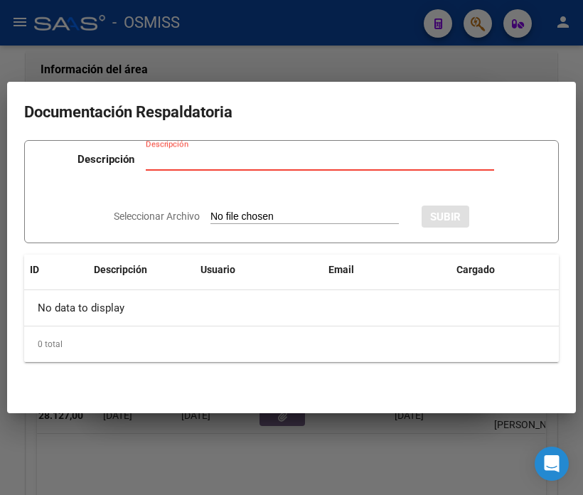
type input "C:\fakepath\FC17676 [GEOGRAPHIC_DATA][PERSON_NAME]pdf"
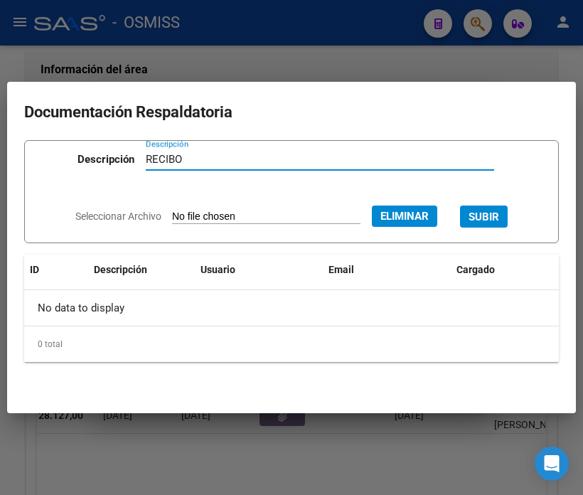
type input "RECIBO"
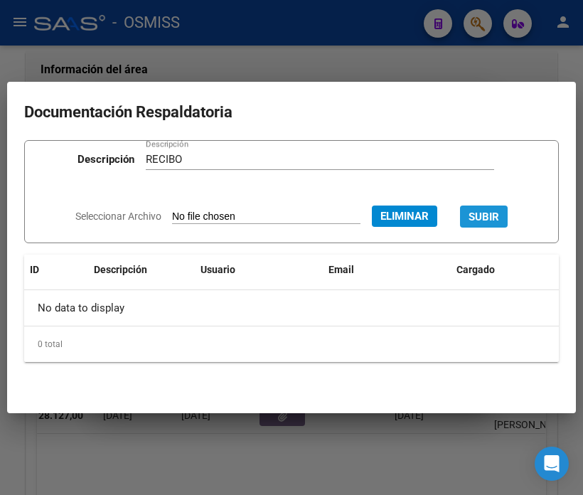
click at [499, 221] on span "SUBIR" at bounding box center [484, 216] width 31 height 13
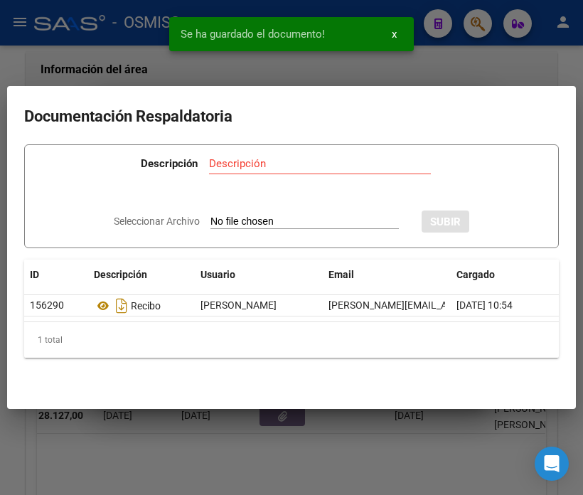
click at [102, 38] on div at bounding box center [291, 247] width 583 height 495
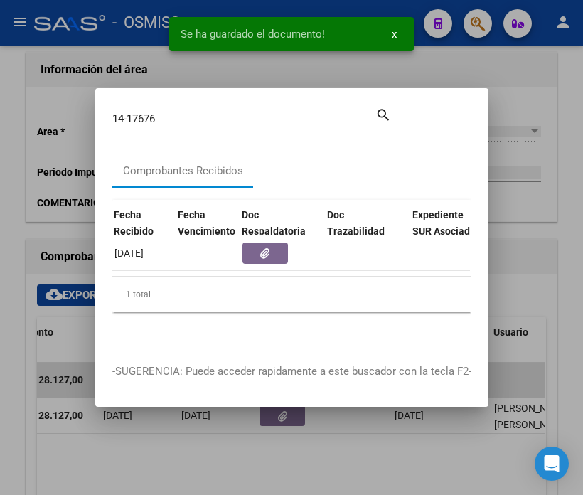
click at [175, 112] on input "14-17676" at bounding box center [243, 118] width 263 height 13
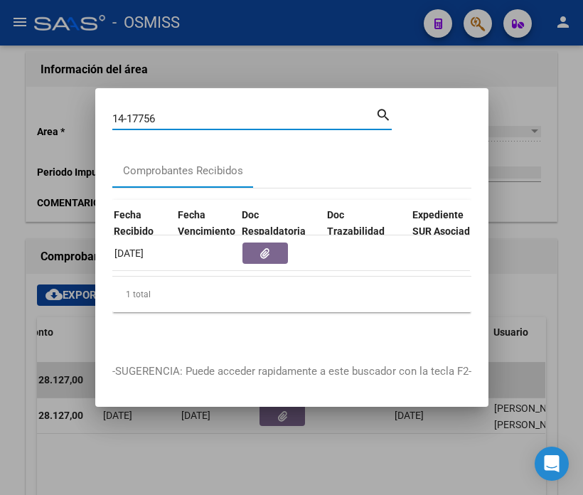
type input "14-17756"
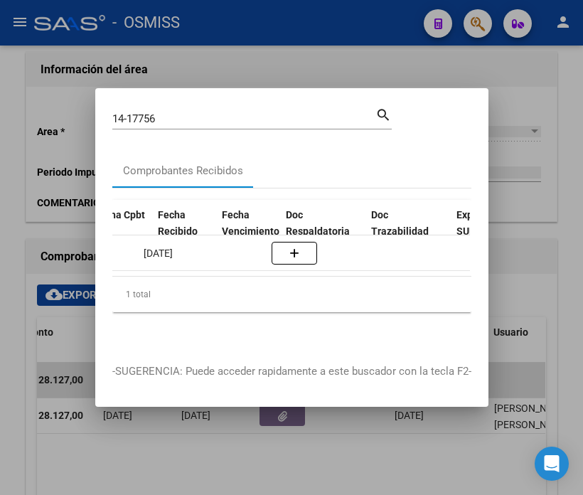
scroll to position [0, 757]
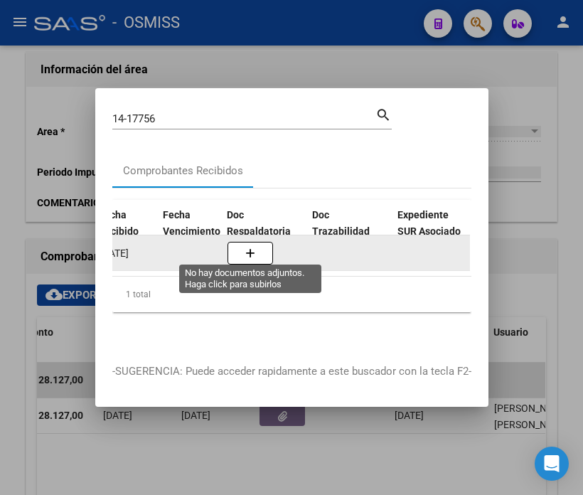
click at [250, 248] on icon "button" at bounding box center [250, 253] width 10 height 11
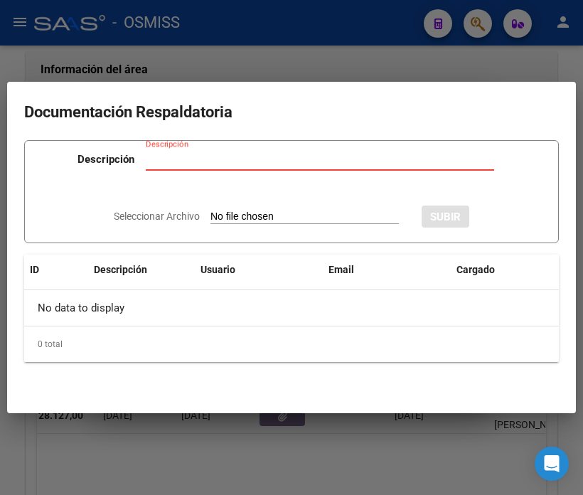
type input "C:\fakepath\FC17676 [GEOGRAPHIC_DATA][PERSON_NAME]pdf"
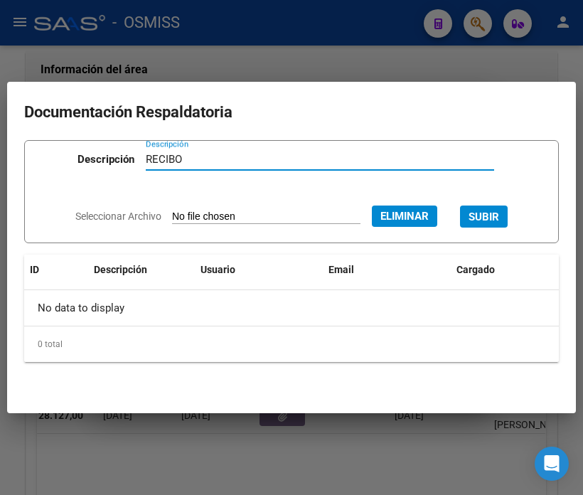
type input "RECIBO"
click at [481, 215] on button "SUBIR" at bounding box center [484, 216] width 48 height 22
